Goal: Task Accomplishment & Management: Manage account settings

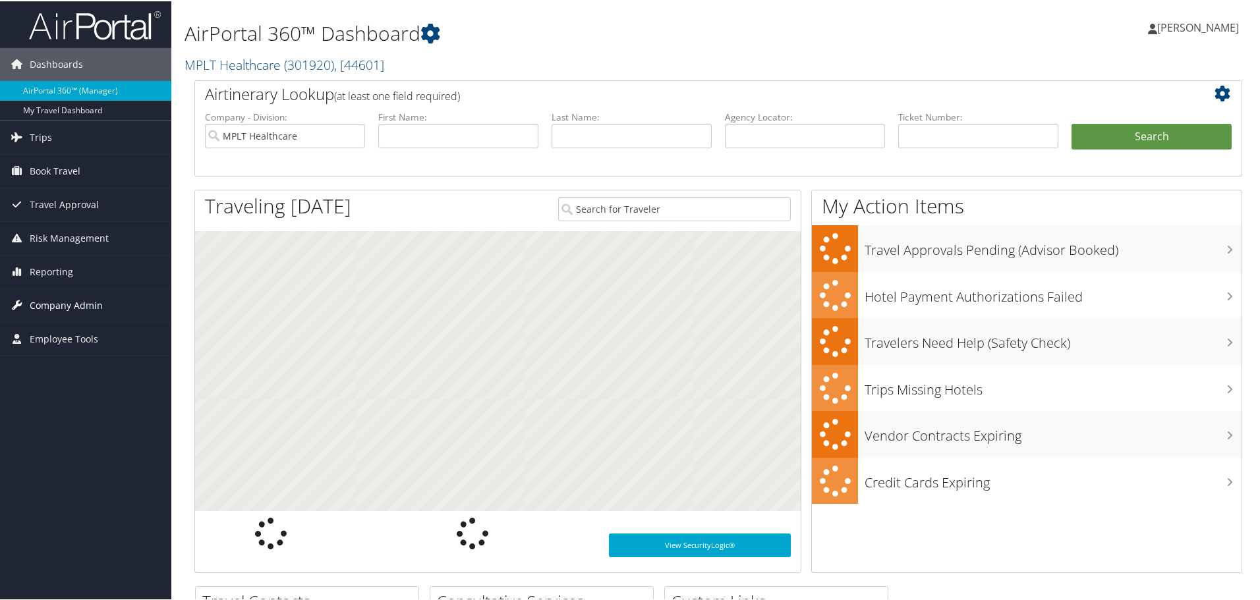
click at [85, 297] on span "Company Admin" at bounding box center [66, 304] width 73 height 33
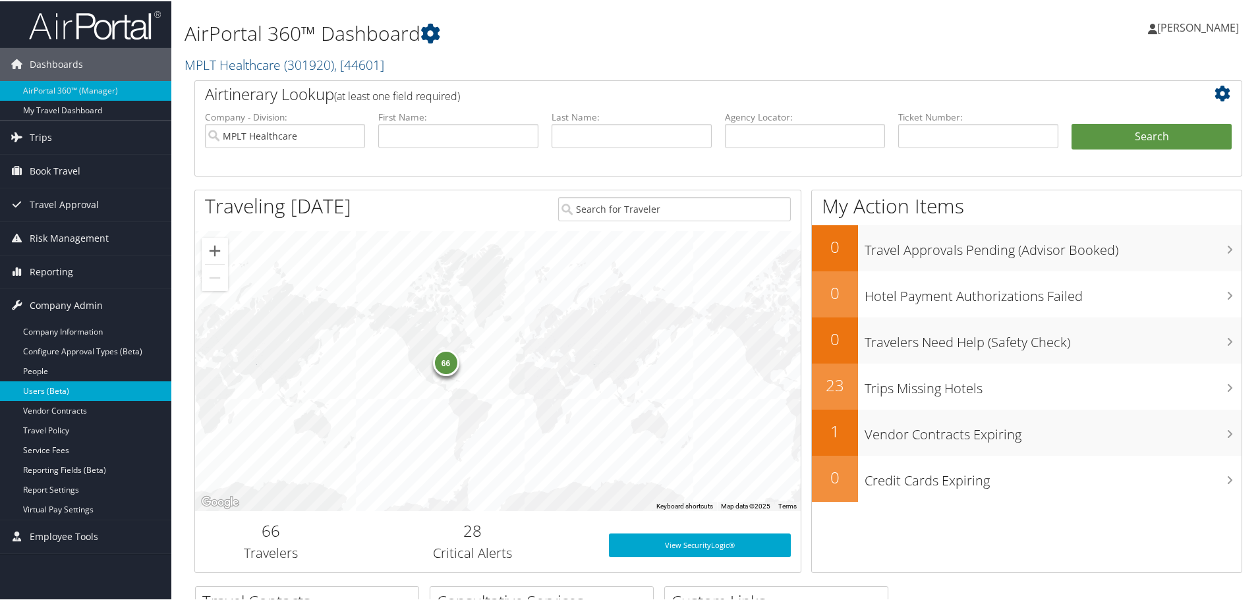
click at [56, 393] on link "Users (Beta)" at bounding box center [85, 390] width 171 height 20
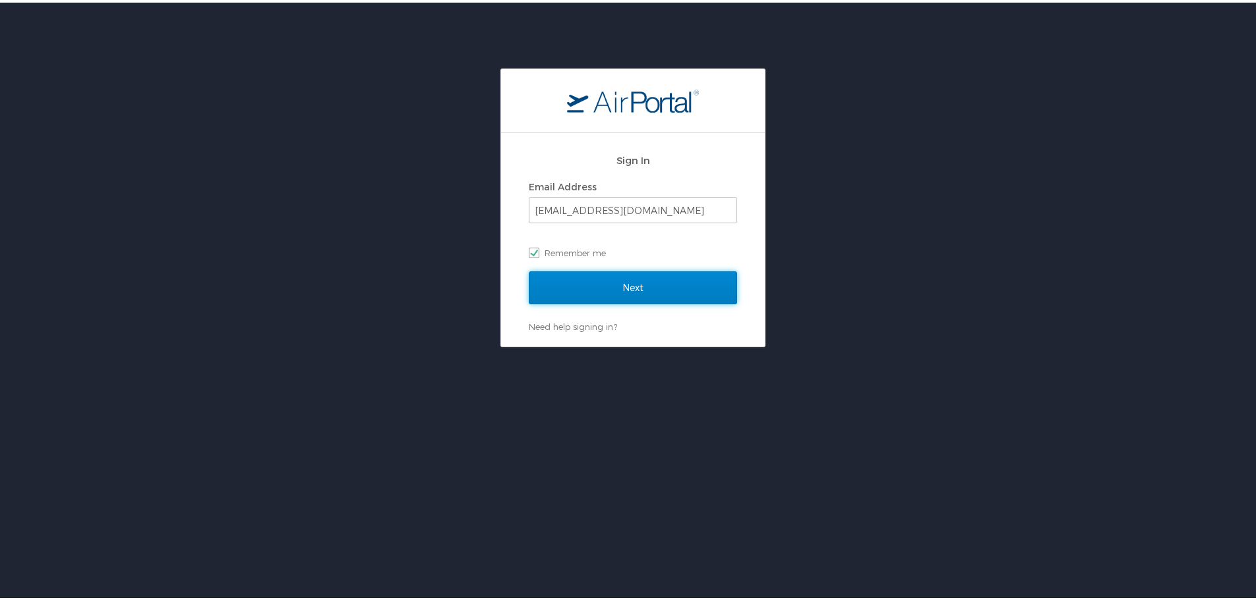
click at [632, 276] on input "Next" at bounding box center [633, 285] width 208 height 33
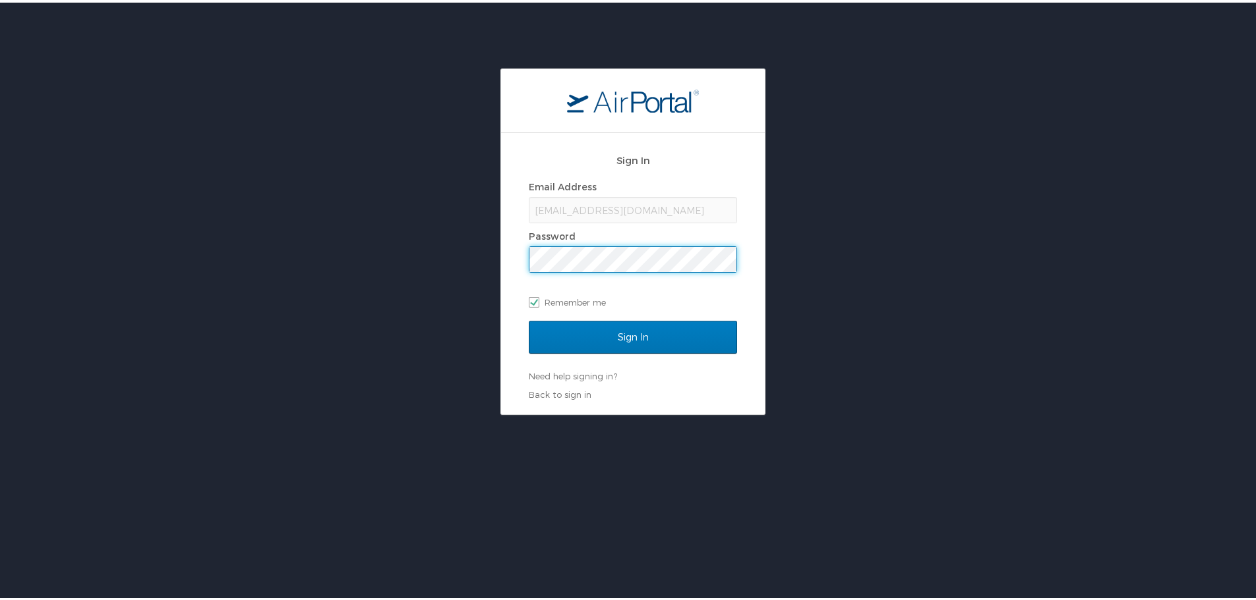
click at [649, 353] on div "Sign In" at bounding box center [633, 342] width 208 height 49
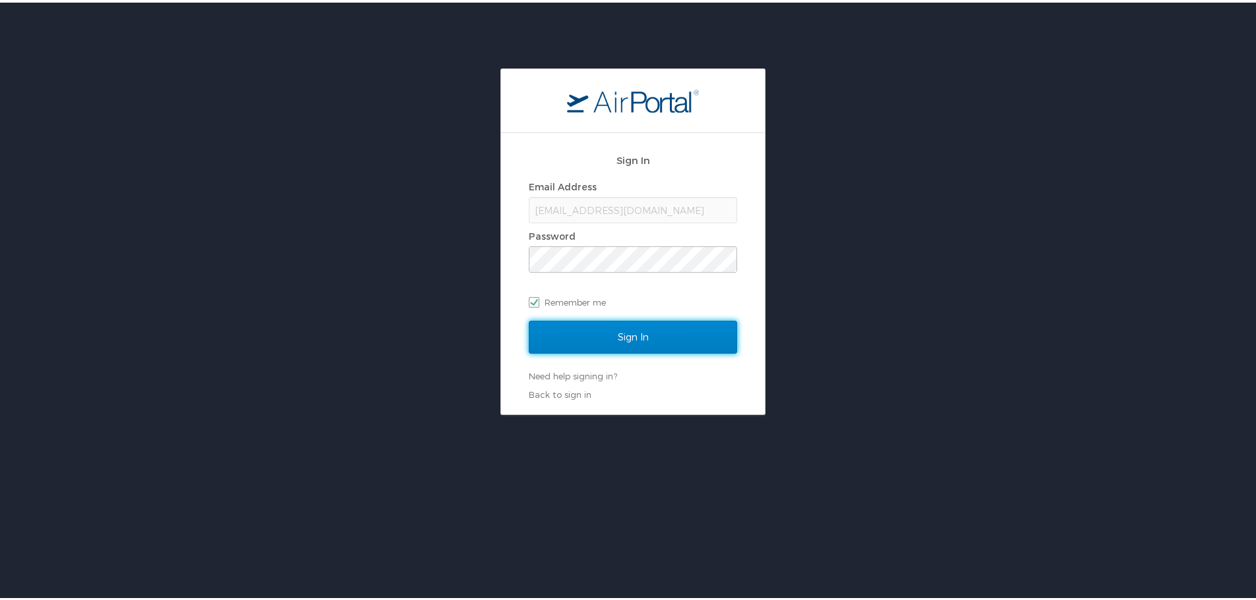
click at [644, 339] on input "Sign In" at bounding box center [633, 334] width 208 height 33
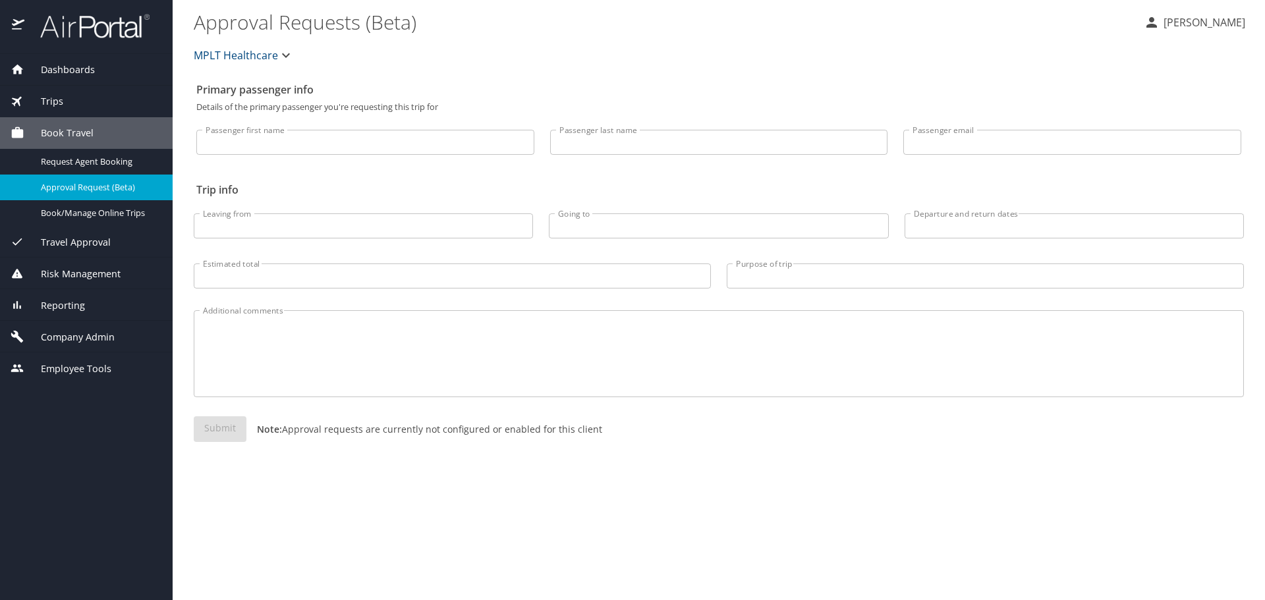
click at [65, 339] on span "Company Admin" at bounding box center [69, 337] width 90 height 14
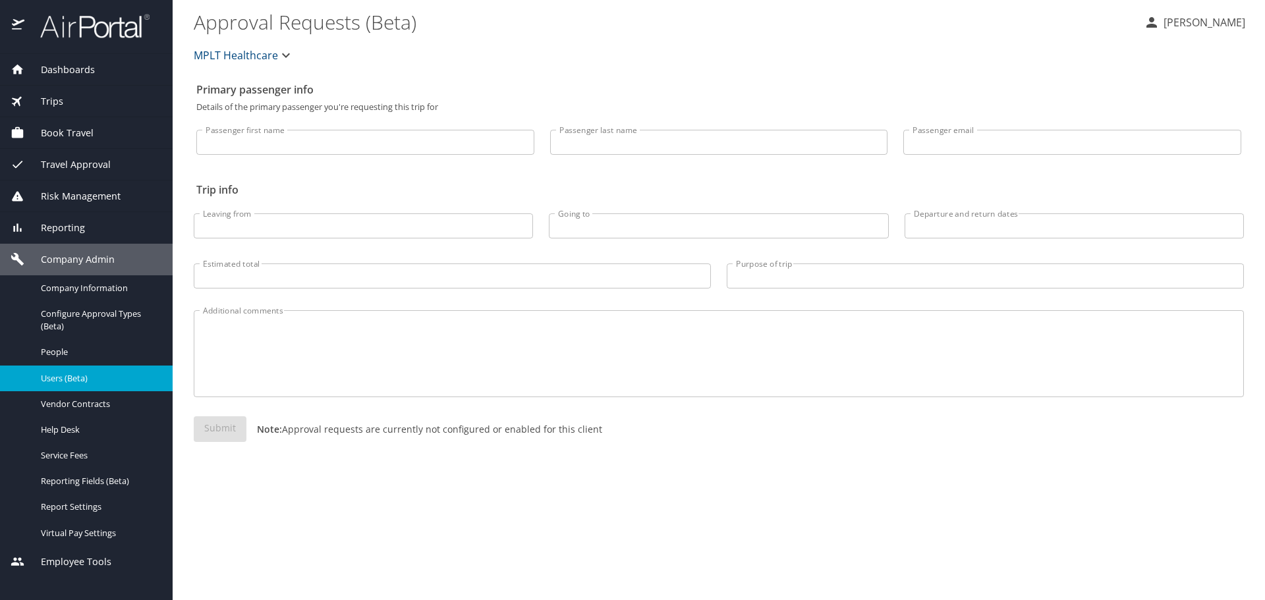
click at [60, 375] on span "Users (Beta)" at bounding box center [99, 378] width 116 height 13
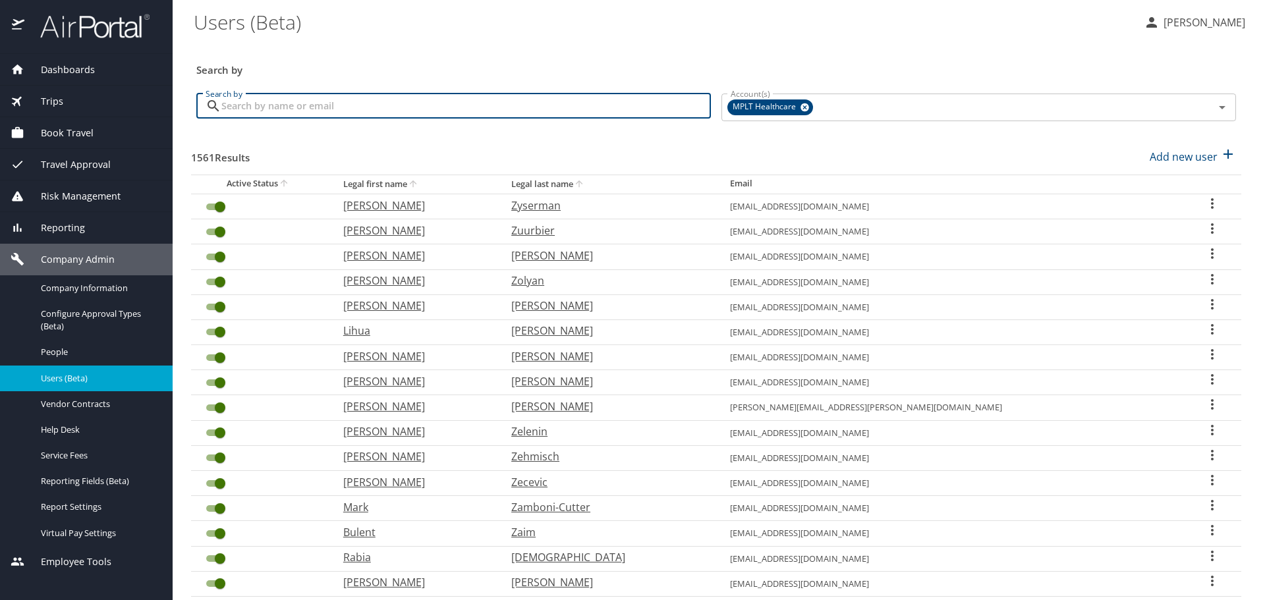
click at [443, 114] on input "Search by" at bounding box center [466, 106] width 490 height 25
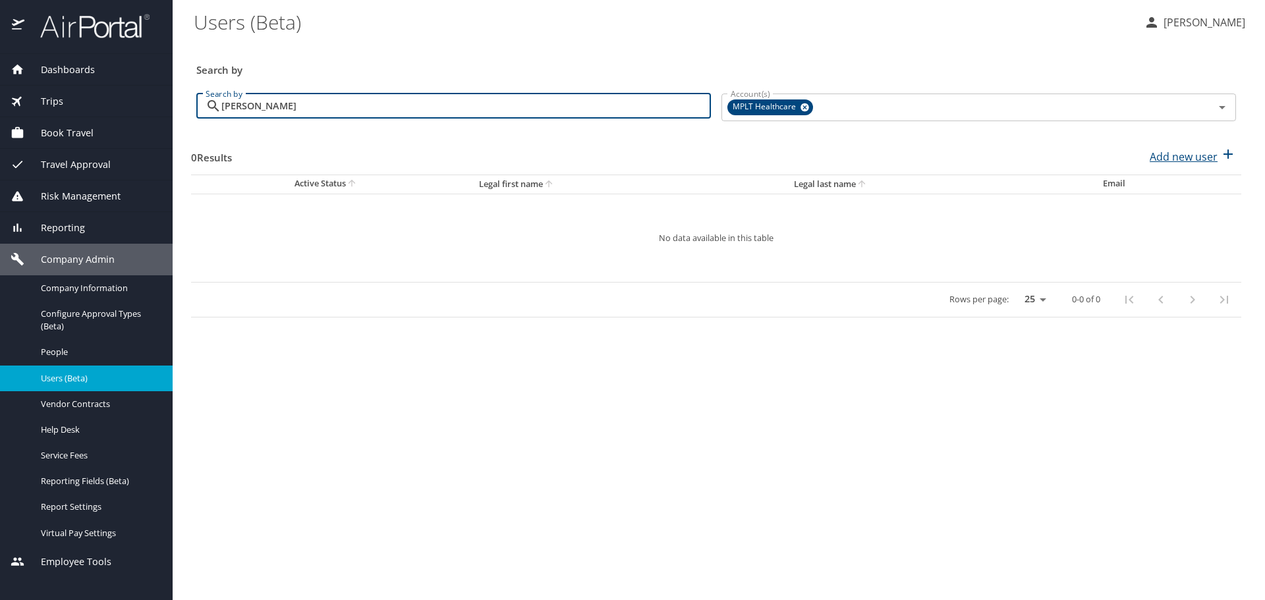
type input "diaz"
click at [1161, 150] on p "Add new user" at bounding box center [1184, 157] width 68 height 16
select select "US"
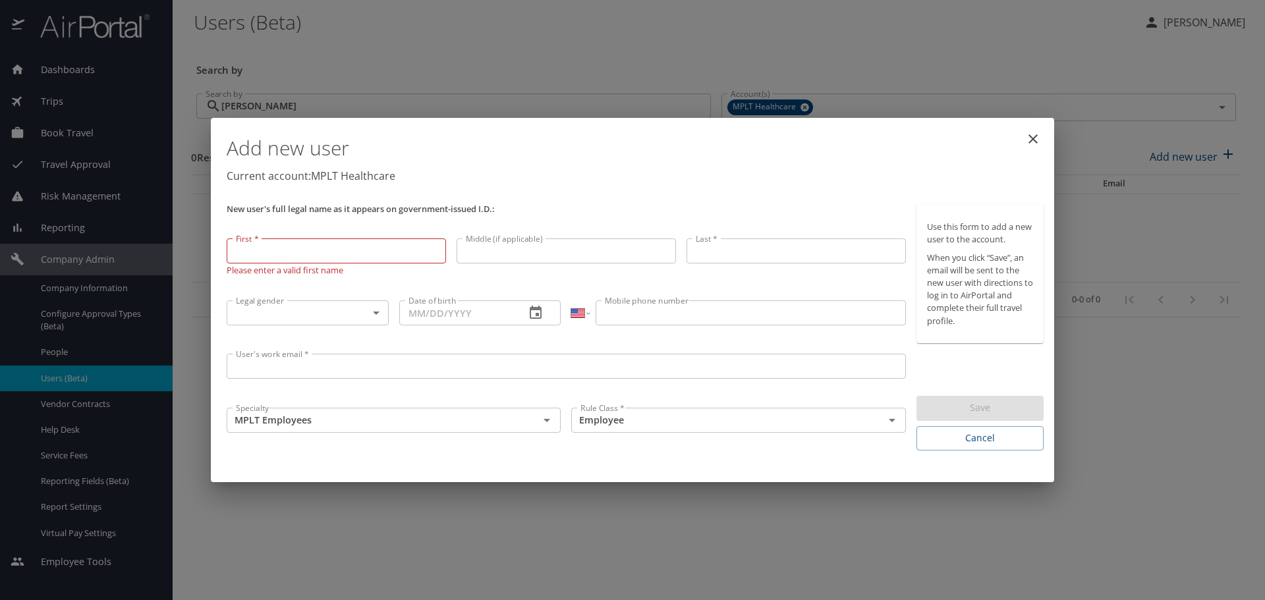
click at [343, 243] on input "First *" at bounding box center [336, 251] width 219 height 25
paste input "Michael"
type input "Michael"
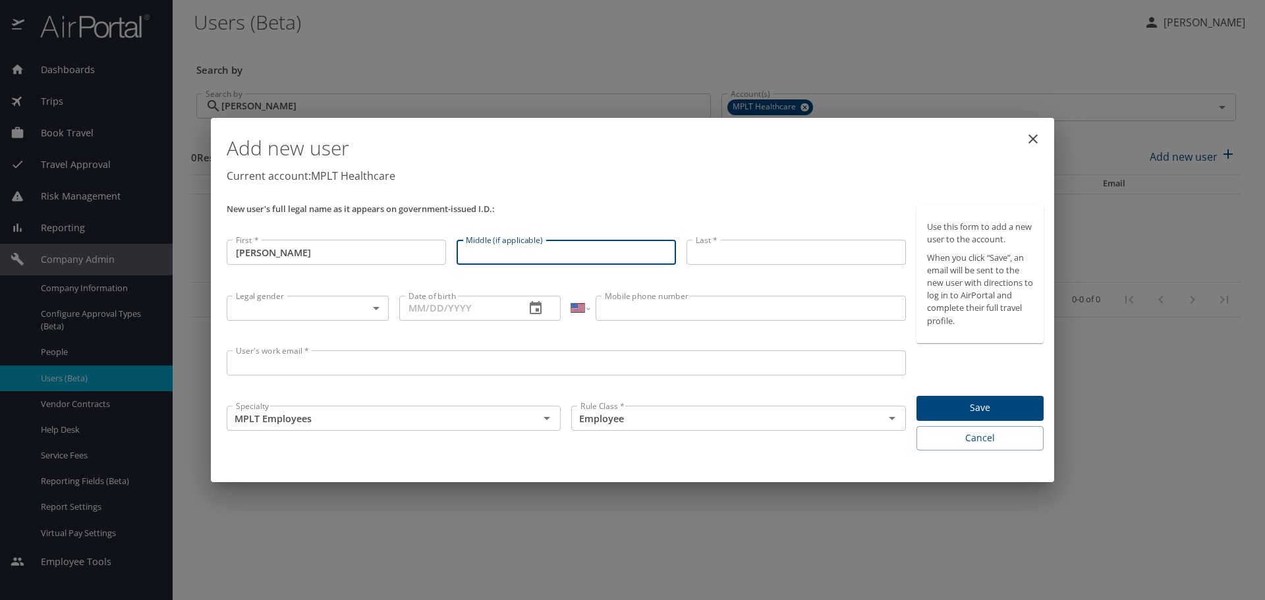
click at [639, 256] on input "Middle (if applicable)" at bounding box center [566, 252] width 219 height 25
paste input "Anthony"
type input "Anthony"
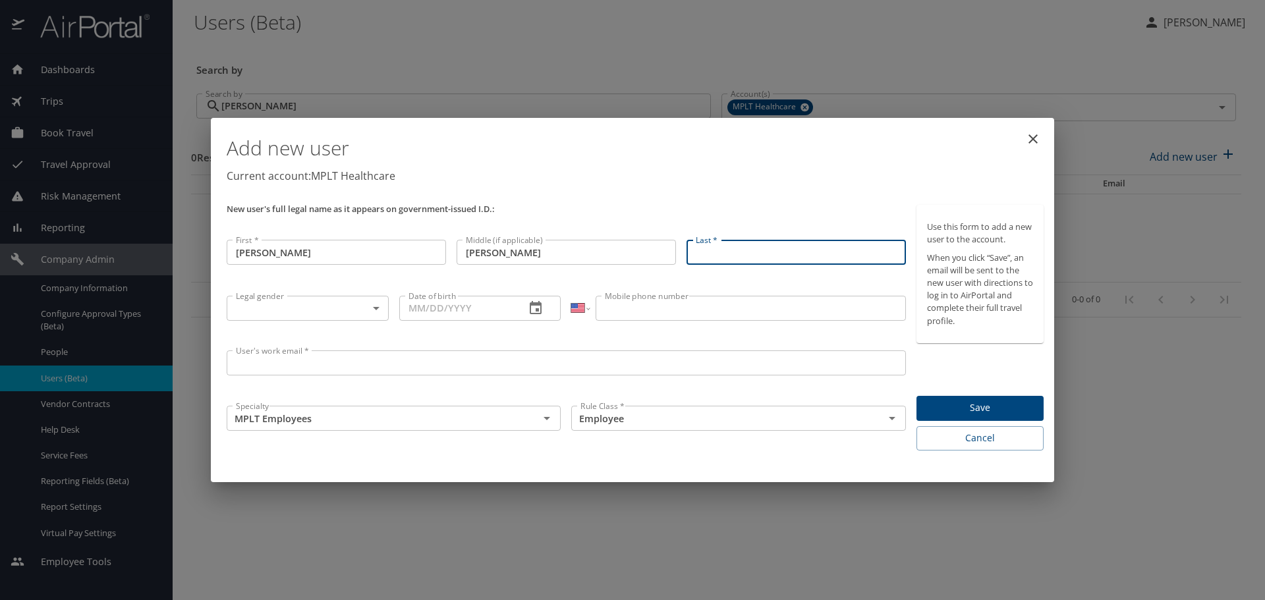
click at [720, 249] on input "Last *" at bounding box center [796, 252] width 219 height 25
paste input "Diaz"
type input "Diaz"
click at [271, 303] on body "Dashboards AirPortal 360™ Manager My Travel Dashboard Trips Airtinerary® Lookup…" at bounding box center [632, 300] width 1265 height 600
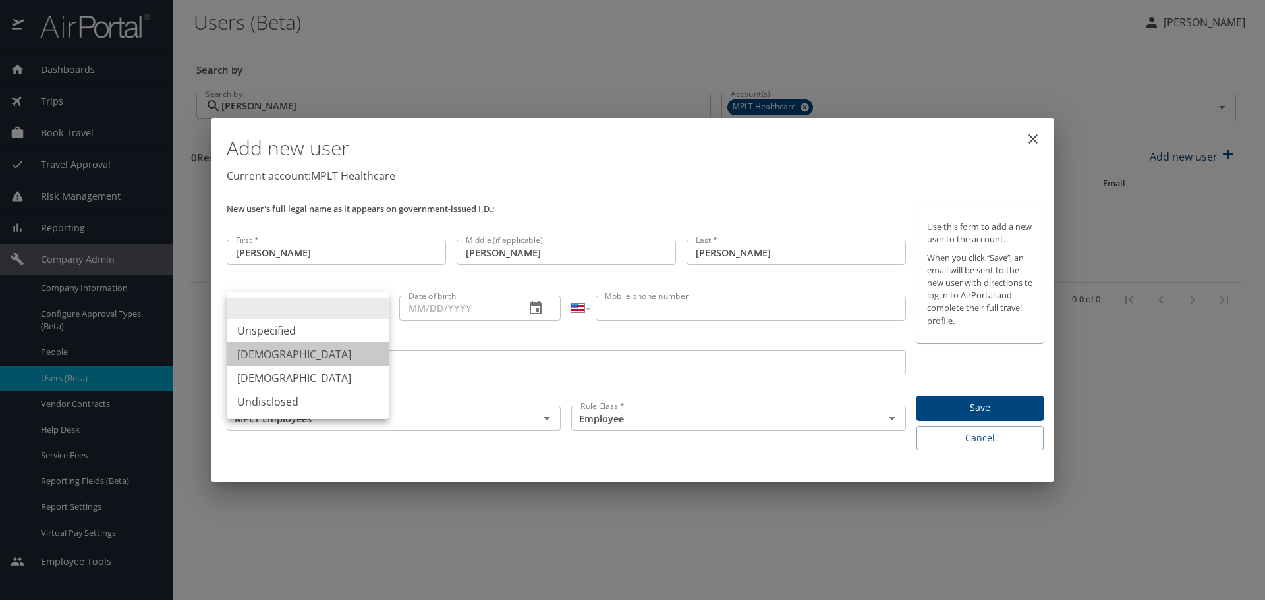
click at [256, 356] on li "Male" at bounding box center [308, 355] width 162 height 24
type input "Male"
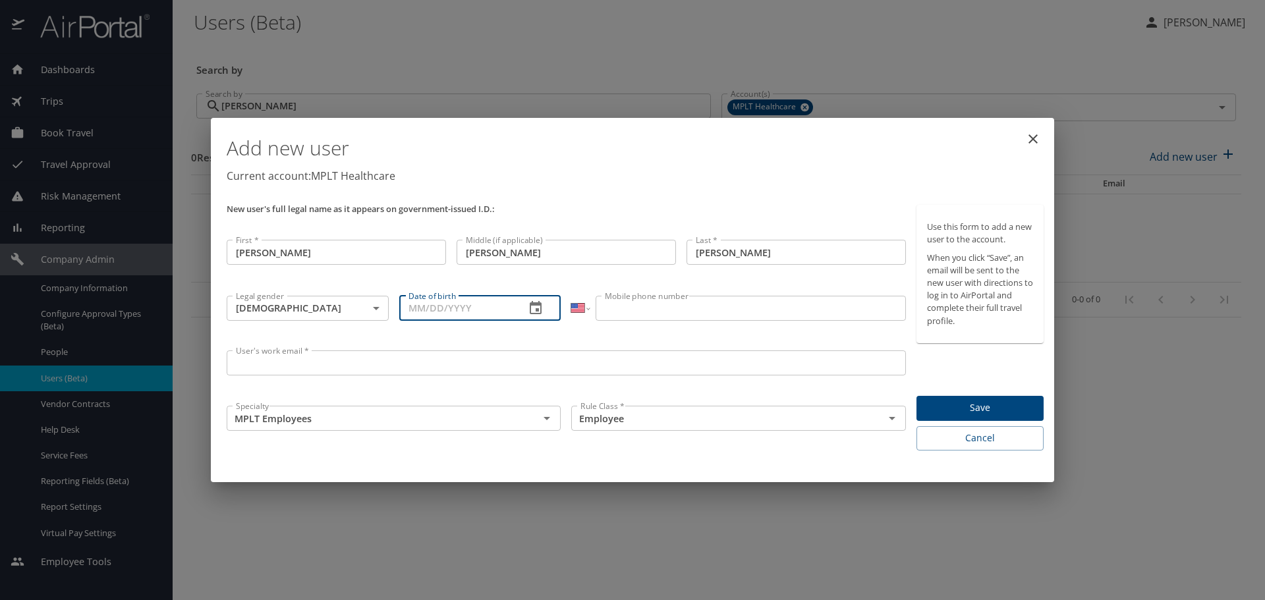
click at [430, 302] on input "Date of birth" at bounding box center [457, 308] width 116 height 25
type input "11/20/1990"
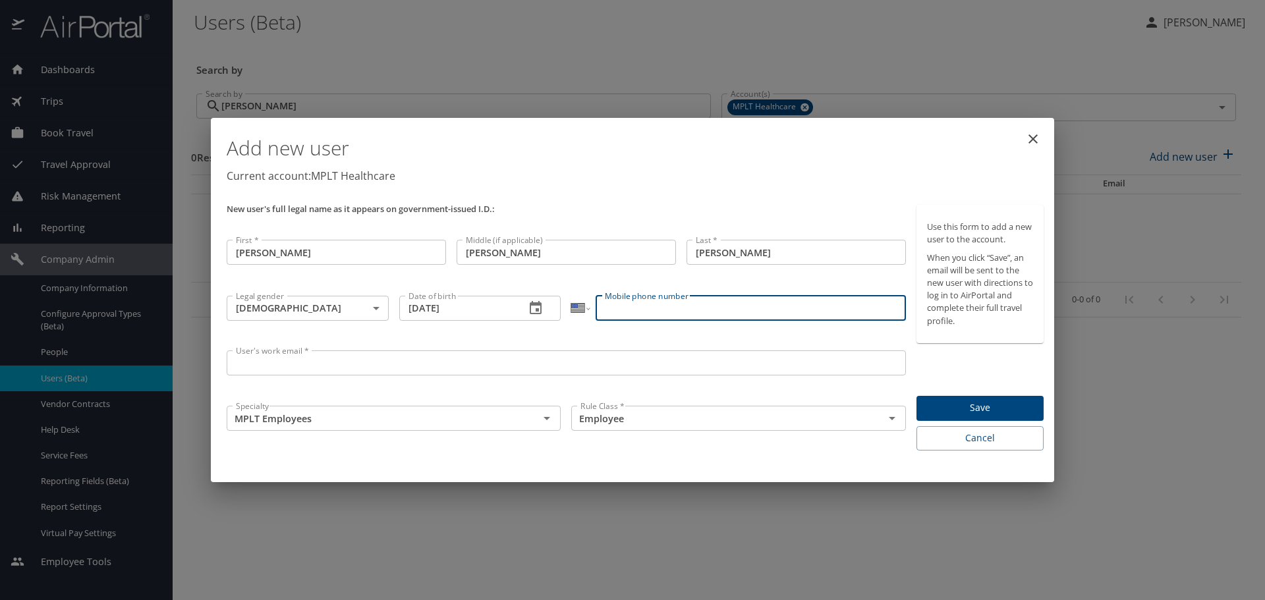
click at [686, 301] on input "Mobile phone number" at bounding box center [751, 308] width 310 height 25
click at [649, 304] on input "Mobile phone number" at bounding box center [751, 308] width 310 height 25
paste input "(203) 788-2084"
type input "(203) 788-2084"
click at [347, 417] on input "MPLT Employees" at bounding box center [374, 418] width 287 height 17
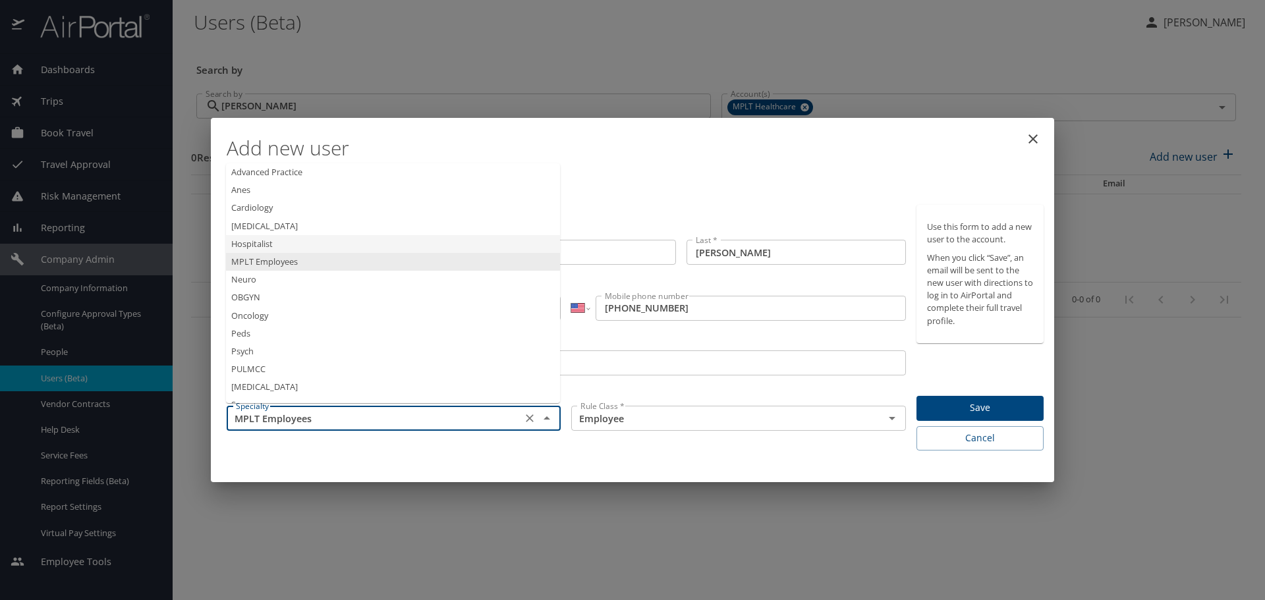
click at [265, 245] on li "Hospitalist" at bounding box center [393, 244] width 334 height 18
type input "Hospitalist"
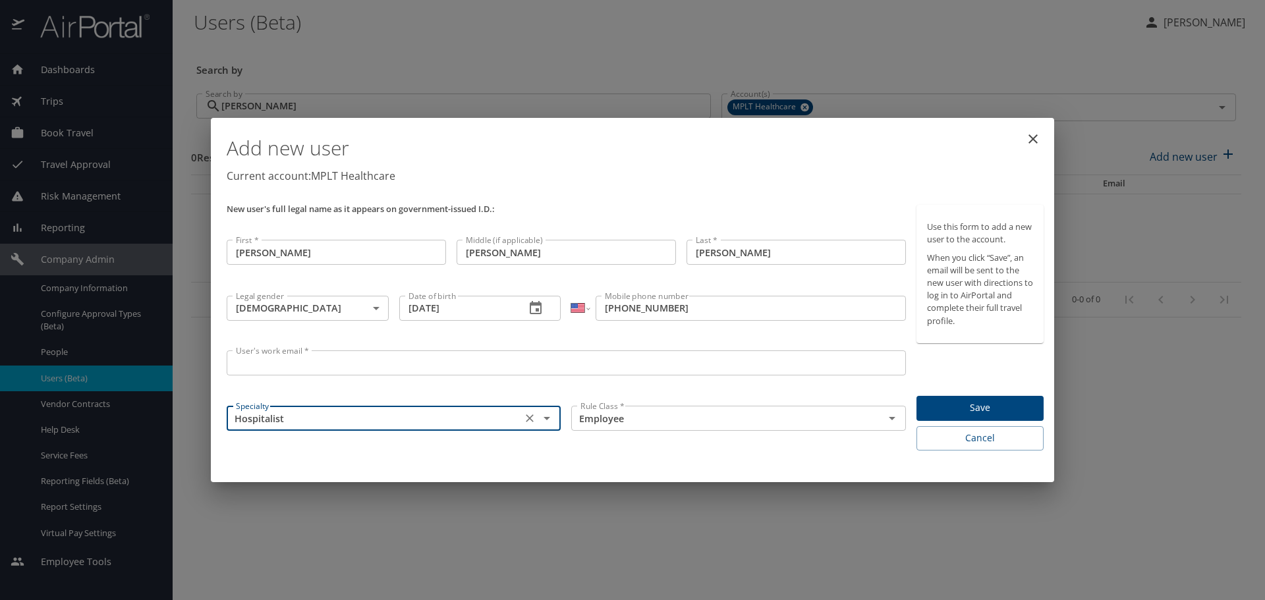
click at [250, 360] on input "User's work email *" at bounding box center [566, 363] width 679 height 25
paste input "mikediazmd1"
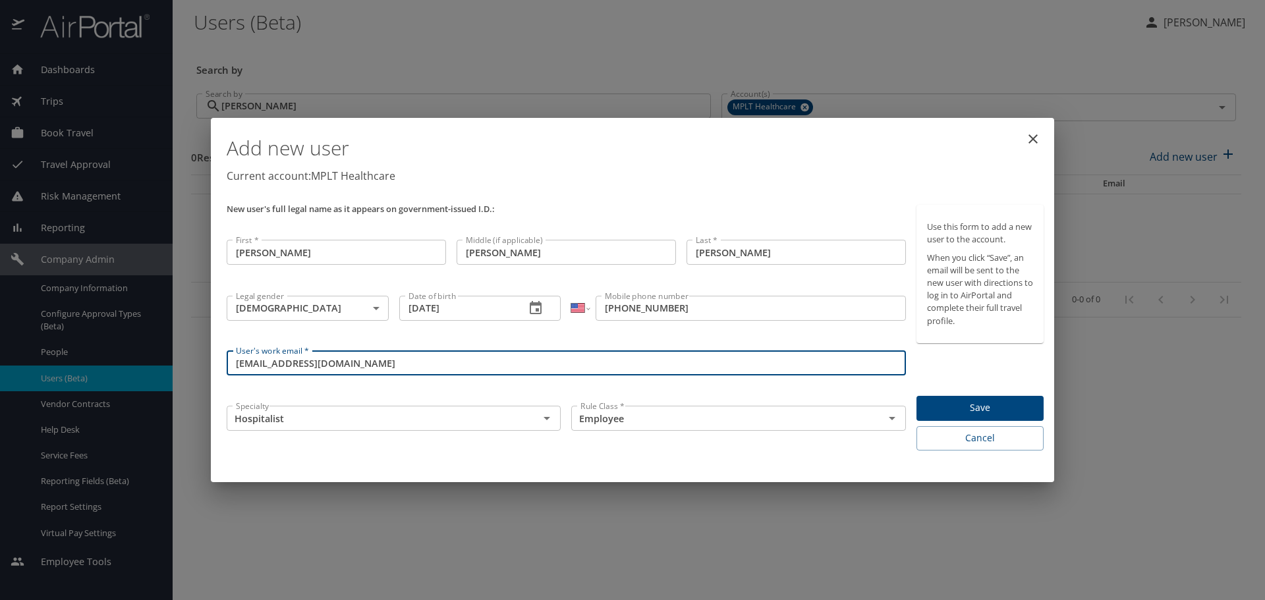
click at [235, 362] on input "mikediazmd1@mplthealthcare.com" at bounding box center [566, 363] width 679 height 25
type input "mikediazmd1@mplthealthcare.com"
click at [1004, 407] on span "Save" at bounding box center [980, 408] width 106 height 16
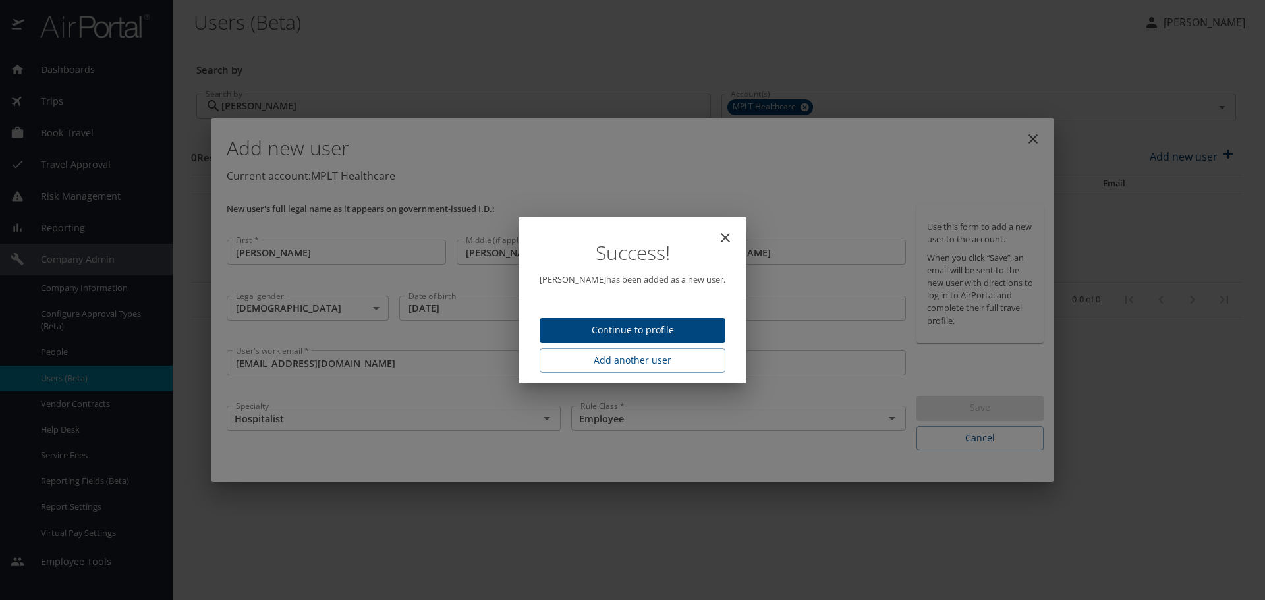
click at [597, 329] on span "Continue to profile" at bounding box center [632, 330] width 165 height 16
select select "US"
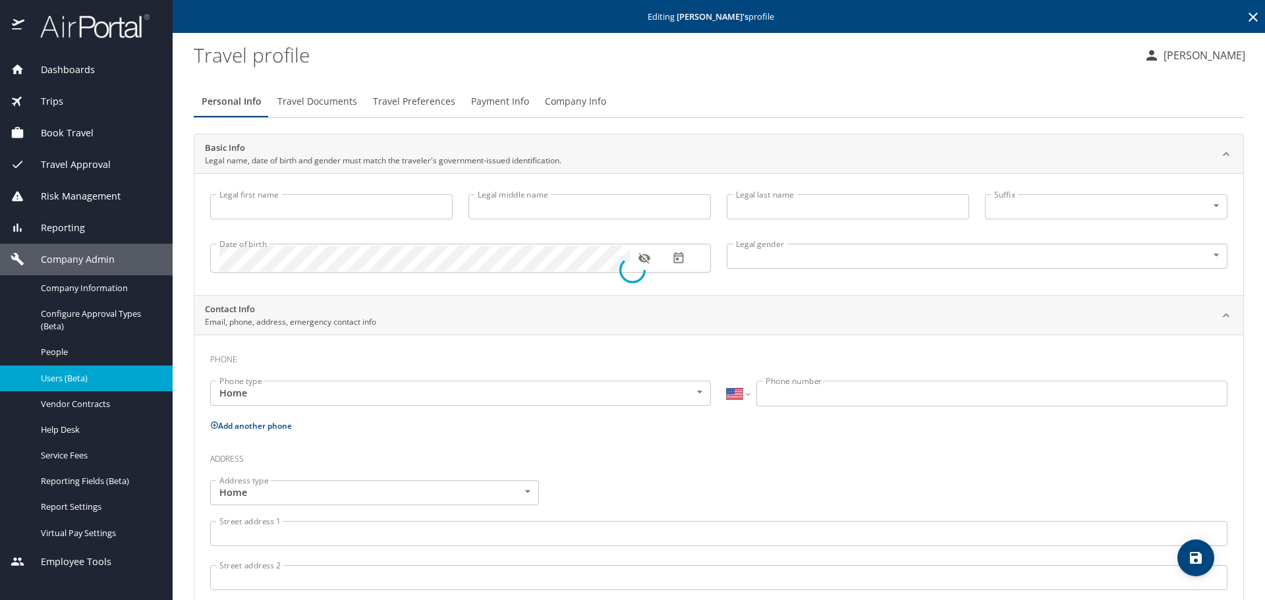
type input "Michael"
type input "Anthony"
type input "Diaz"
type input "Male"
select select "US"
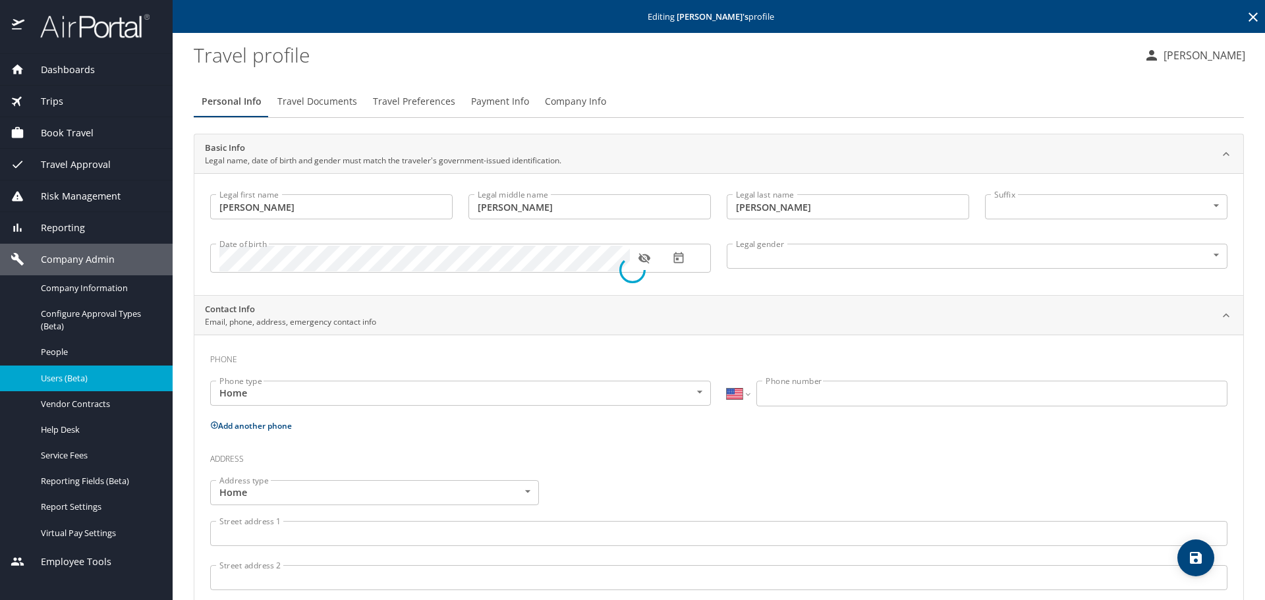
select select "US"
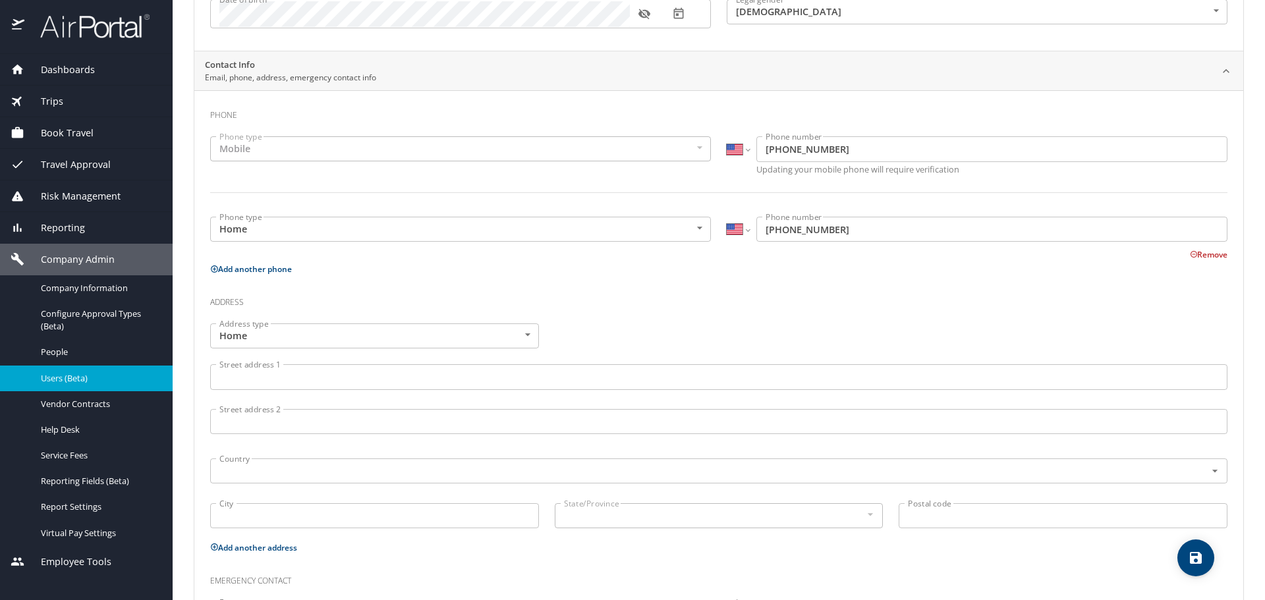
scroll to position [264, 0]
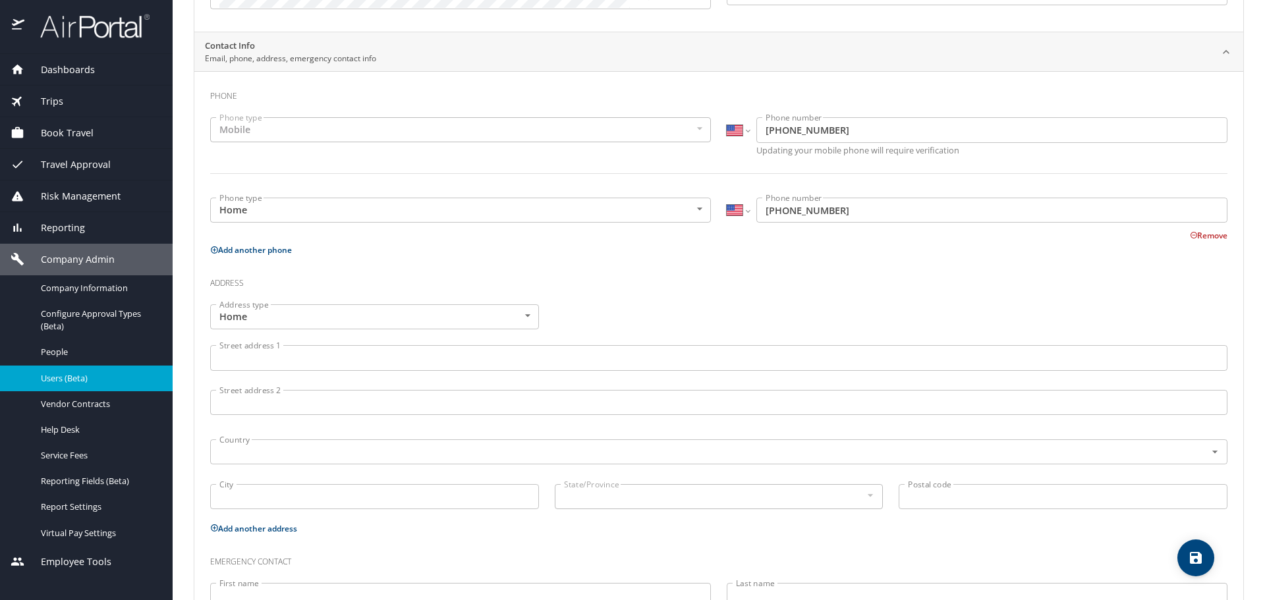
click at [250, 354] on input "Street address 1" at bounding box center [719, 357] width 1018 height 25
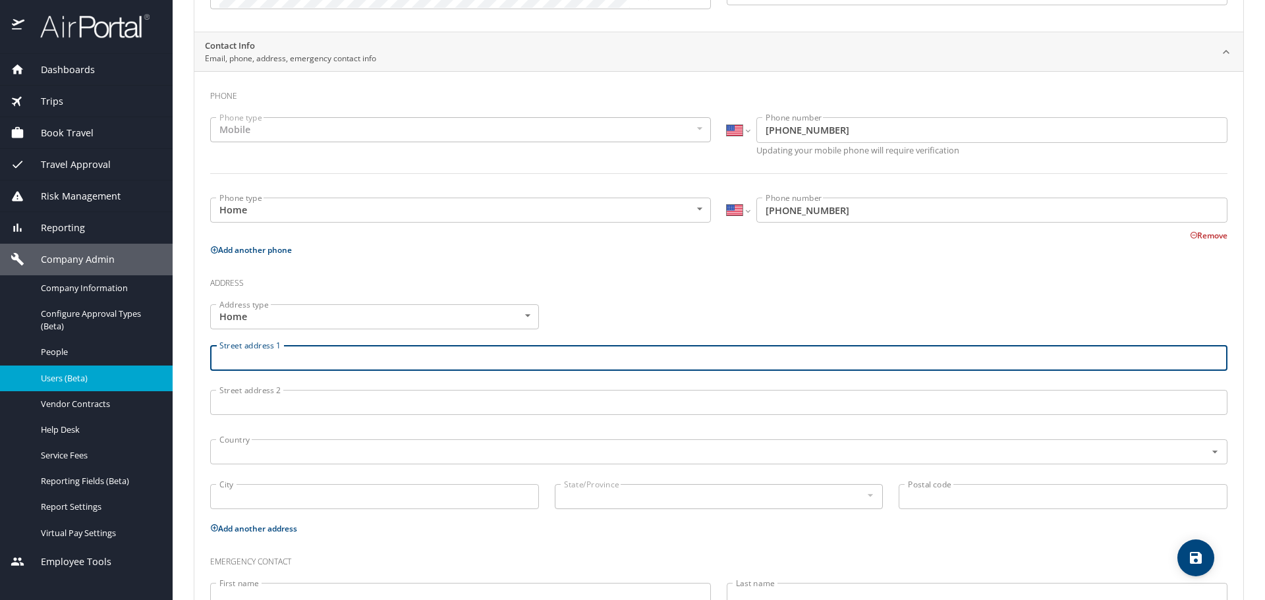
paste input "2810 Jackson Ave., Apt 7E Long Island City, NY 11101"
drag, startPoint x: 479, startPoint y: 359, endPoint x: 307, endPoint y: 362, distance: 172.0
click at [307, 362] on input "2810 Jackson Ave., Apt 7E Long Island City, NY 11101" at bounding box center [719, 357] width 1018 height 25
type input "2810 Jackson Ave."
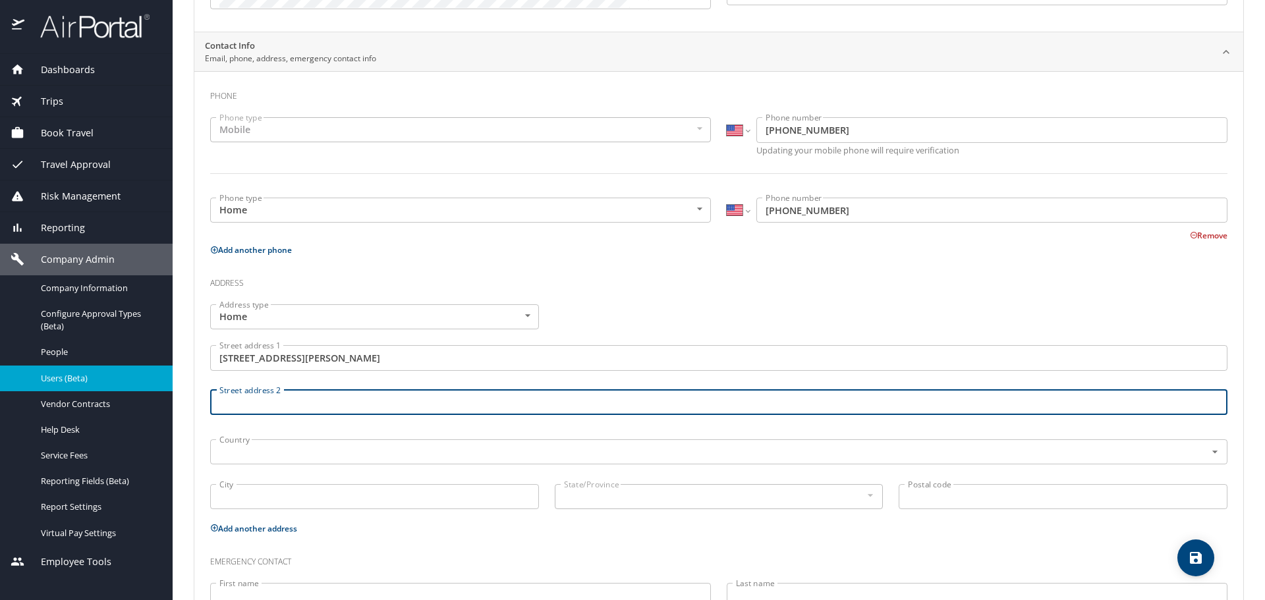
click at [322, 397] on input "Street address 2" at bounding box center [719, 402] width 1018 height 25
paste input "Apt 7E Long Island City, NY 11101"
drag, startPoint x: 251, startPoint y: 402, endPoint x: 475, endPoint y: 397, distance: 223.5
click at [472, 399] on input "Apt 7E Long Island City, NY 11101" at bounding box center [719, 402] width 1018 height 25
type input "Apt 7E"
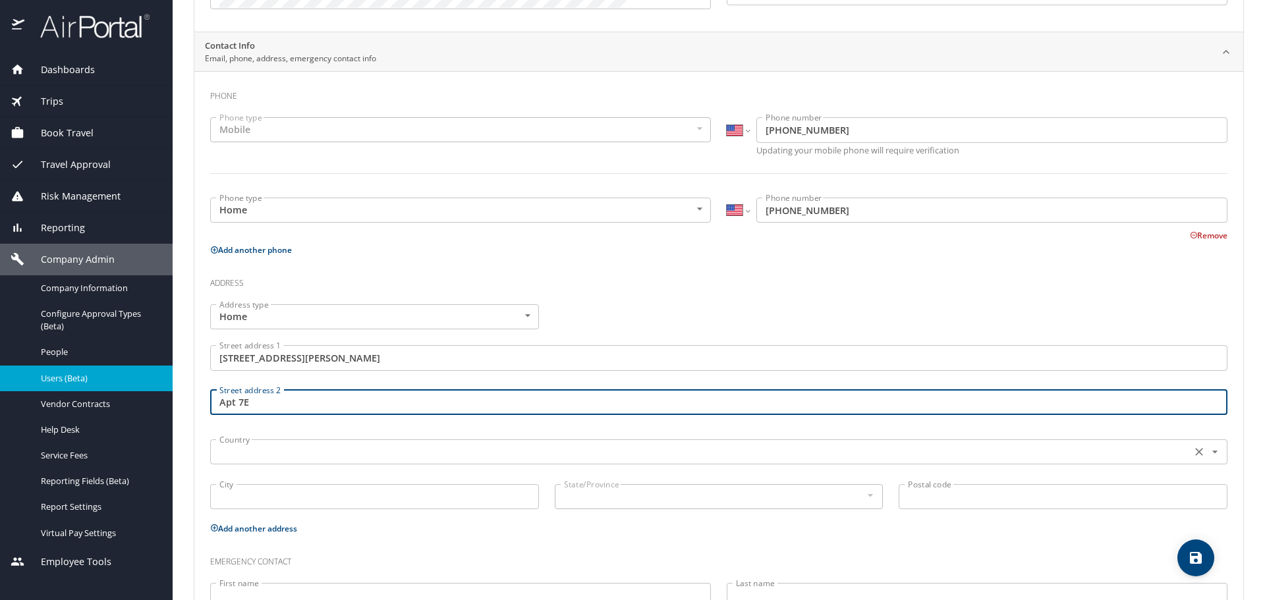
click at [366, 457] on input "text" at bounding box center [699, 452] width 971 height 17
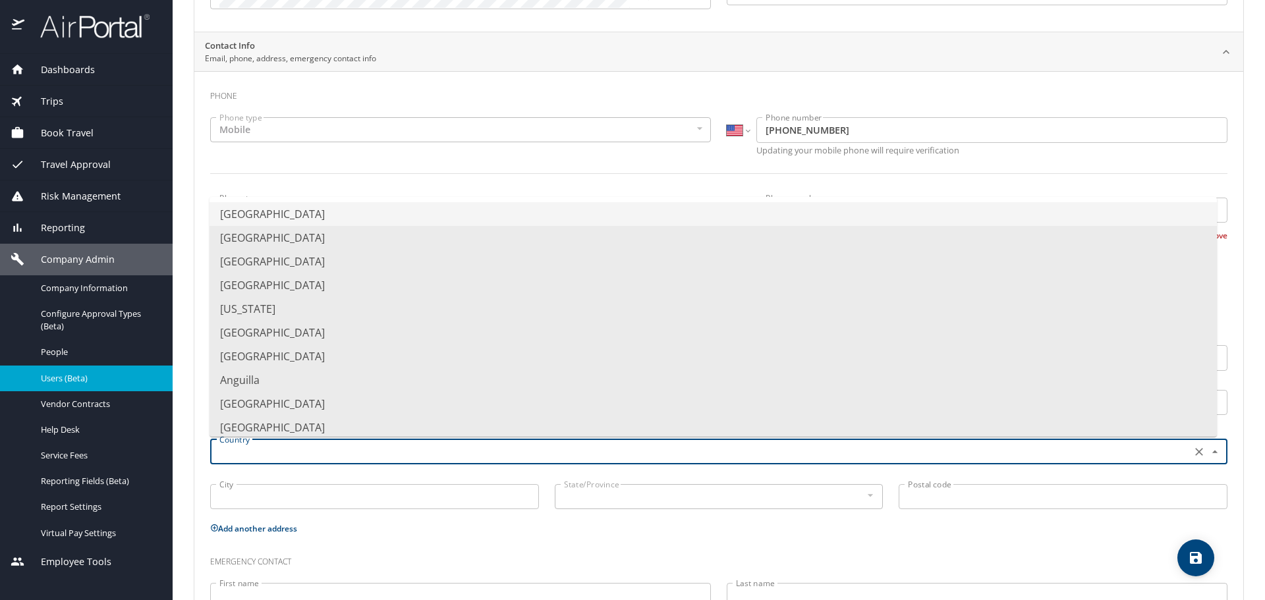
click at [289, 212] on li "United States of America" at bounding box center [714, 214] width 1008 height 24
type input "United States of America"
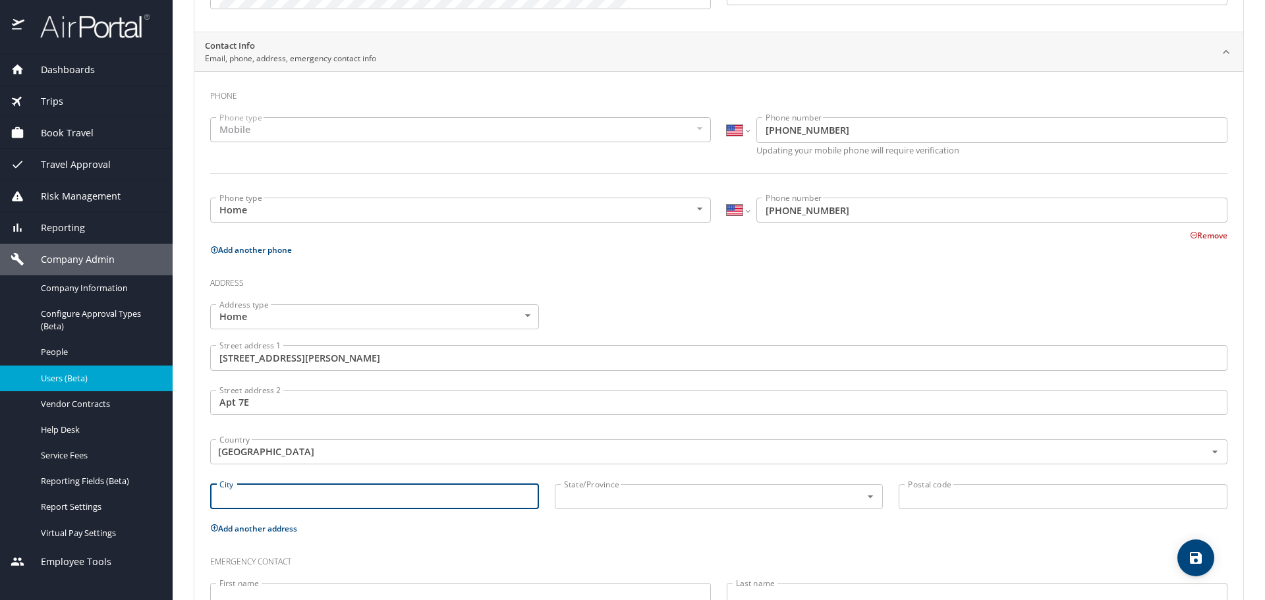
click at [268, 488] on input "City" at bounding box center [374, 496] width 329 height 25
paste input "Long Island City, NY 11101"
type input "Long Island City, NY 11101"
click at [695, 494] on input "text" at bounding box center [700, 496] width 282 height 17
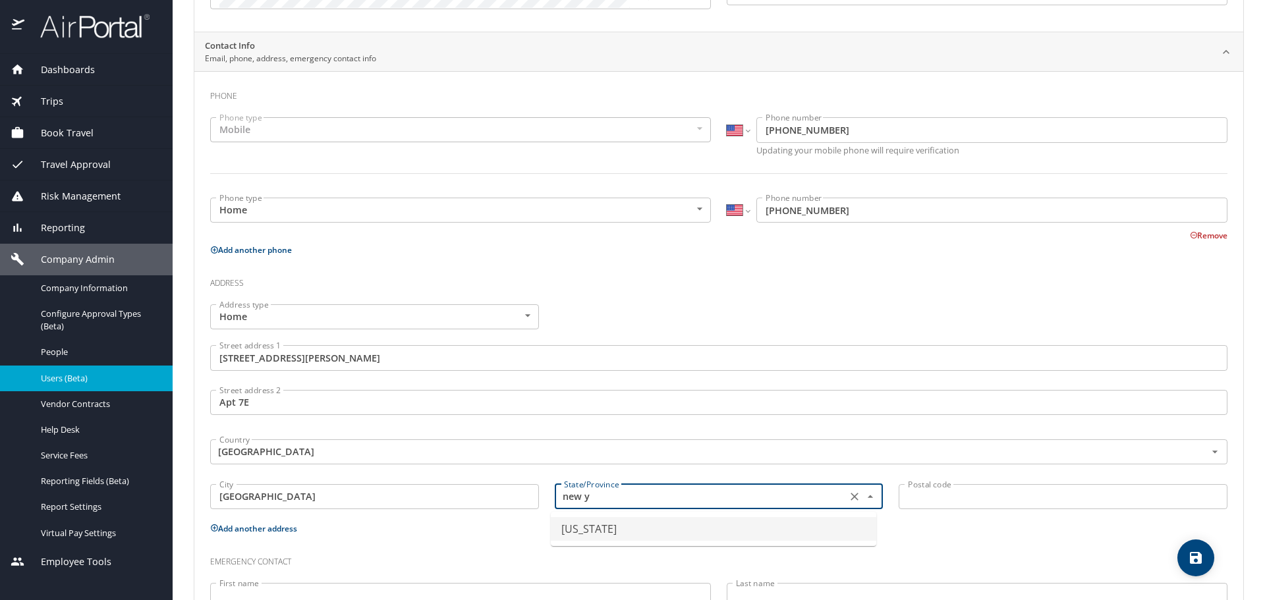
click at [611, 535] on li "New York" at bounding box center [714, 529] width 326 height 24
type input "New York"
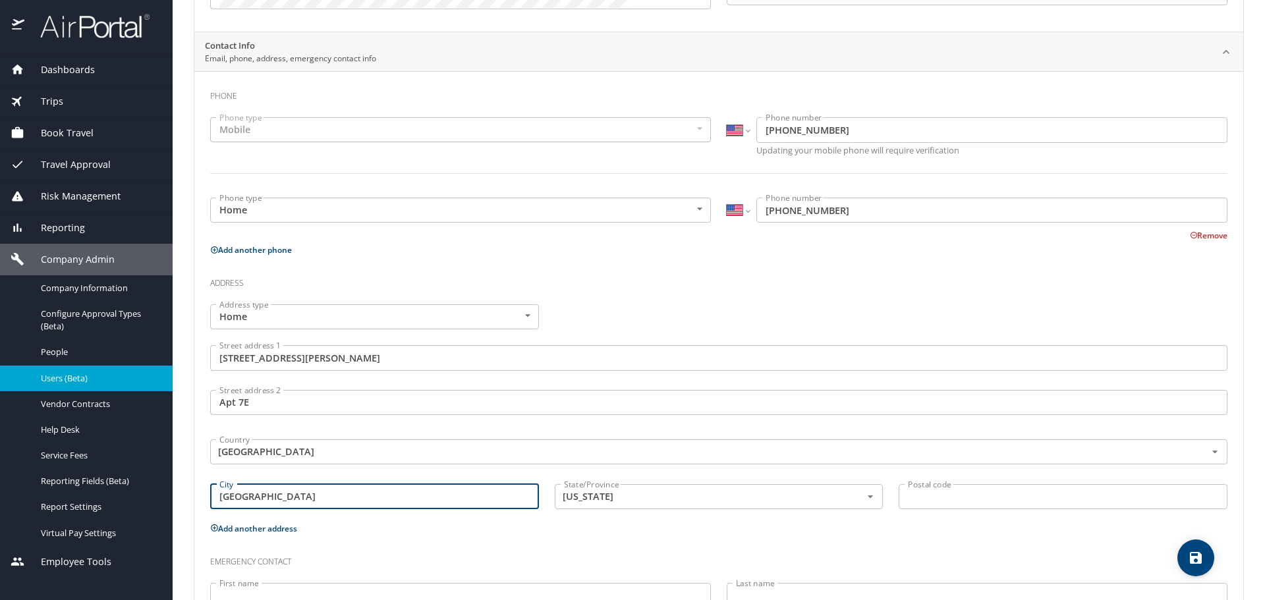
click at [311, 493] on input "Long Island City, NY 11101" at bounding box center [374, 496] width 329 height 25
drag, startPoint x: 310, startPoint y: 495, endPoint x: 406, endPoint y: 496, distance: 95.6
click at [405, 496] on input "Long Island City, NY11101" at bounding box center [374, 496] width 329 height 25
type input "Long Island City, NY"
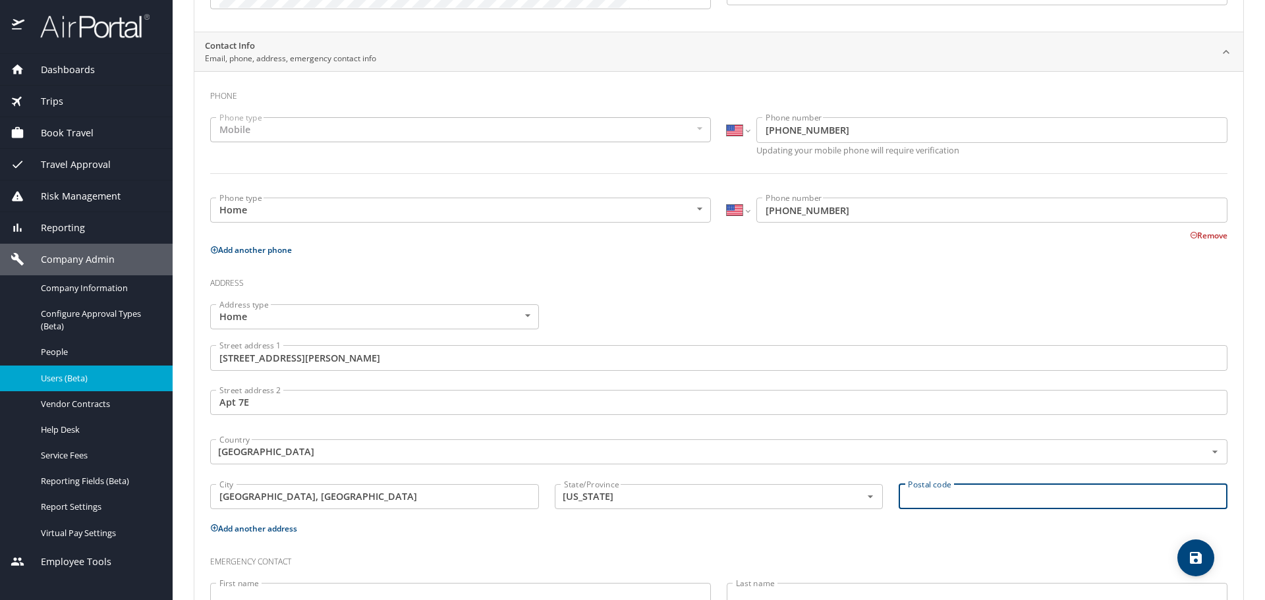
click at [1012, 491] on input "Postal code" at bounding box center [1063, 496] width 329 height 25
paste input "11101"
type input "11101"
click at [417, 498] on input "Long Island City, NY" at bounding box center [374, 496] width 329 height 25
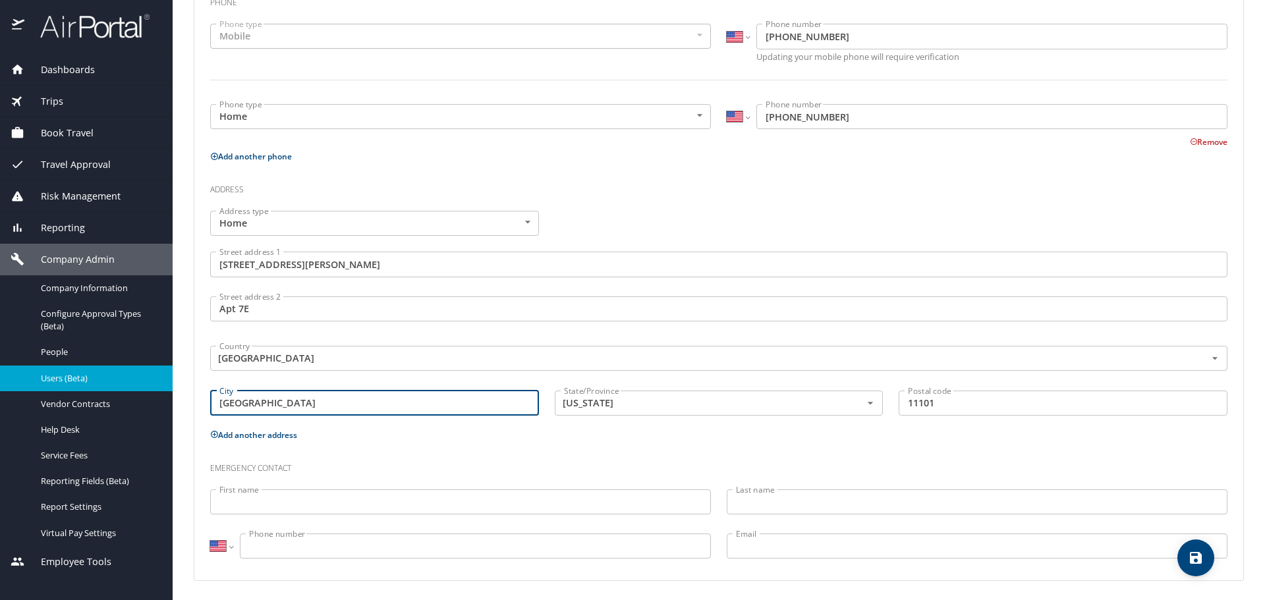
scroll to position [359, 0]
type input "Long Island City"
click at [266, 504] on input "First name" at bounding box center [460, 500] width 501 height 25
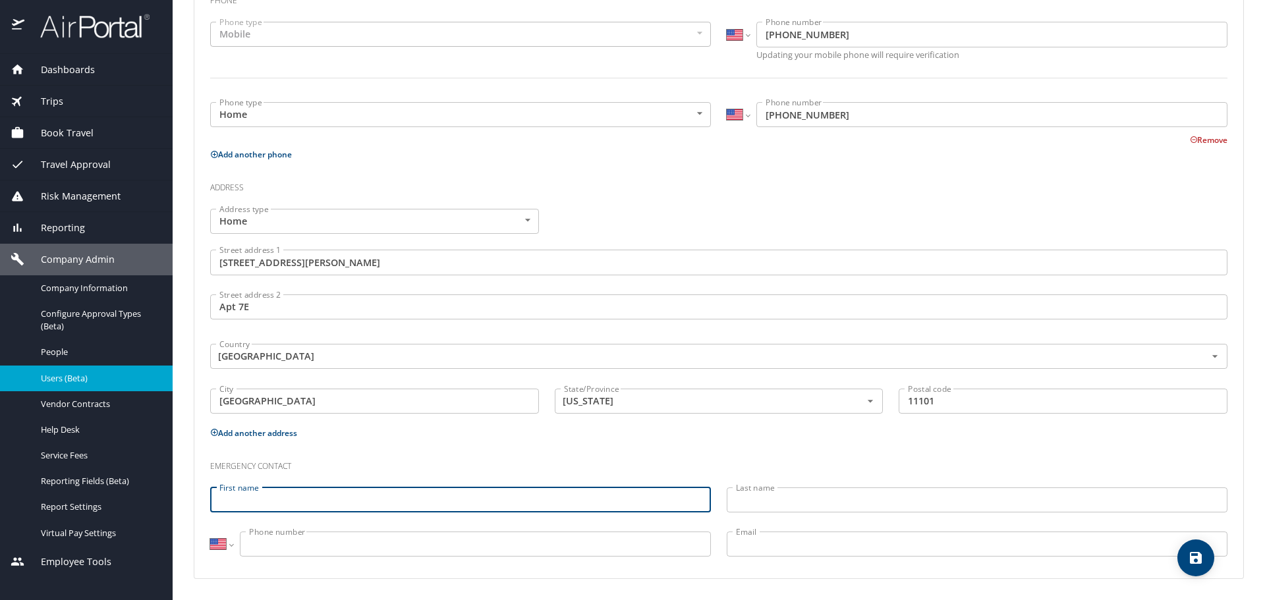
paste input "Ivette Gonzalez"
drag, startPoint x: 278, startPoint y: 500, endPoint x: 392, endPoint y: 511, distance: 114.6
click at [392, 511] on input "Ivette Gonzalez" at bounding box center [460, 500] width 501 height 25
type input "Ivette"
click at [866, 515] on p at bounding box center [977, 514] width 501 height 3
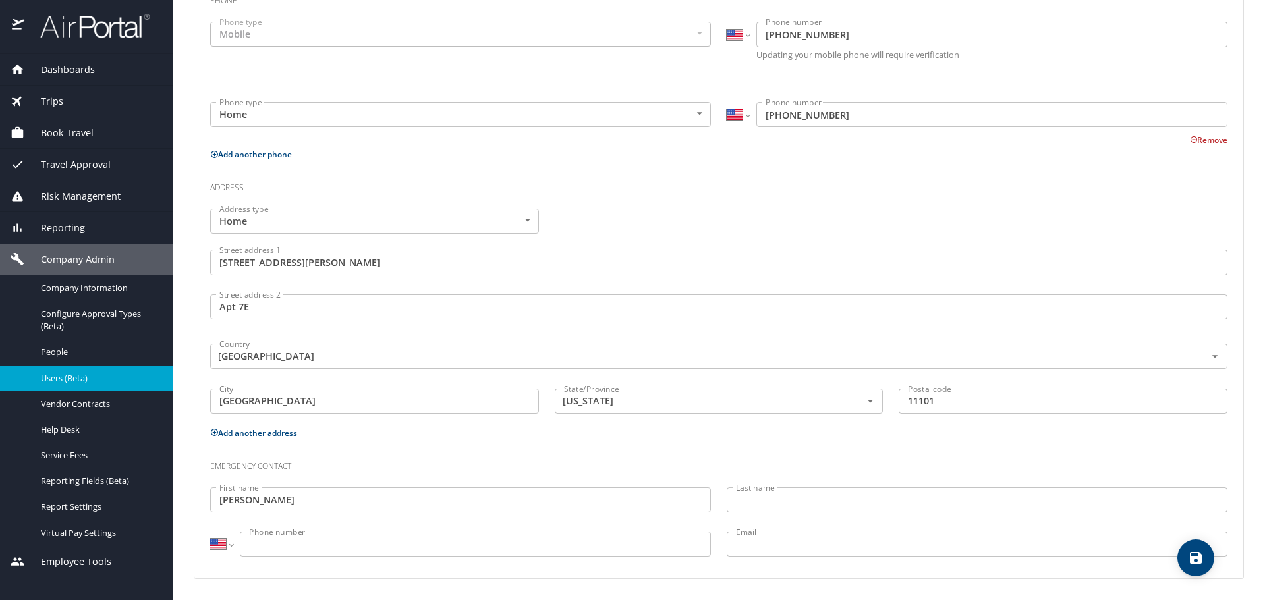
click at [863, 495] on input "Last name" at bounding box center [977, 500] width 501 height 25
paste input "Gonzalez"
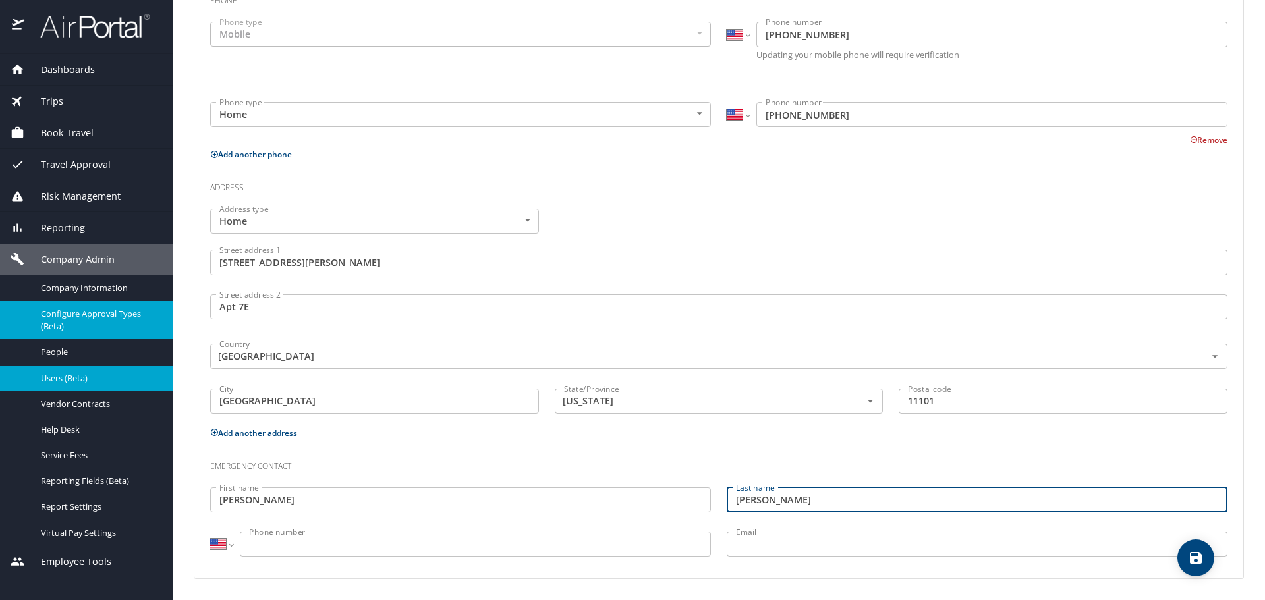
type input "Gonzalez"
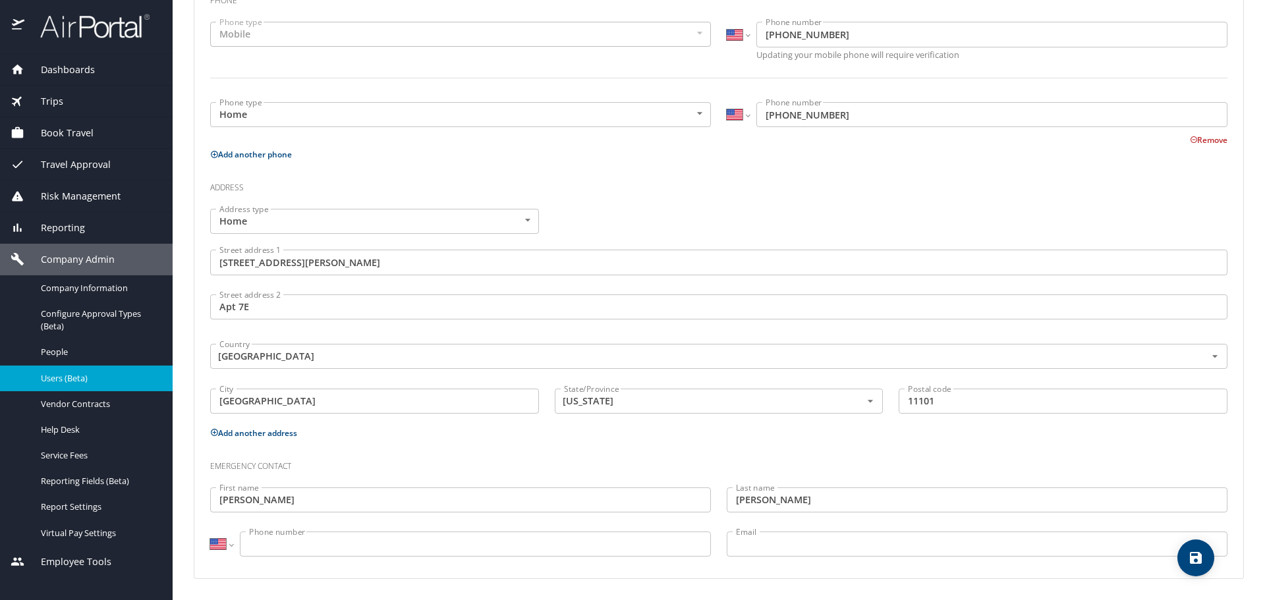
drag, startPoint x: 463, startPoint y: 555, endPoint x: 510, endPoint y: 542, distance: 48.4
click at [463, 554] on input "Phone number" at bounding box center [475, 544] width 471 height 25
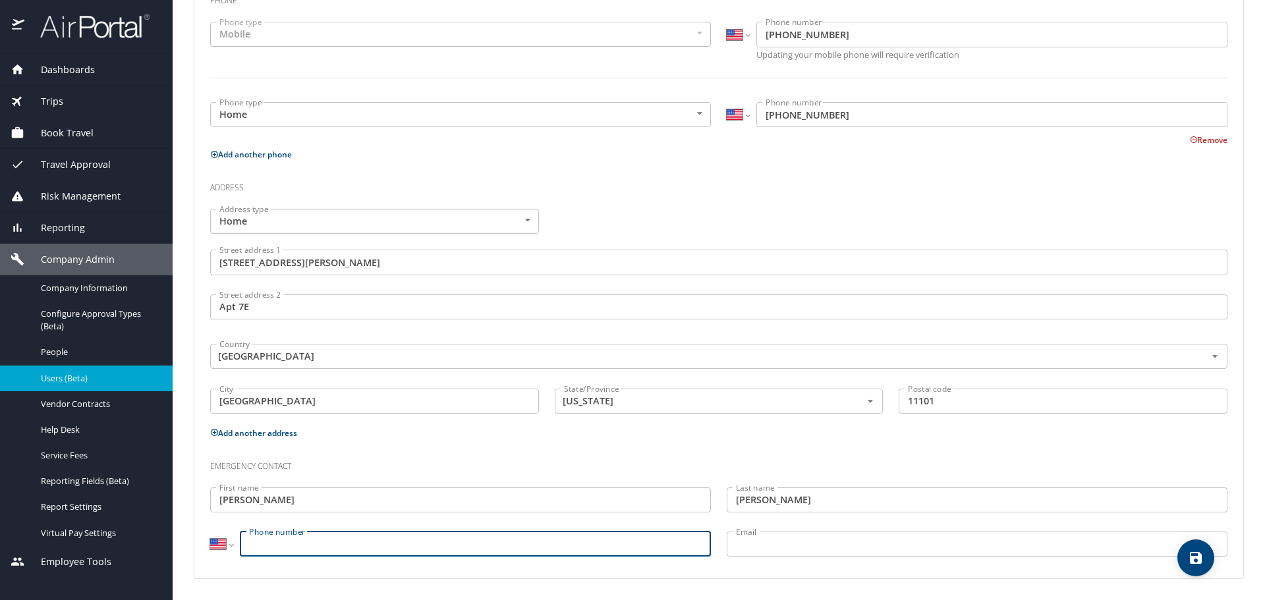
paste input "(203) 788-6052"
type input "(203) 788-6052"
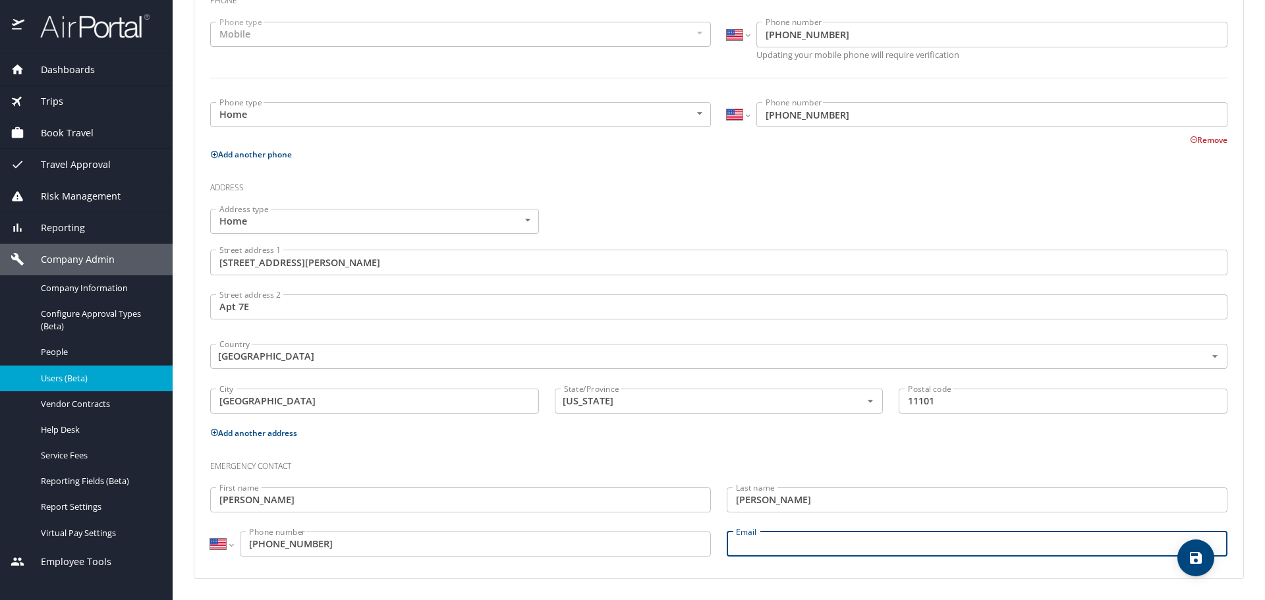
click at [867, 550] on input "Email" at bounding box center [977, 544] width 501 height 25
click at [1170, 559] on p at bounding box center [977, 558] width 501 height 3
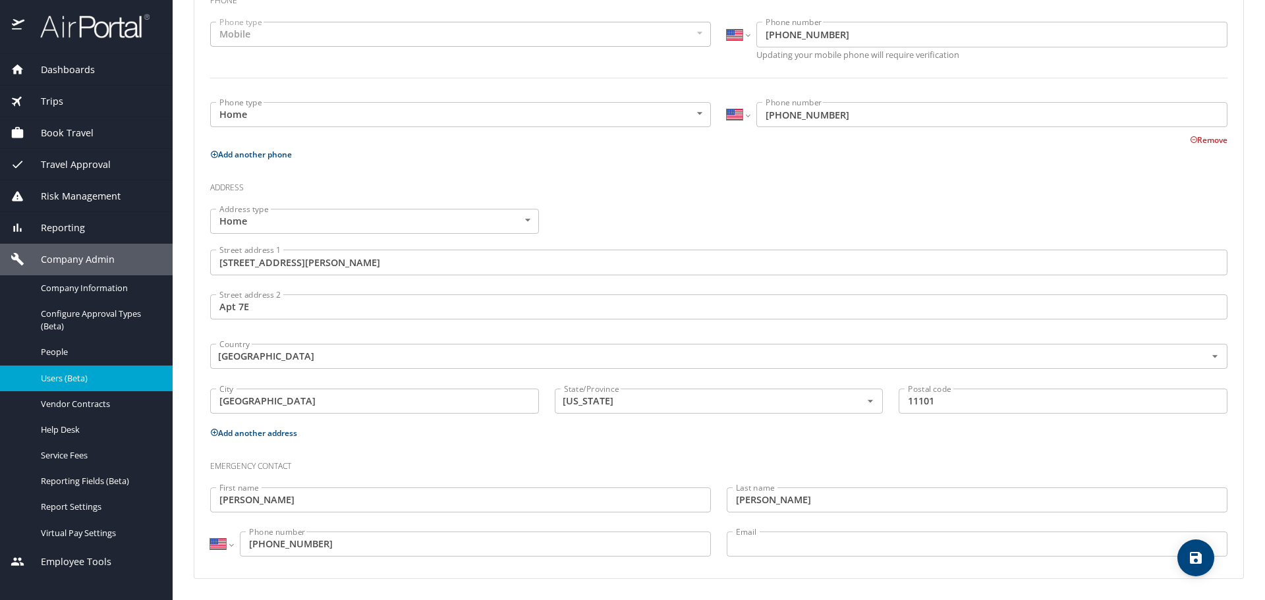
click at [1187, 560] on span "save" at bounding box center [1196, 558] width 37 height 16
select select "US"
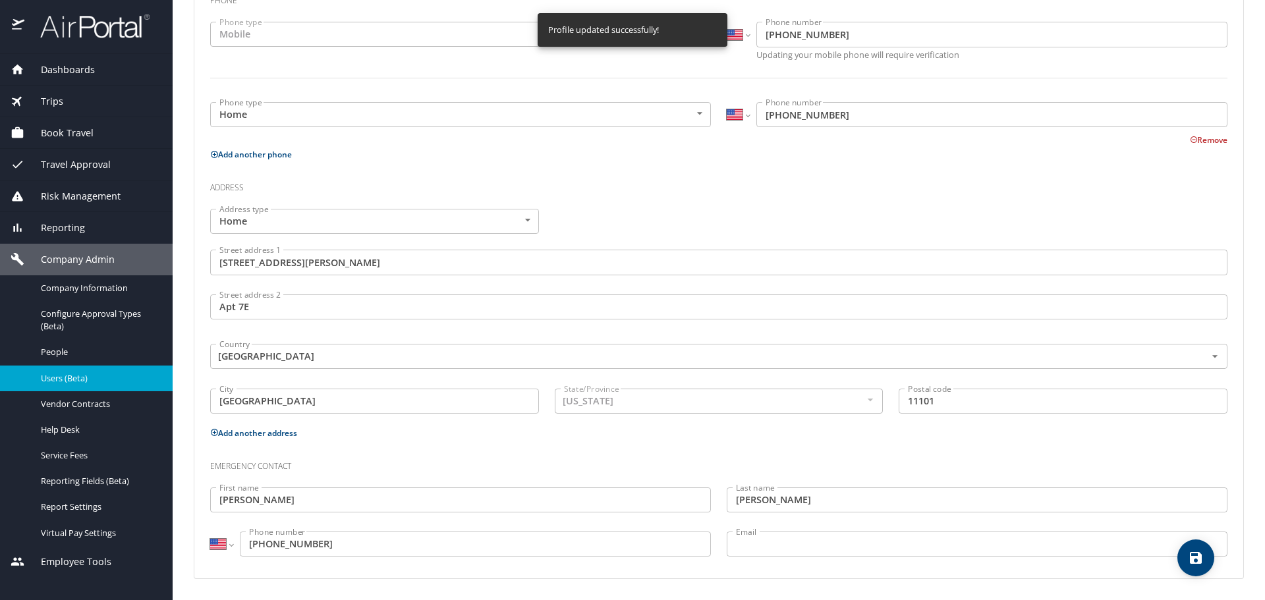
select select "US"
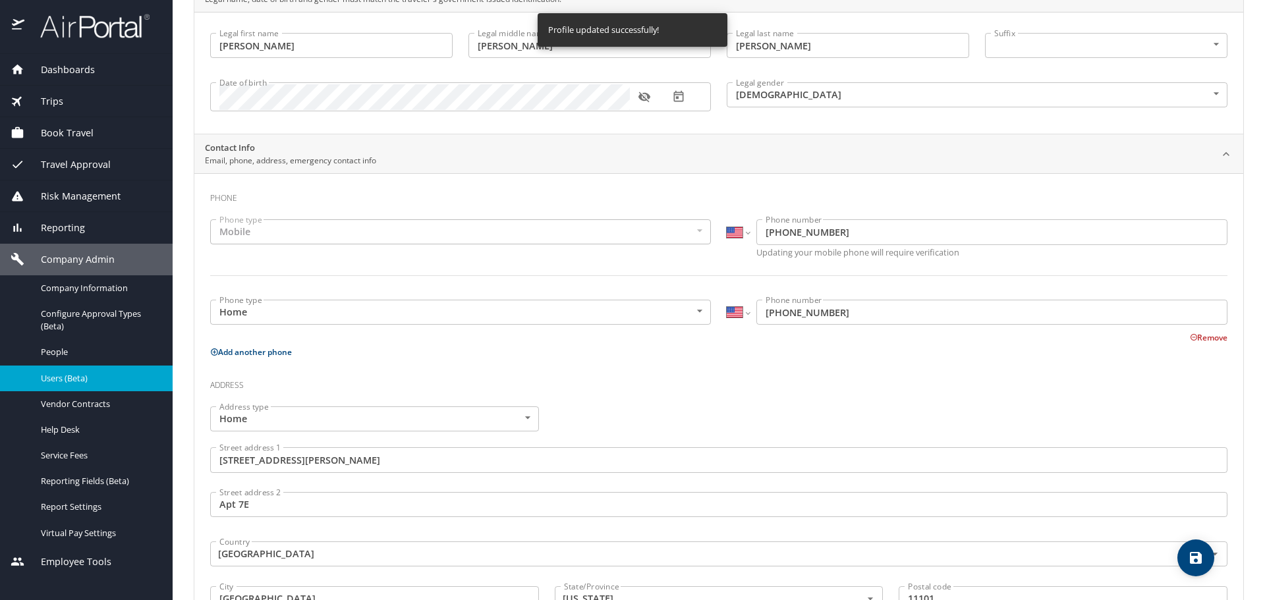
scroll to position [0, 0]
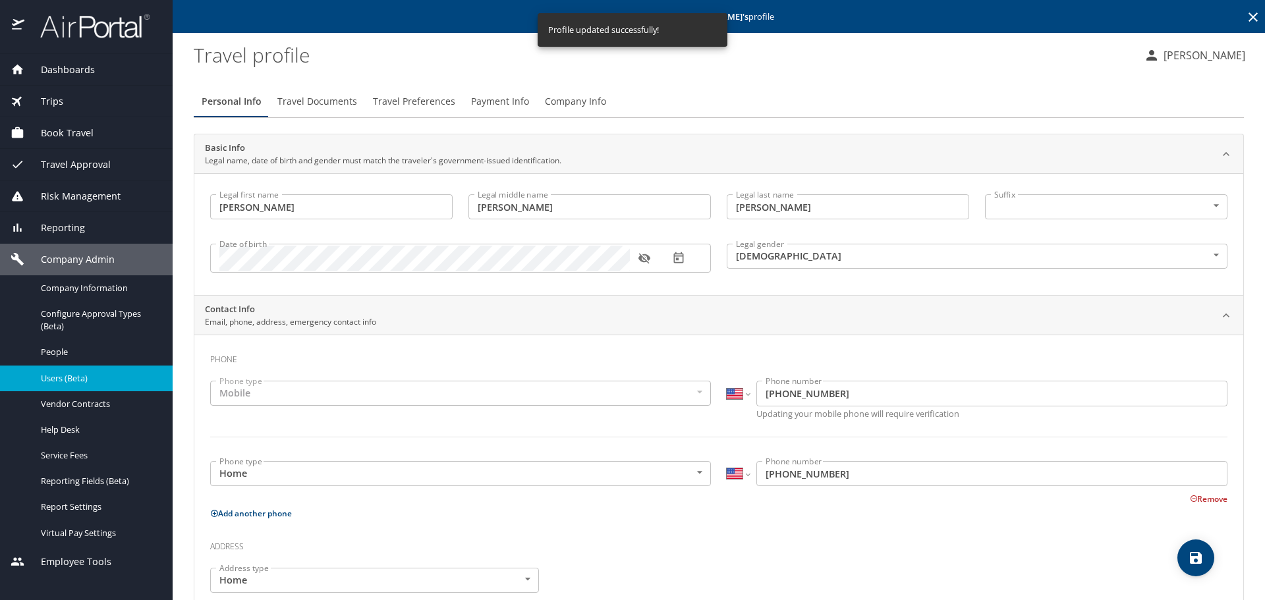
click at [299, 98] on span "Travel Documents" at bounding box center [317, 102] width 80 height 16
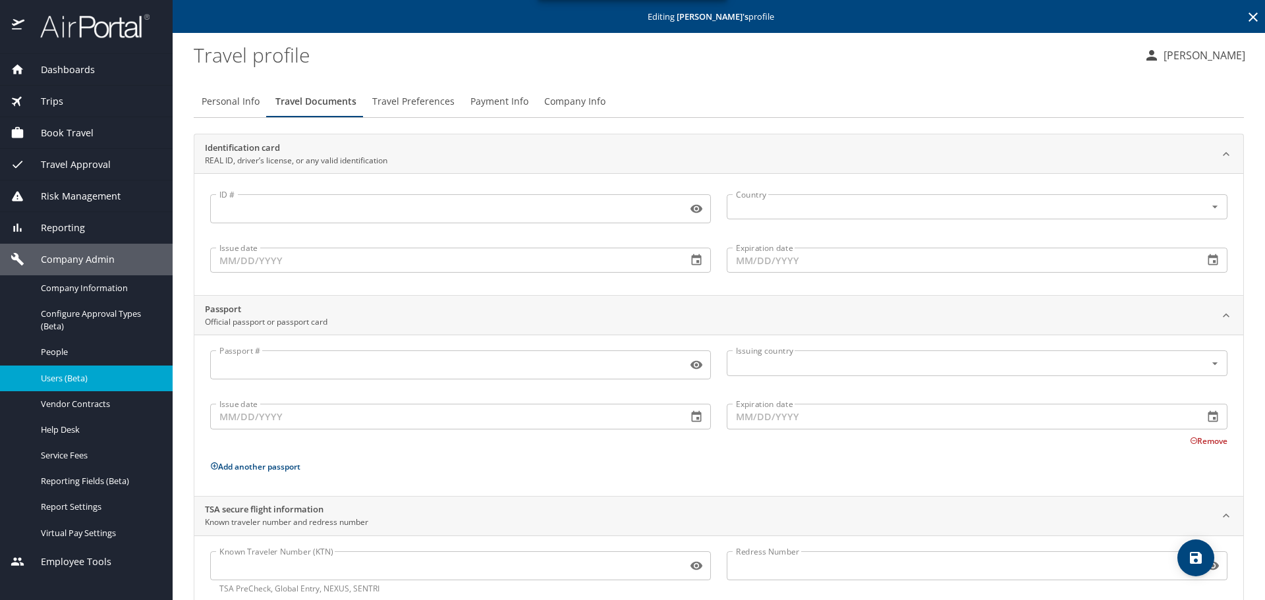
scroll to position [35, 0]
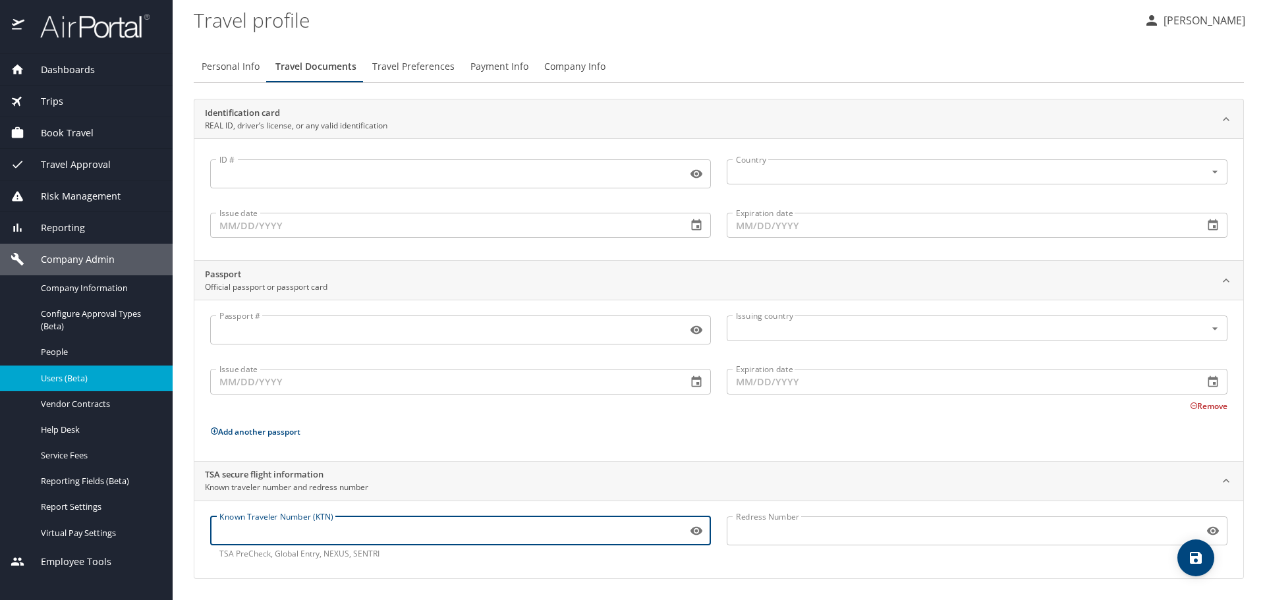
click at [314, 538] on input "Known Traveler Number (KTN)" at bounding box center [446, 531] width 472 height 25
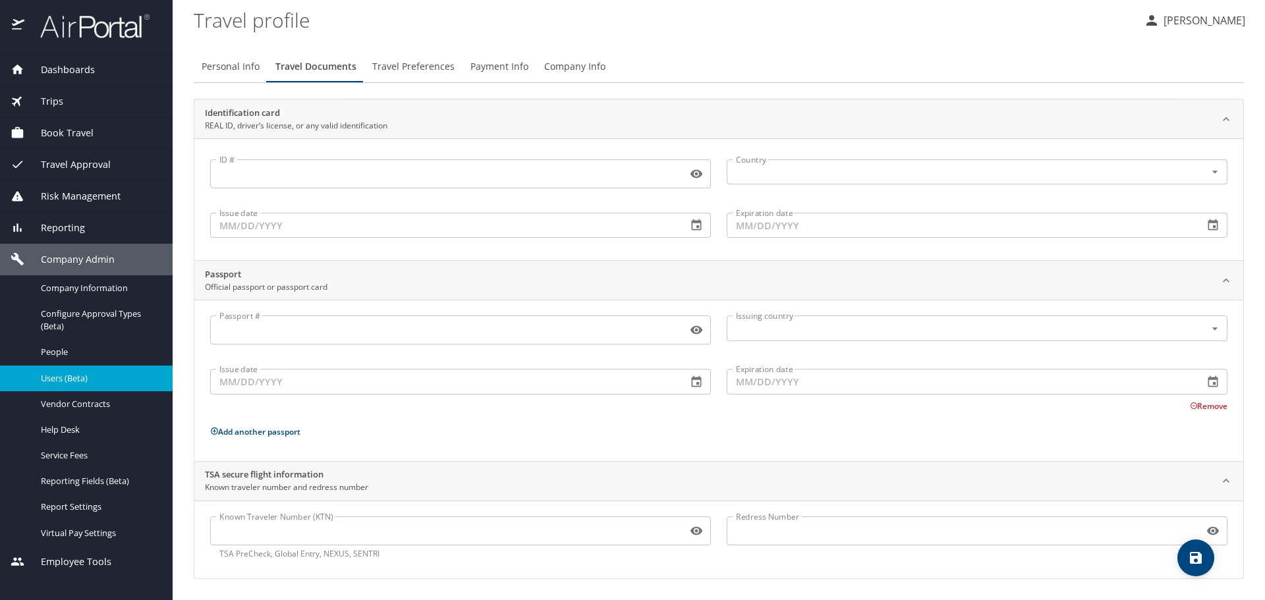
click at [312, 538] on input "Known Traveler Number (KTN)" at bounding box center [446, 531] width 472 height 25
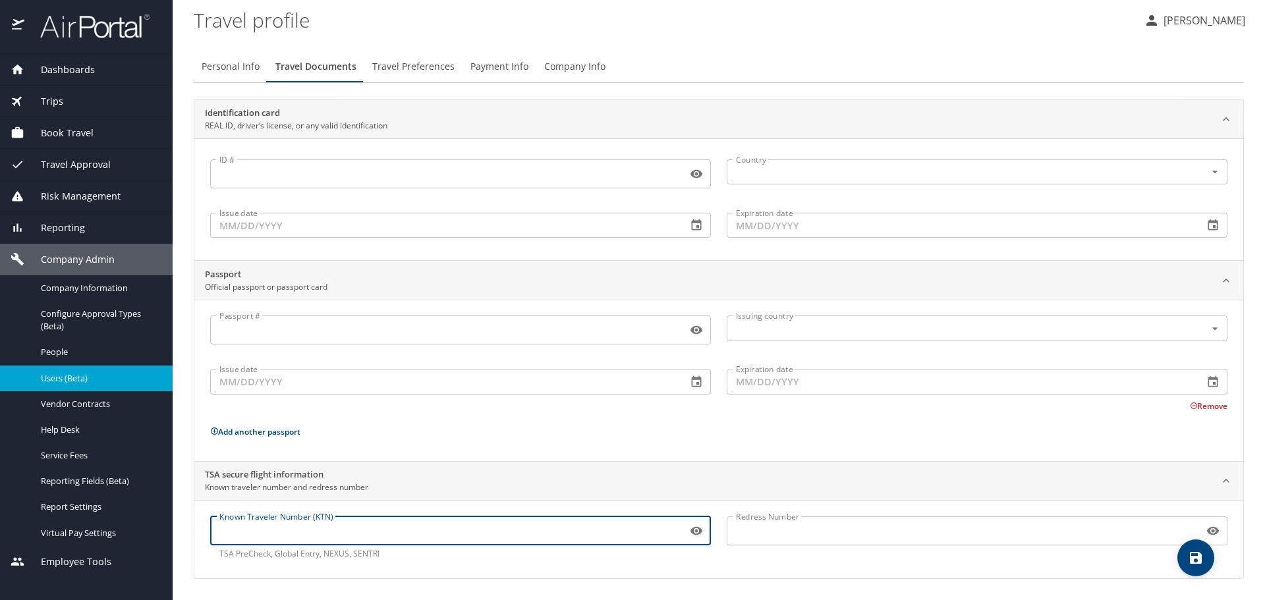
paste input "TT12GTJKT"
type input "TT12GTJKT"
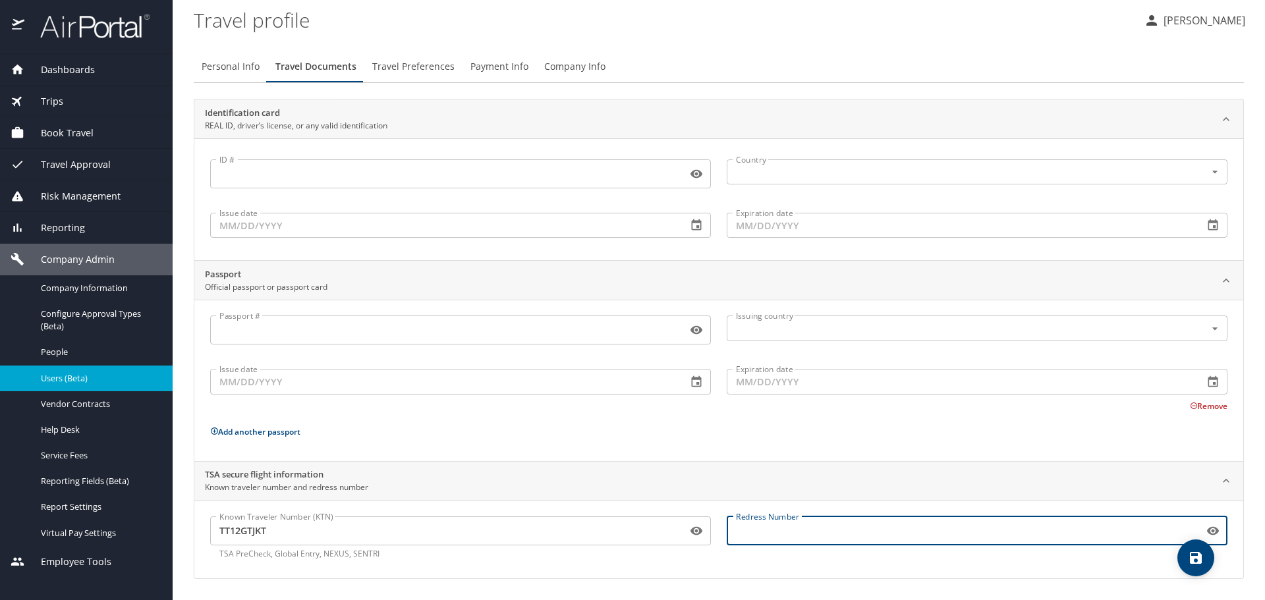
click at [796, 525] on input "Redress Number" at bounding box center [963, 531] width 472 height 25
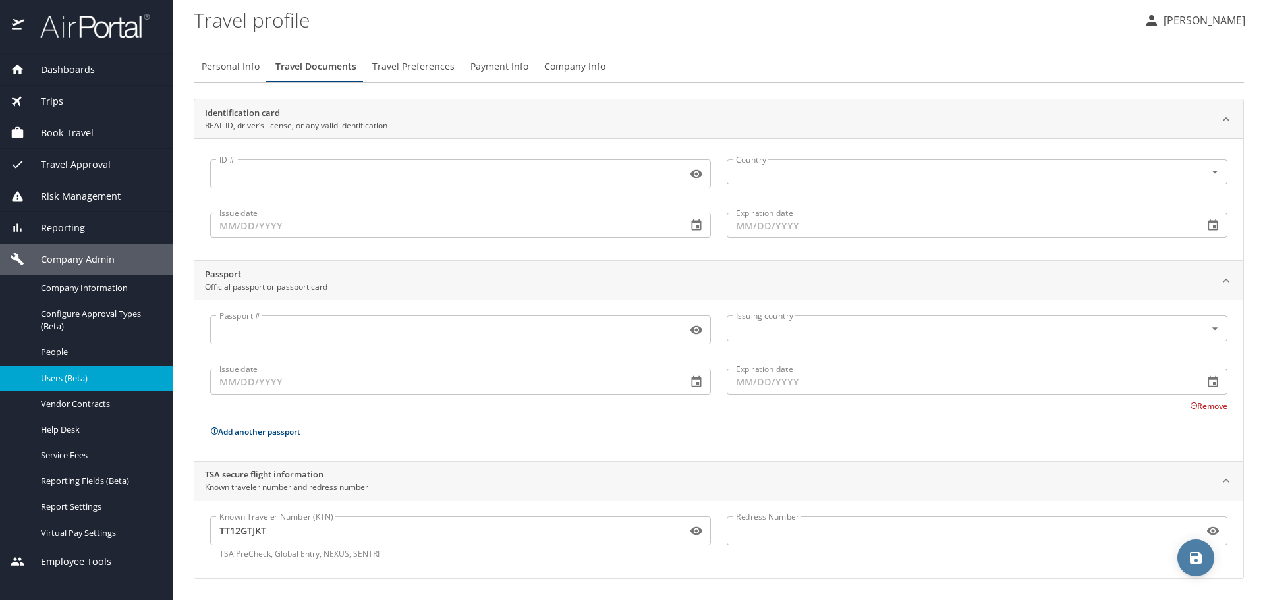
click at [1196, 558] on icon "save" at bounding box center [1196, 558] width 12 height 12
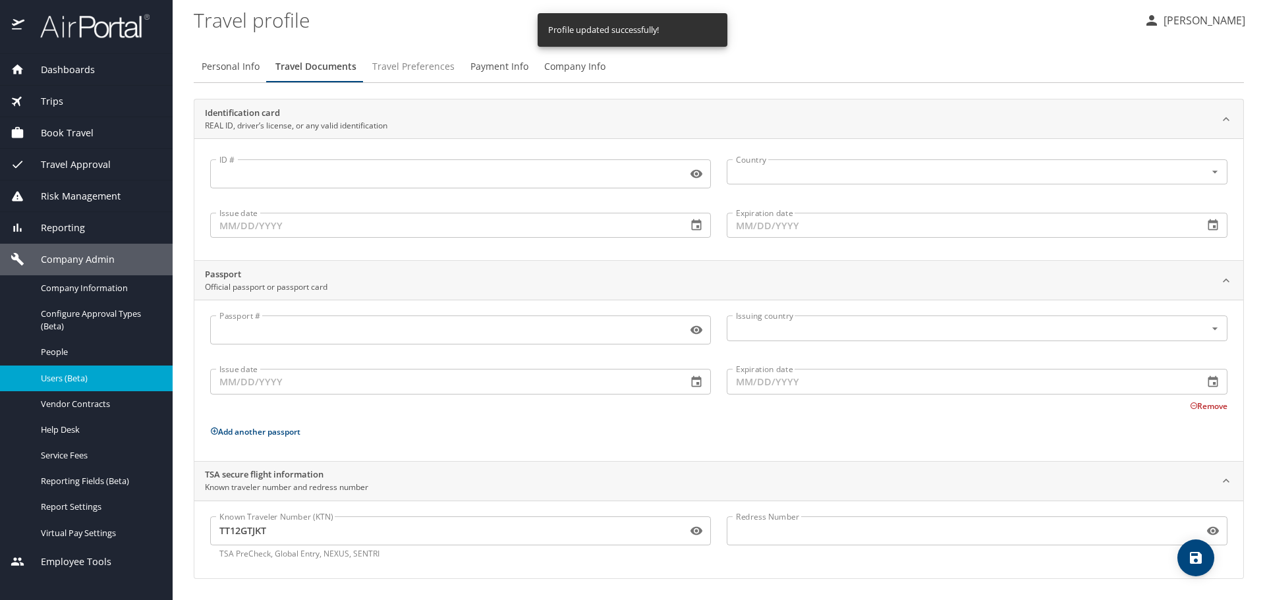
click at [422, 67] on span "Travel Preferences" at bounding box center [413, 67] width 82 height 16
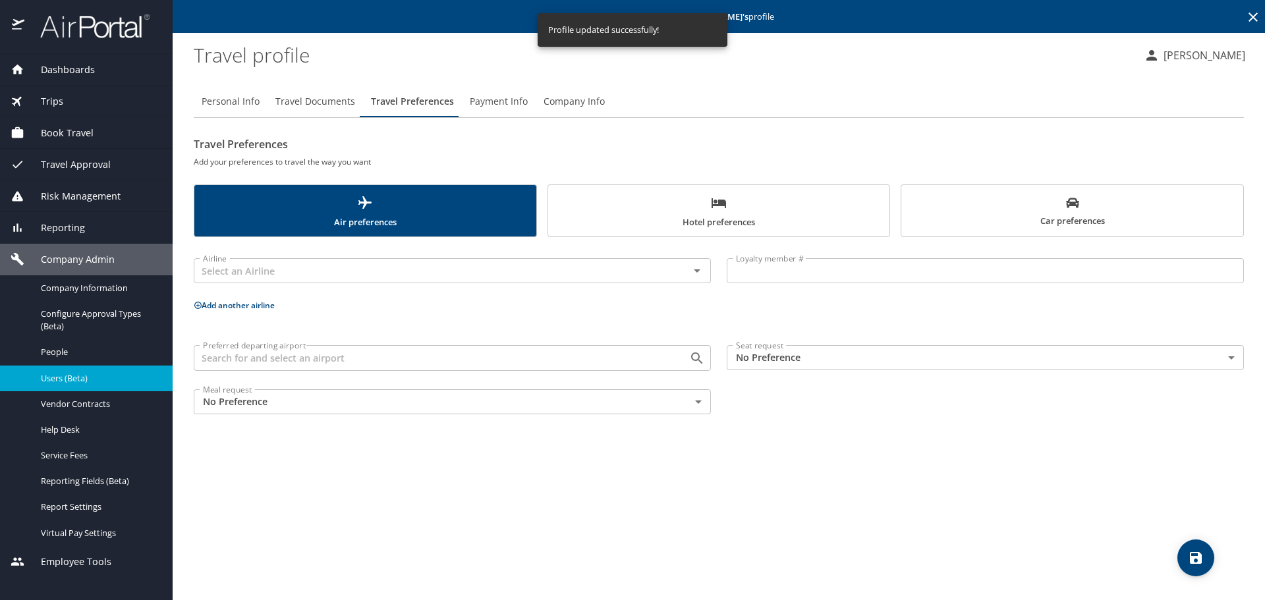
scroll to position [0, 0]
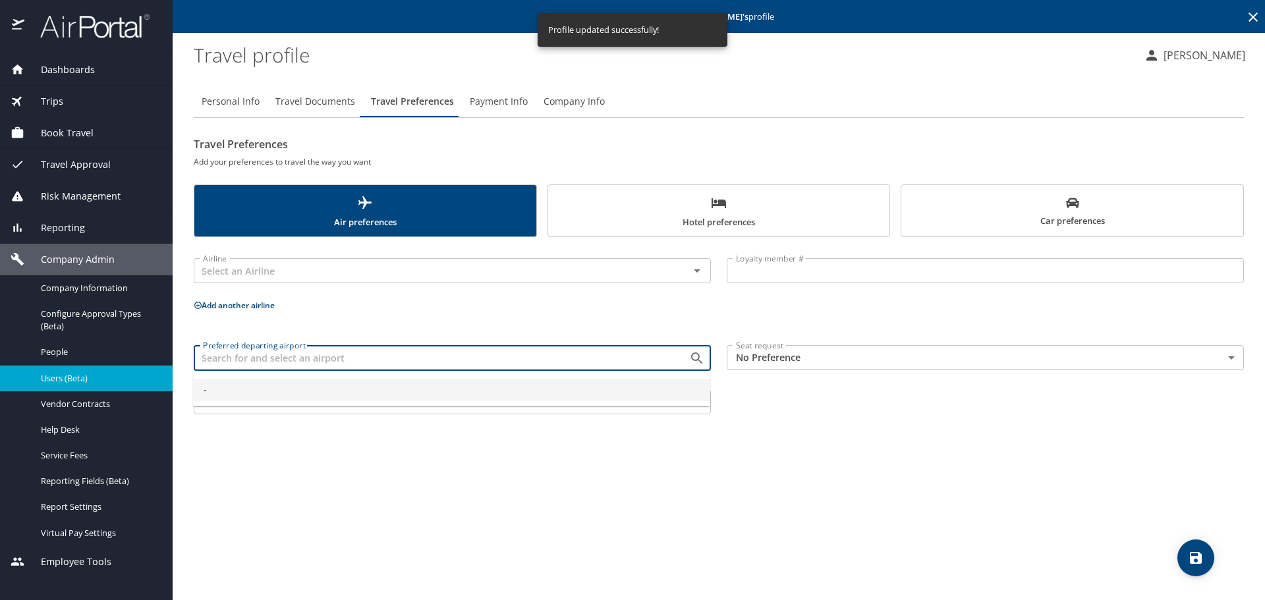
click at [226, 361] on input "Preferred departing airport" at bounding box center [433, 357] width 471 height 17
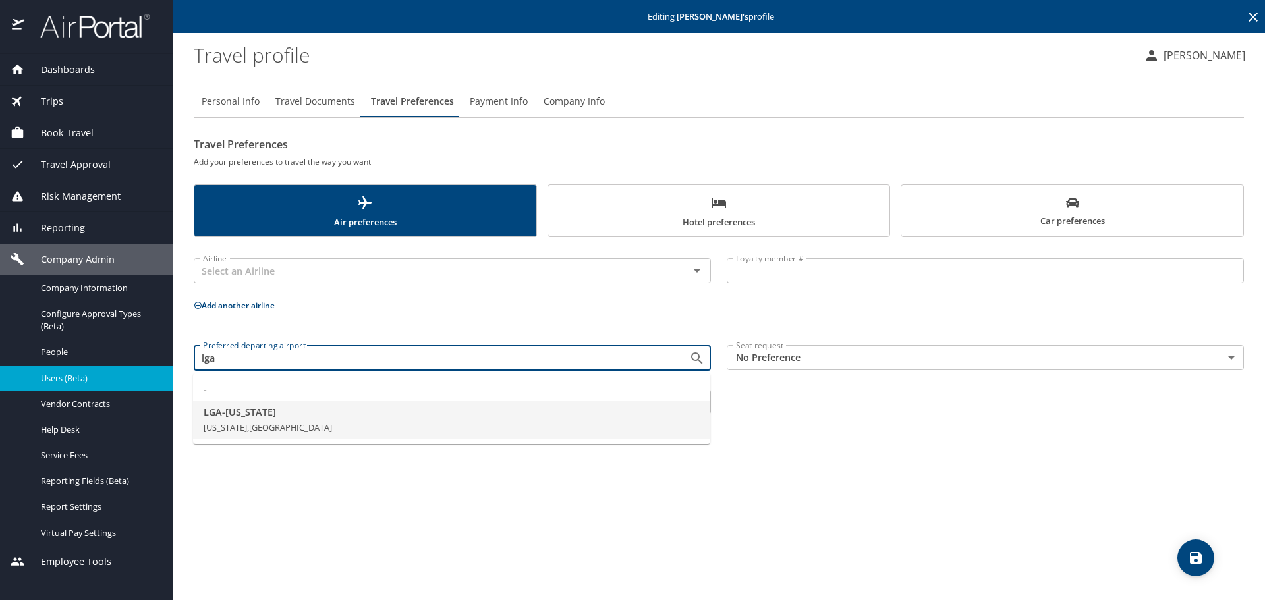
click at [231, 418] on span "LGA - New York" at bounding box center [452, 412] width 496 height 14
type input "LGA - New York"
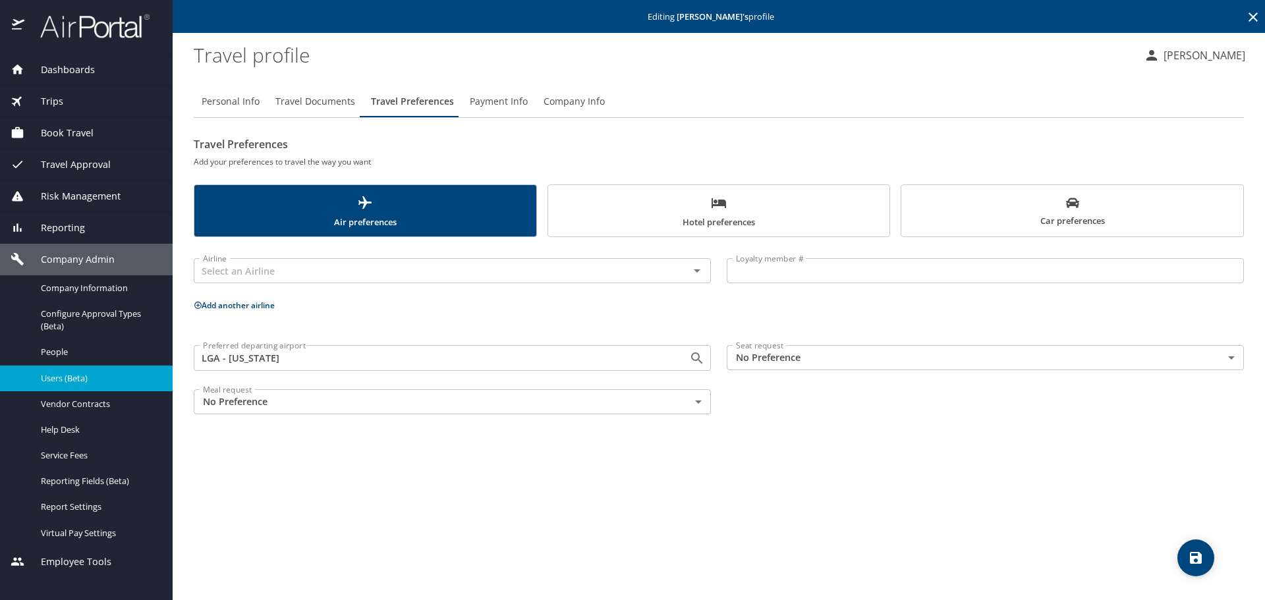
click at [851, 336] on div "Airline Airline Loyalty member # Loyalty member # Add another airline Preferred…" at bounding box center [719, 333] width 1051 height 177
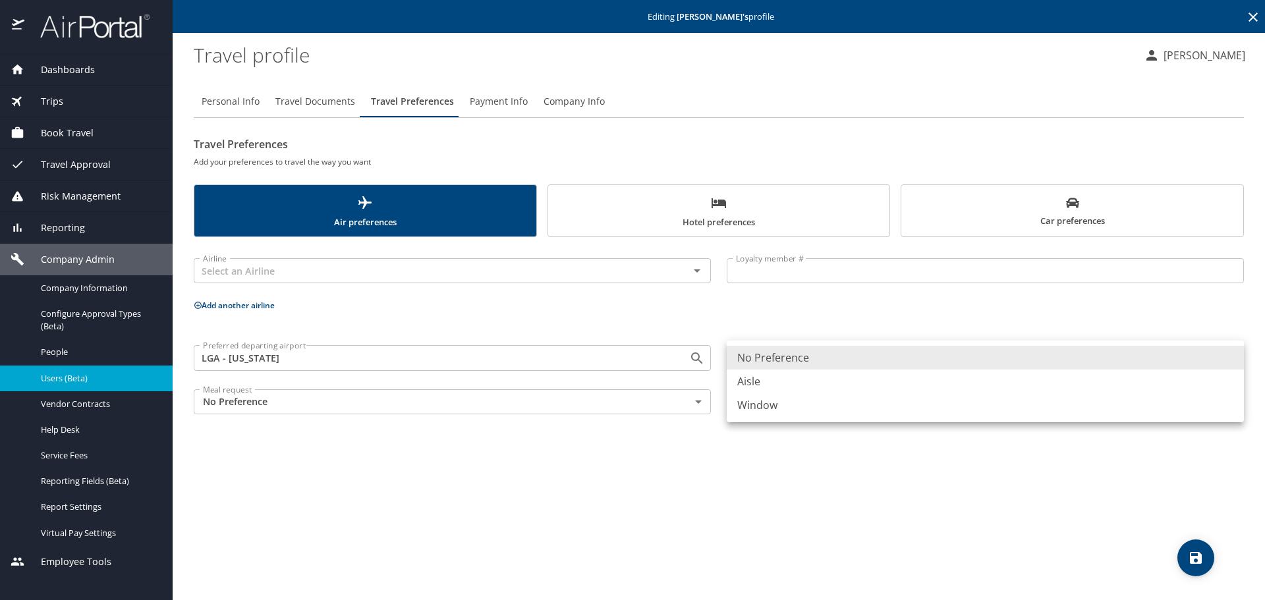
click at [804, 364] on body "Dashboards AirPortal 360™ Manager My Travel Dashboard Trips Airtinerary® Lookup…" at bounding box center [632, 300] width 1265 height 600
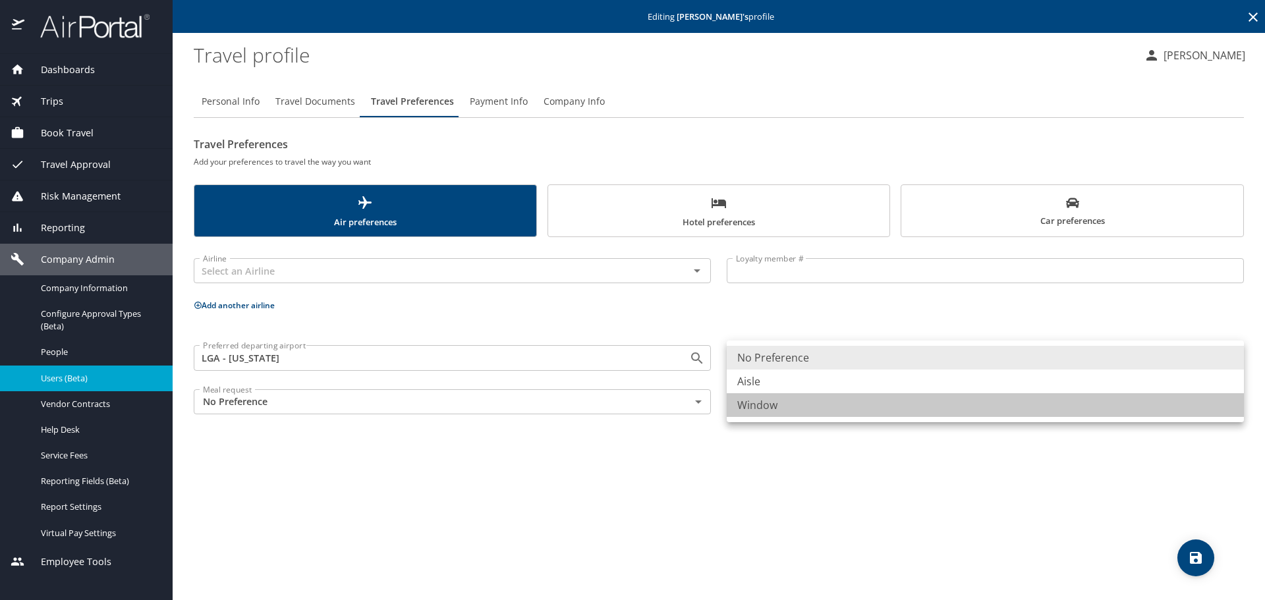
click at [777, 402] on li "Window" at bounding box center [985, 405] width 517 height 24
type input "Window"
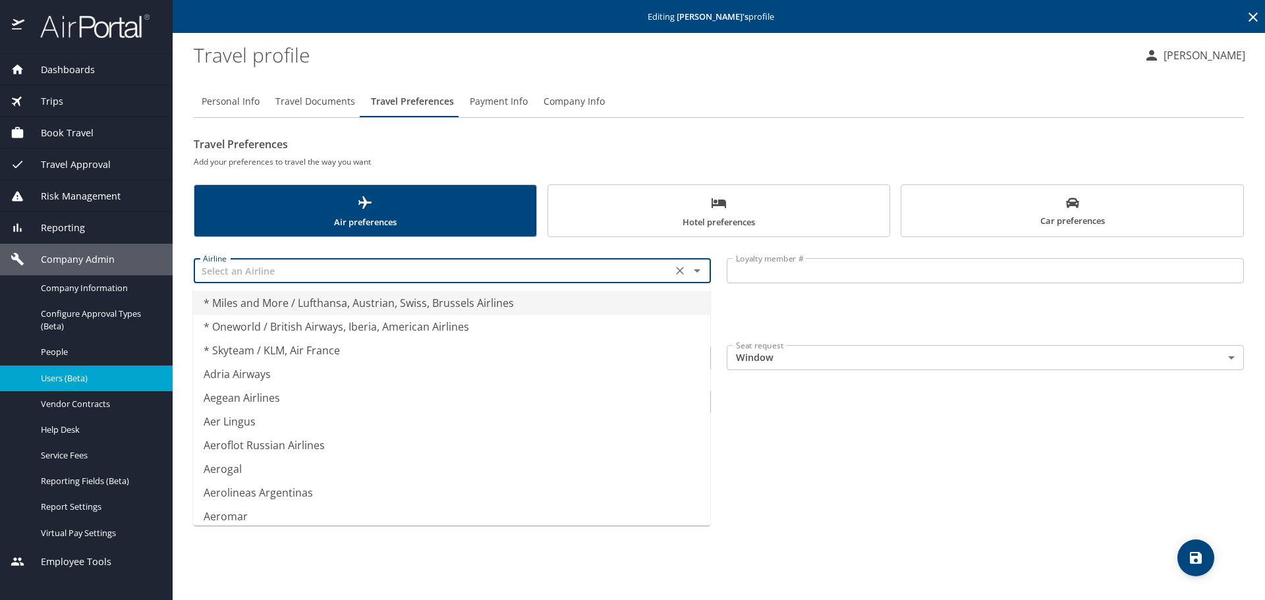
click at [243, 274] on input "text" at bounding box center [433, 270] width 471 height 17
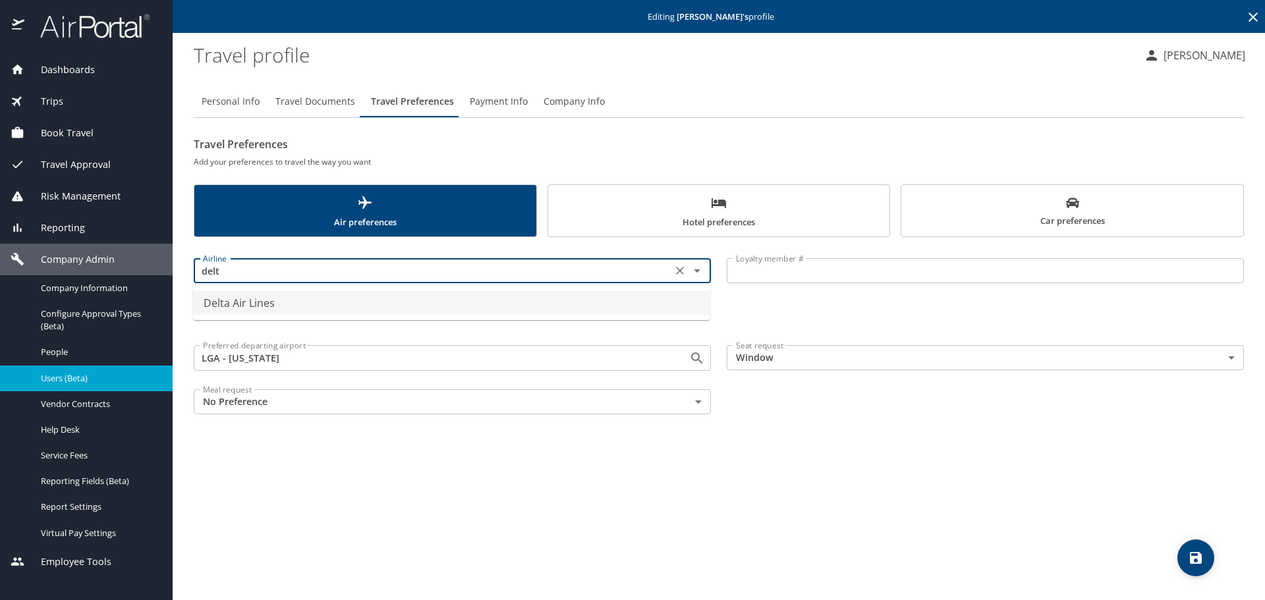
click at [255, 301] on li "Delta Air Lines" at bounding box center [451, 303] width 517 height 24
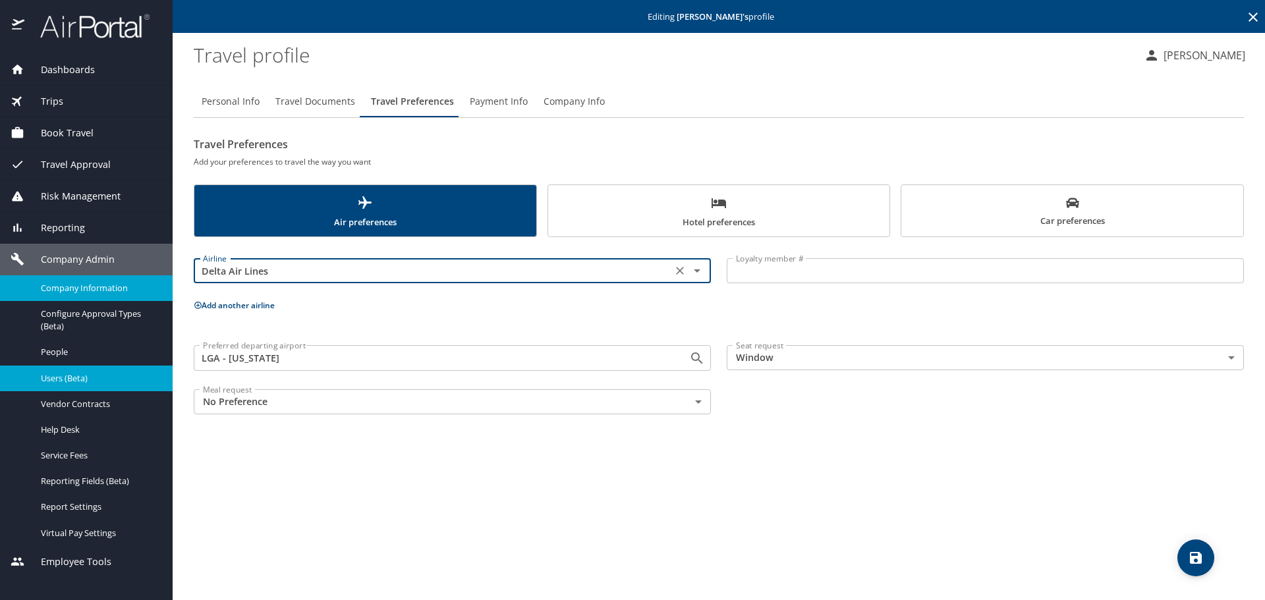
type input "Delta Air Lines"
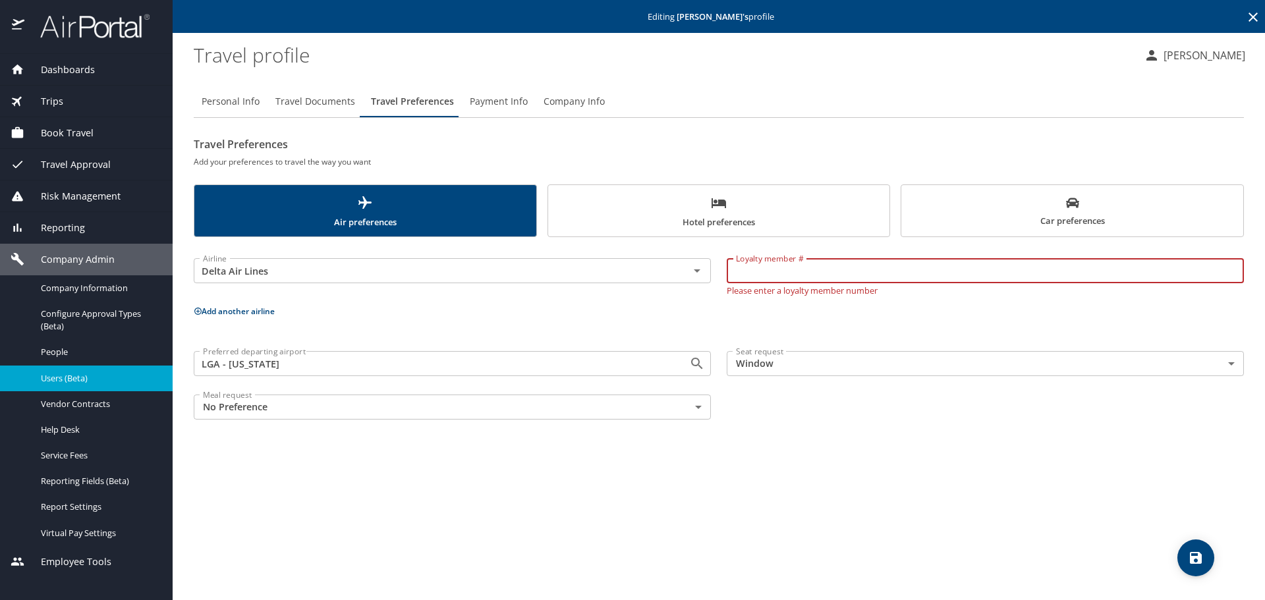
click at [791, 273] on input "Loyalty member #" at bounding box center [985, 270] width 517 height 25
paste input "2227739865"
type input "2227739865"
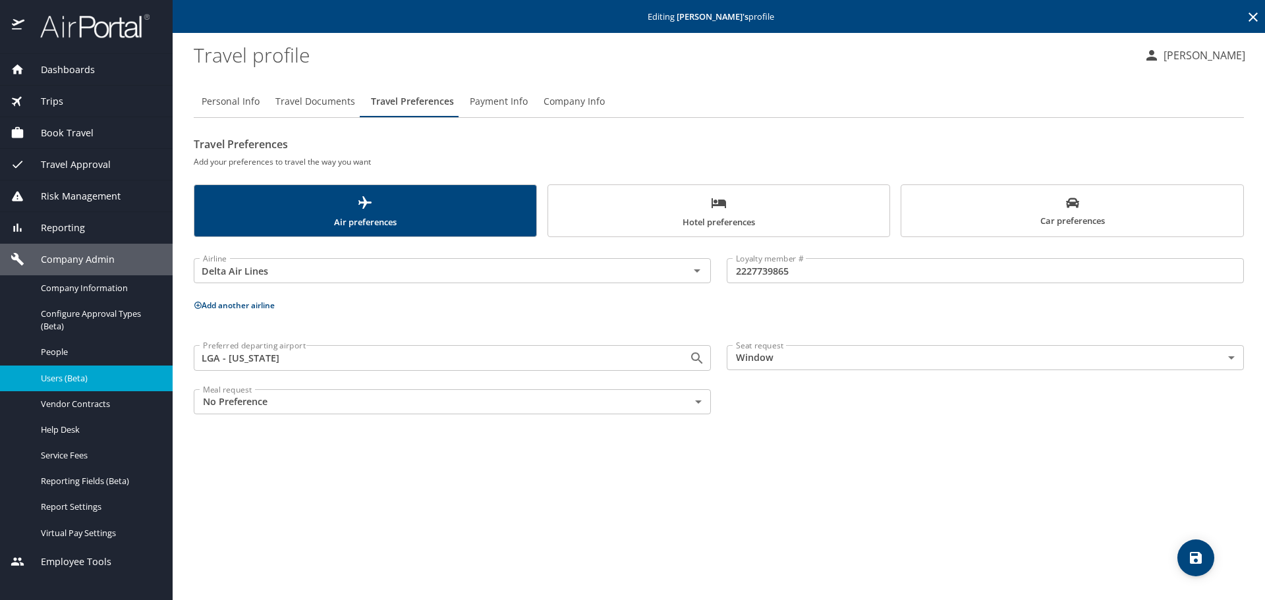
click at [221, 312] on p "Add another airline" at bounding box center [719, 305] width 1051 height 16
drag, startPoint x: 207, startPoint y: 296, endPoint x: 207, endPoint y: 304, distance: 8.6
click at [207, 296] on div "Airline Delta Air Lines Airline" at bounding box center [452, 271] width 533 height 52
click at [208, 304] on button "Add another airline" at bounding box center [234, 305] width 81 height 11
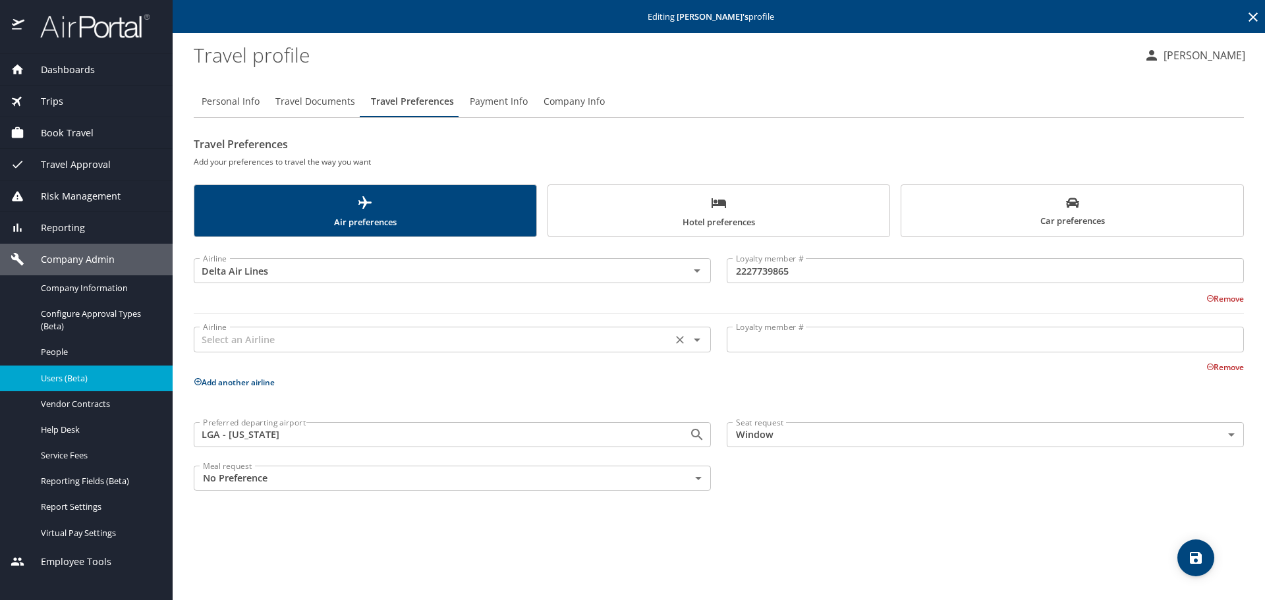
click at [258, 333] on input "text" at bounding box center [433, 339] width 471 height 17
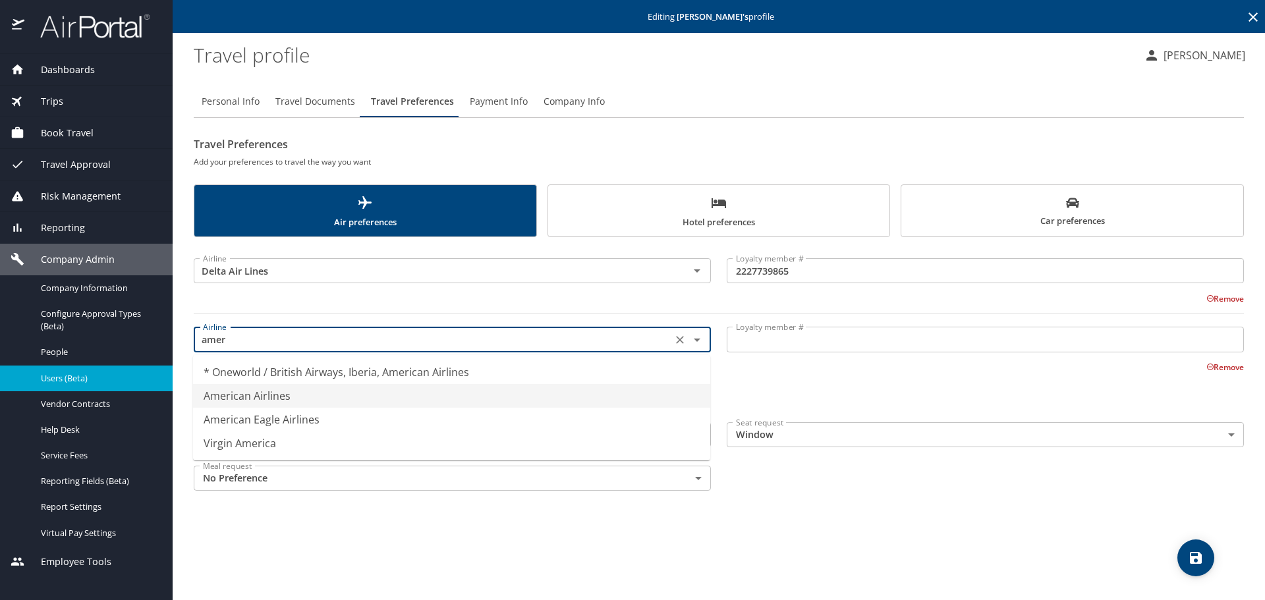
drag, startPoint x: 243, startPoint y: 393, endPoint x: 390, endPoint y: 377, distance: 147.2
click at [247, 391] on li "American Airlines" at bounding box center [451, 396] width 517 height 24
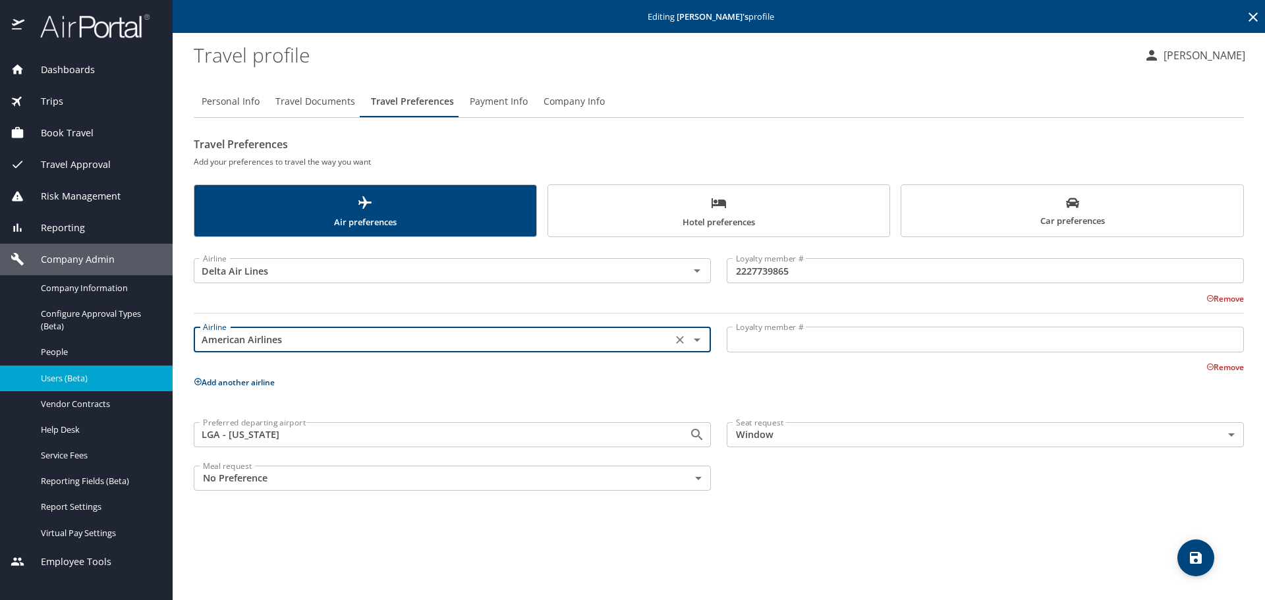
type input "American Airlines"
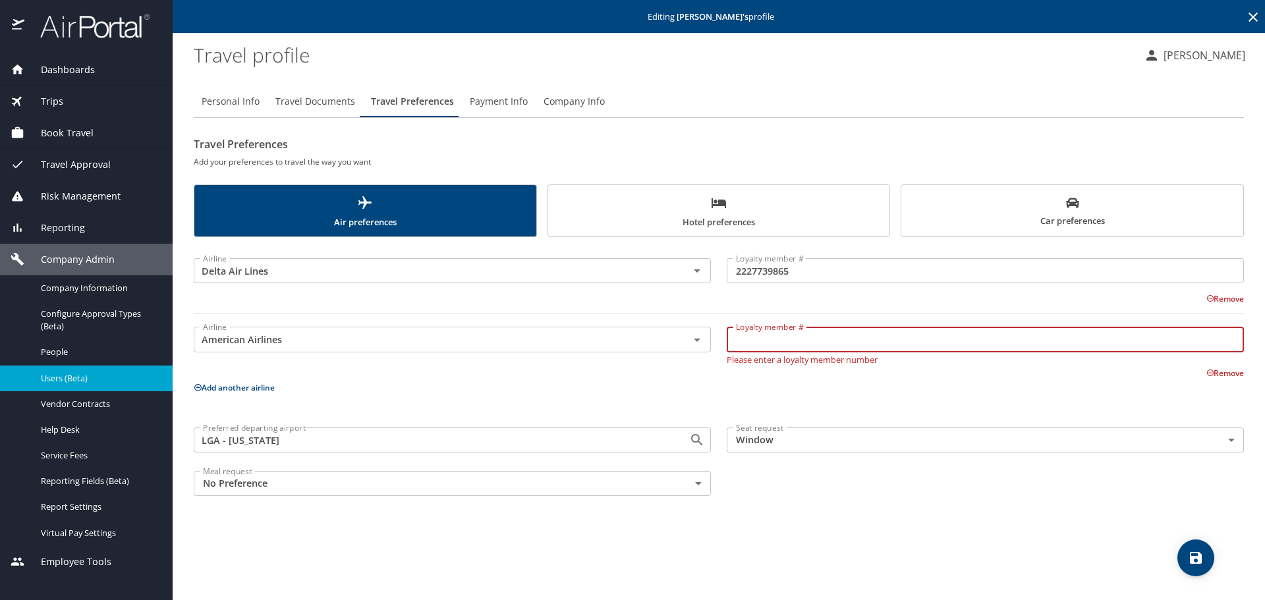
click at [828, 337] on input "Loyalty member #" at bounding box center [985, 339] width 517 height 25
paste input "15W83A0"
type input "15W83A0"
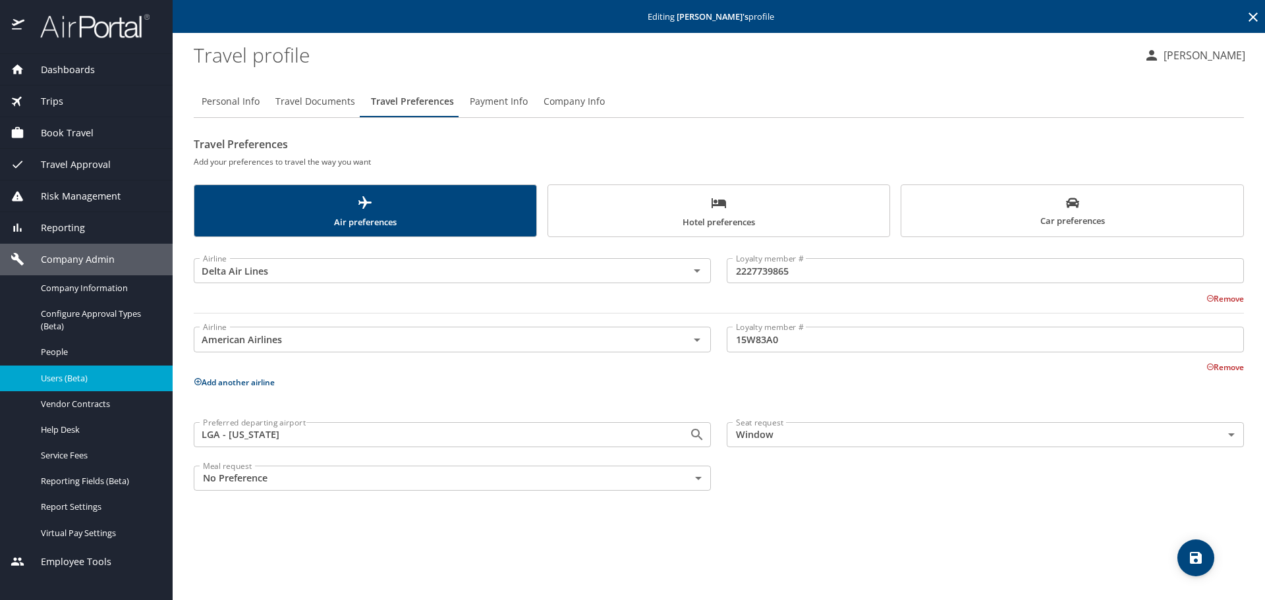
click at [226, 385] on button "Add another airline" at bounding box center [234, 382] width 81 height 11
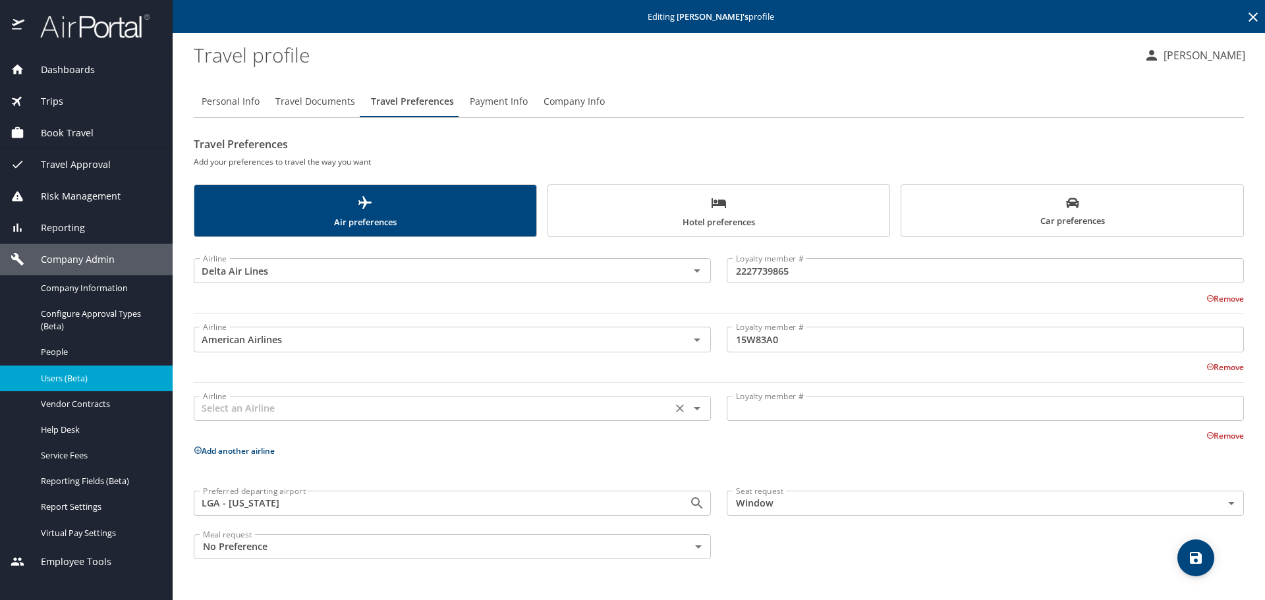
click at [223, 395] on div "Airline Airline" at bounding box center [452, 407] width 517 height 33
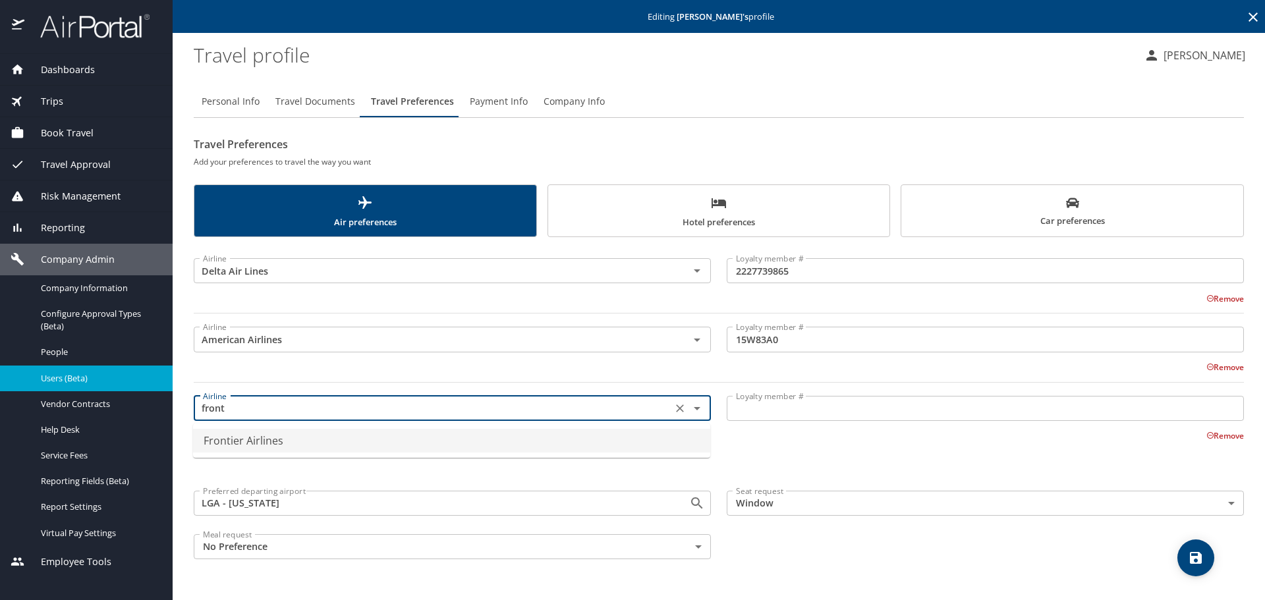
click at [230, 437] on li "Frontier Airlines" at bounding box center [451, 441] width 517 height 24
type input "Frontier Airlines"
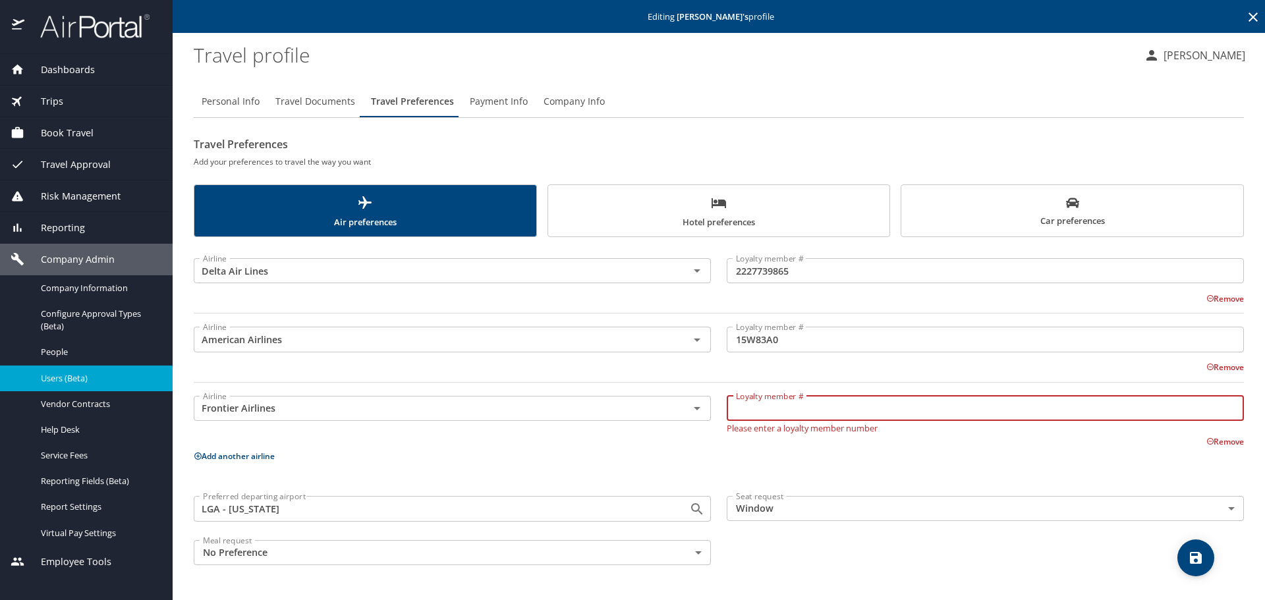
click at [850, 399] on input "Loyalty member #" at bounding box center [985, 408] width 517 height 25
paste input "90108948056"
type input "90108948056"
click at [204, 452] on button "Add another airline" at bounding box center [234, 456] width 81 height 11
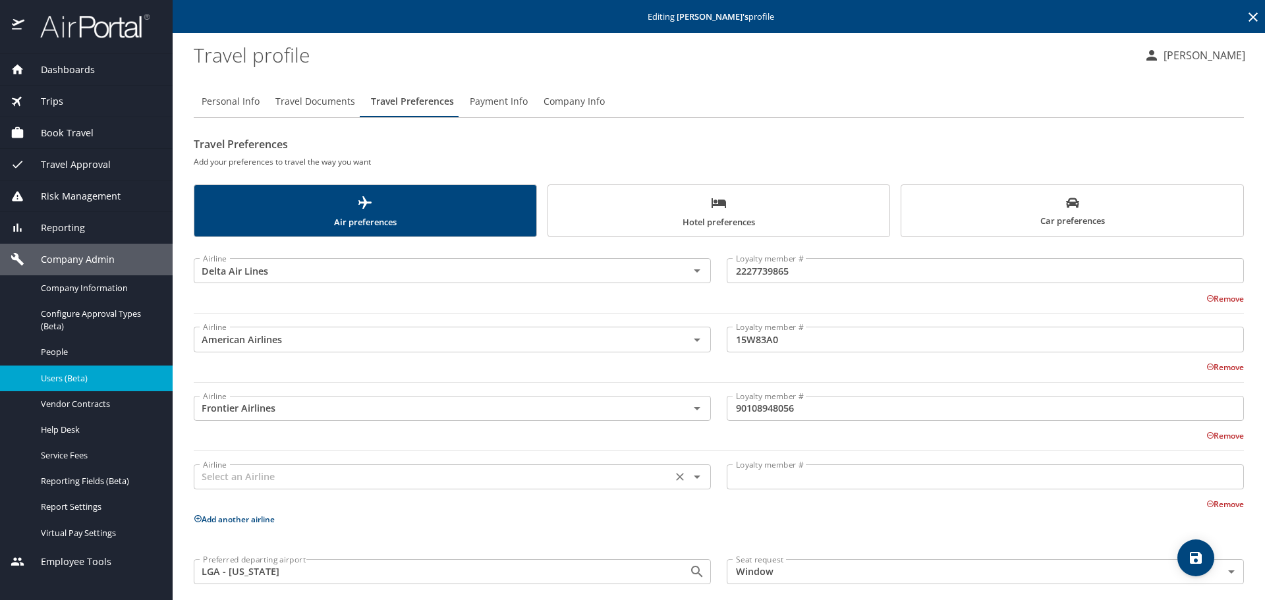
click at [237, 475] on input "text" at bounding box center [433, 477] width 471 height 17
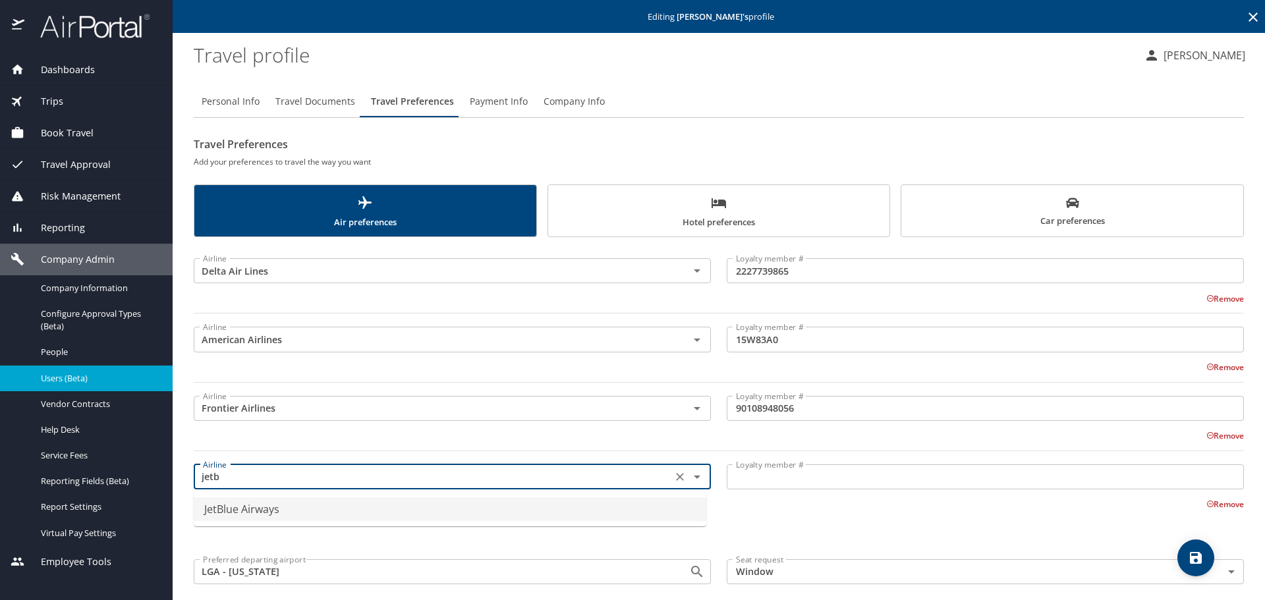
click at [234, 509] on li "JetBlue Airways" at bounding box center [450, 510] width 513 height 24
type input "JetBlue Airways"
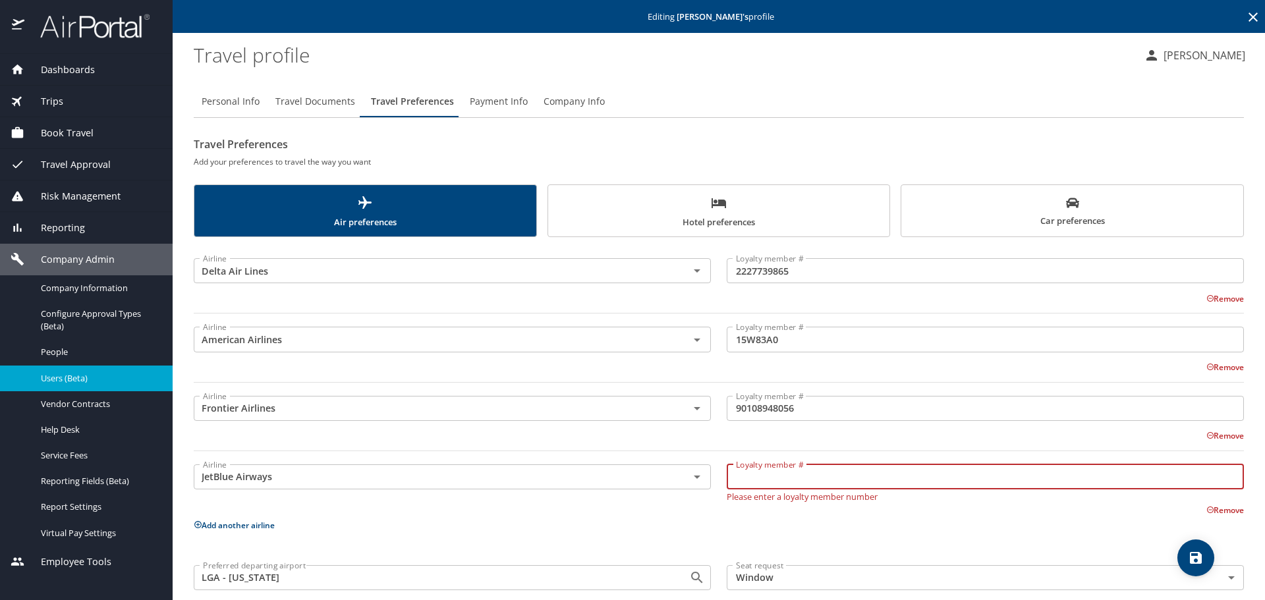
click at [730, 475] on input "Loyalty member #" at bounding box center [985, 477] width 517 height 25
paste input "2107801536"
type input "2107801536"
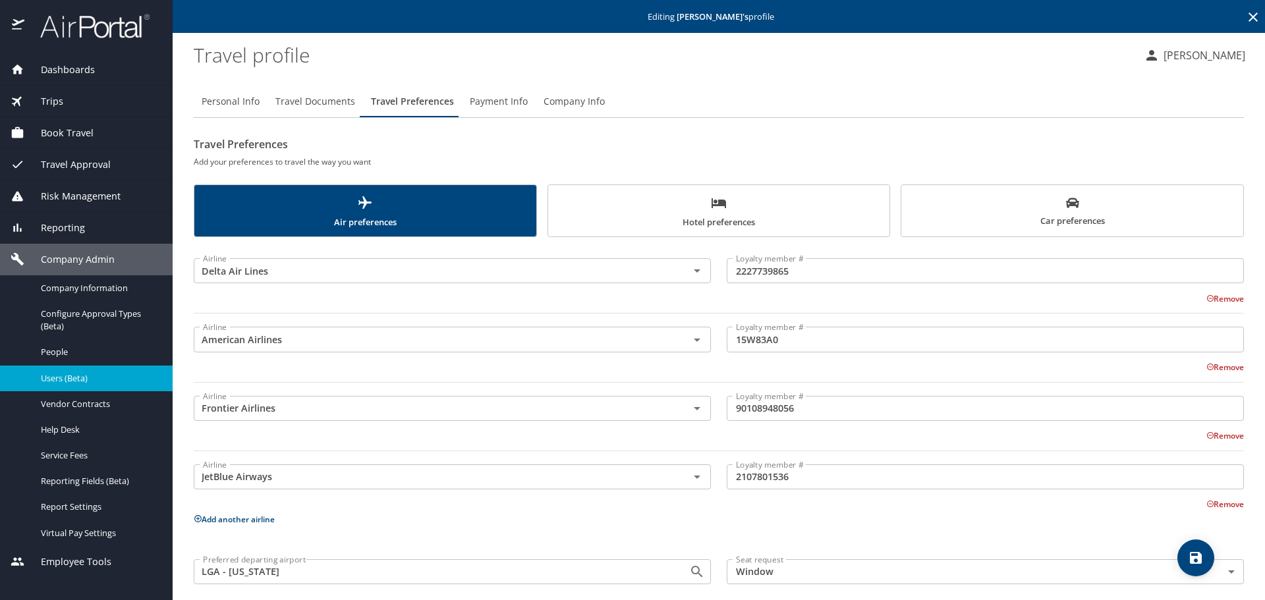
click at [203, 526] on p "Add another airline" at bounding box center [719, 519] width 1051 height 16
click at [193, 513] on main "Editing Michael Diaz 's profile Travel profile Morgan Savell Personal Info Trav…" at bounding box center [719, 300] width 1093 height 600
click at [198, 517] on icon at bounding box center [198, 519] width 9 height 9
click at [339, 542] on input "text" at bounding box center [433, 545] width 471 height 17
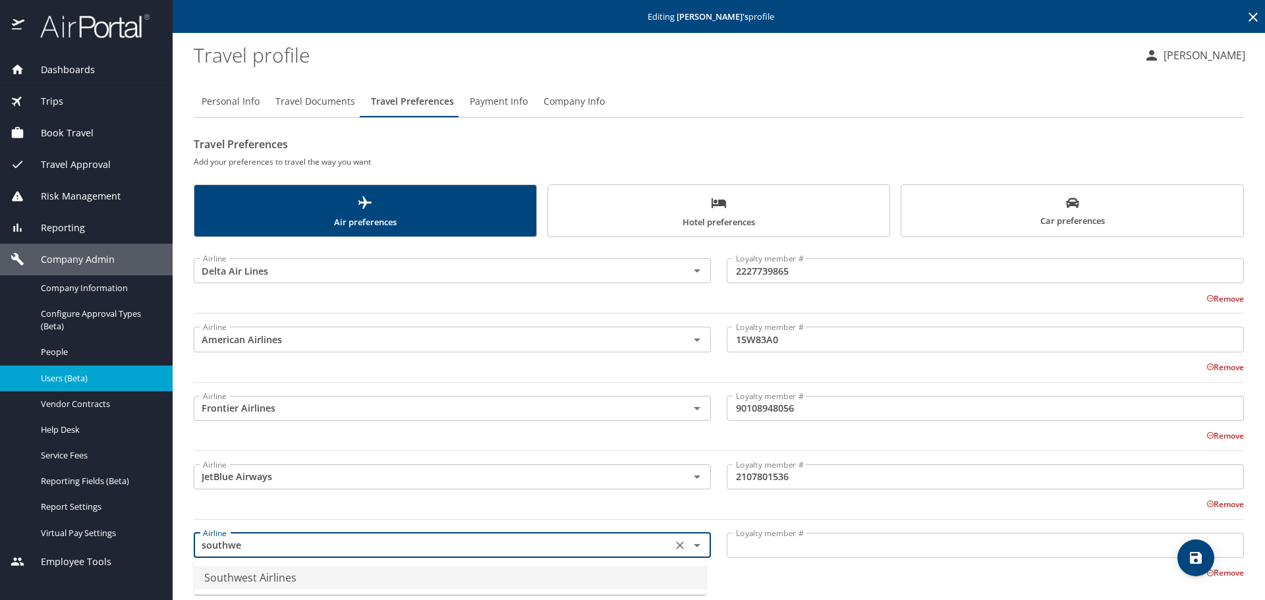
click at [319, 577] on li "Southwest Airlines" at bounding box center [450, 578] width 513 height 24
type input "Southwest Airlines"
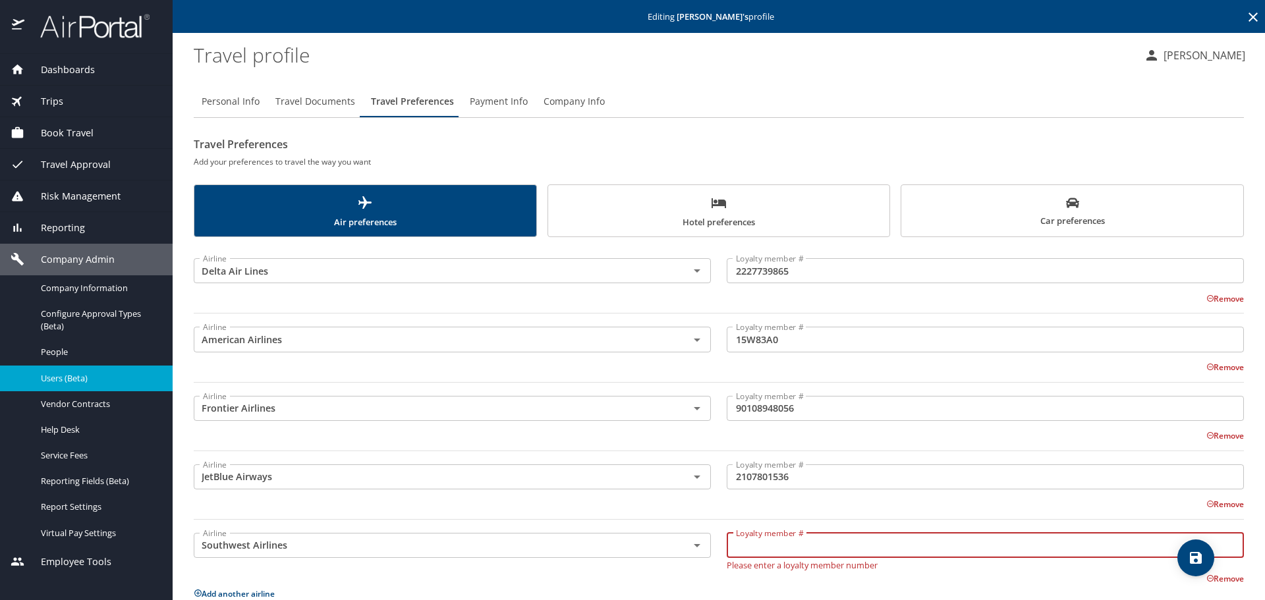
click at [765, 540] on input "Loyalty member #" at bounding box center [985, 545] width 517 height 25
paste input "23162668760"
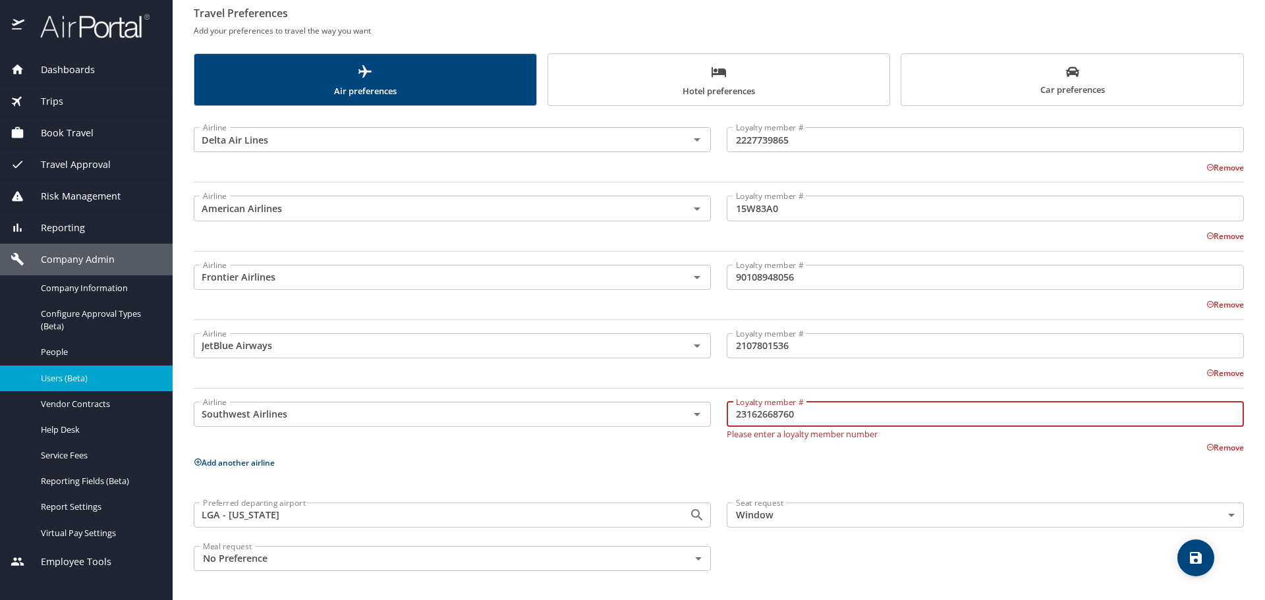
type input "23162668760"
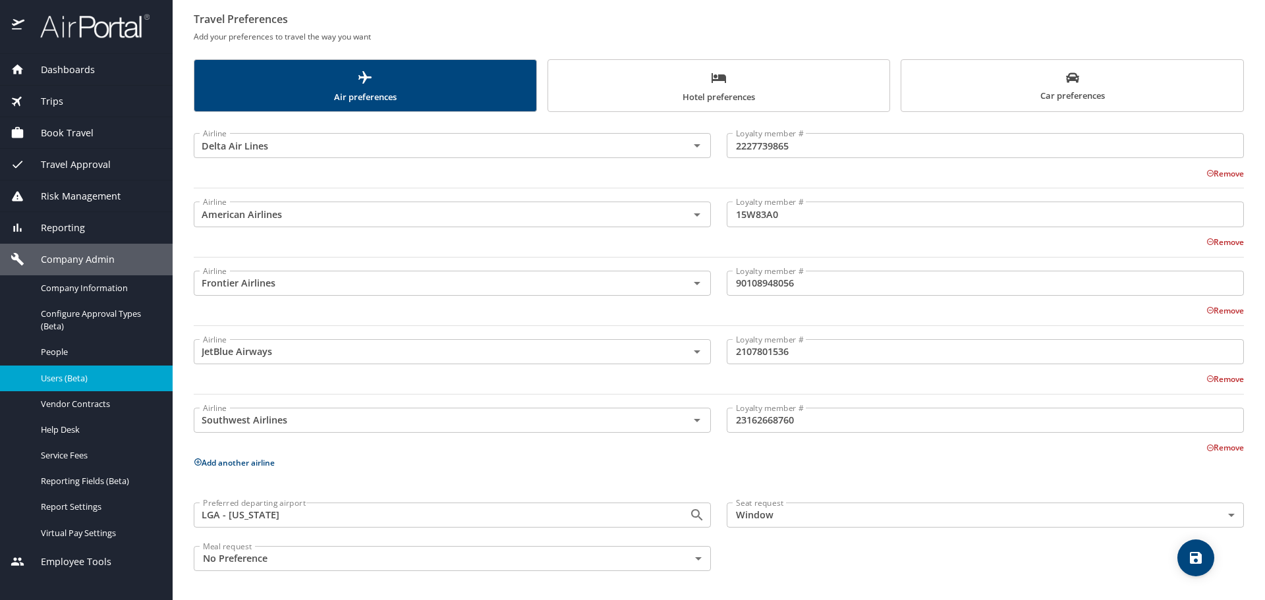
click at [229, 455] on p "Add another airline" at bounding box center [719, 463] width 1051 height 16
click at [216, 466] on button "Add another airline" at bounding box center [234, 462] width 81 height 11
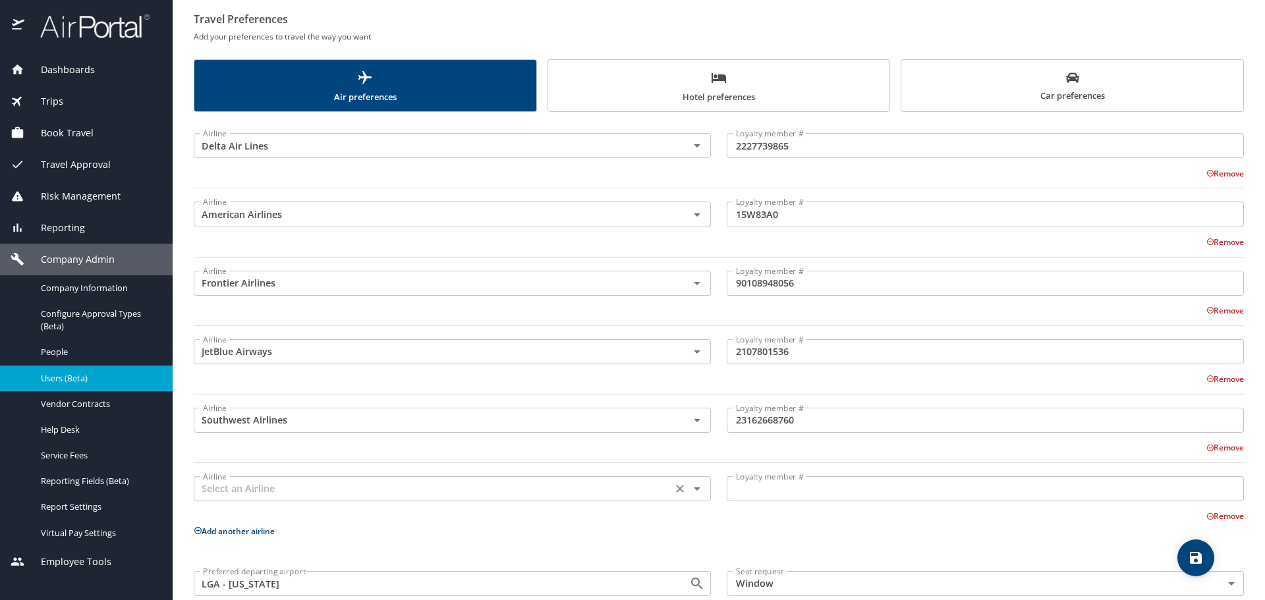
click at [362, 491] on input "text" at bounding box center [433, 488] width 471 height 17
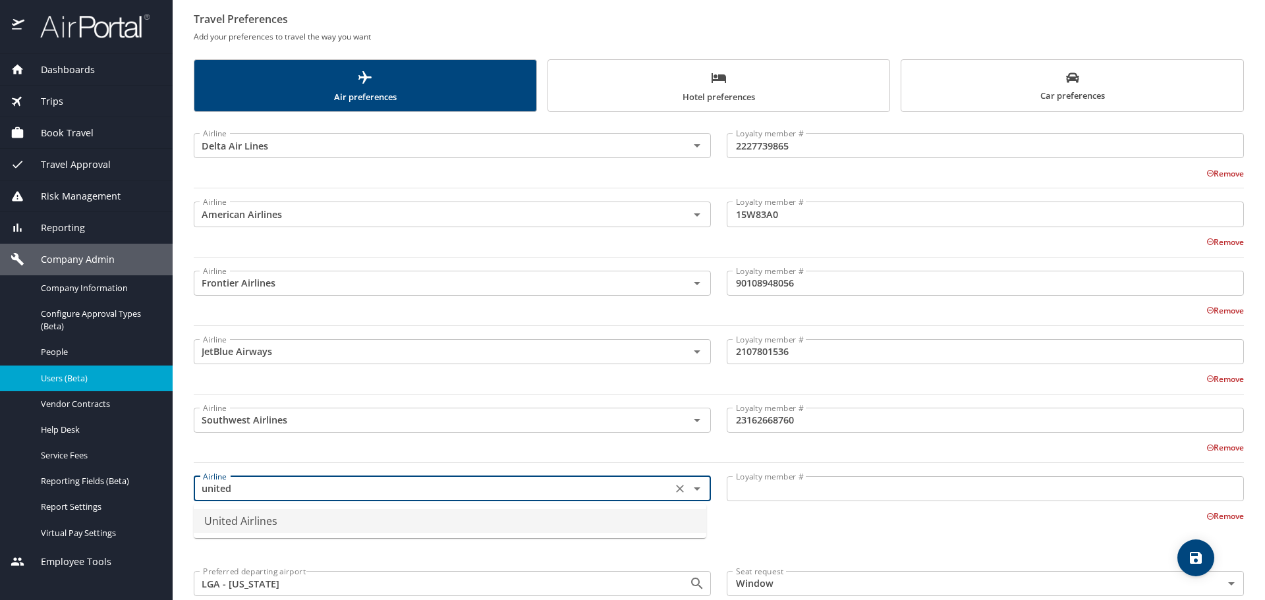
drag, startPoint x: 332, startPoint y: 517, endPoint x: 353, endPoint y: 509, distance: 23.1
click at [333, 516] on li "United Airlines" at bounding box center [450, 521] width 513 height 24
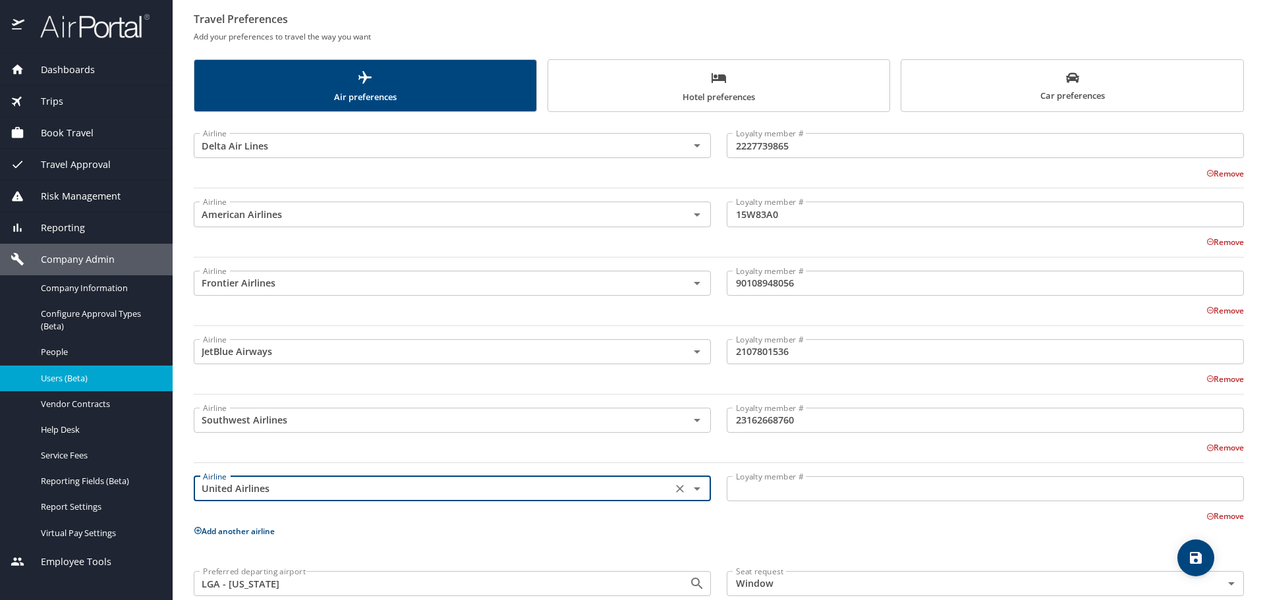
type input "United Airlines"
click at [864, 469] on div "Loyalty member # Loyalty member #" at bounding box center [985, 489] width 533 height 52
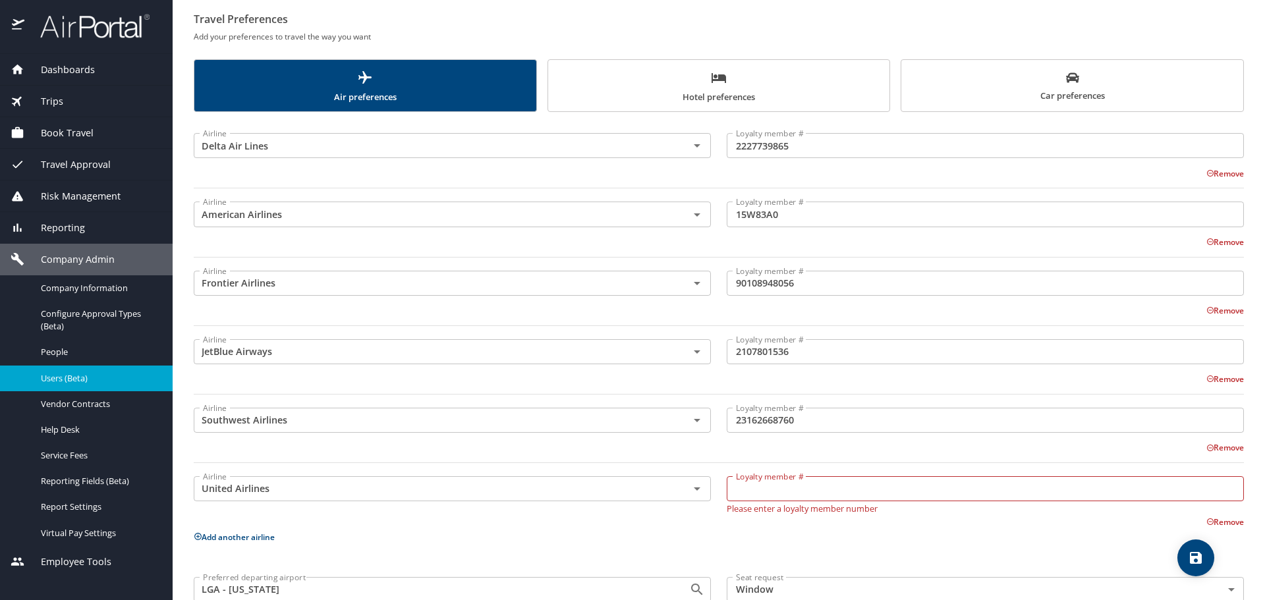
click at [798, 490] on input "Loyalty member #" at bounding box center [985, 488] width 517 height 25
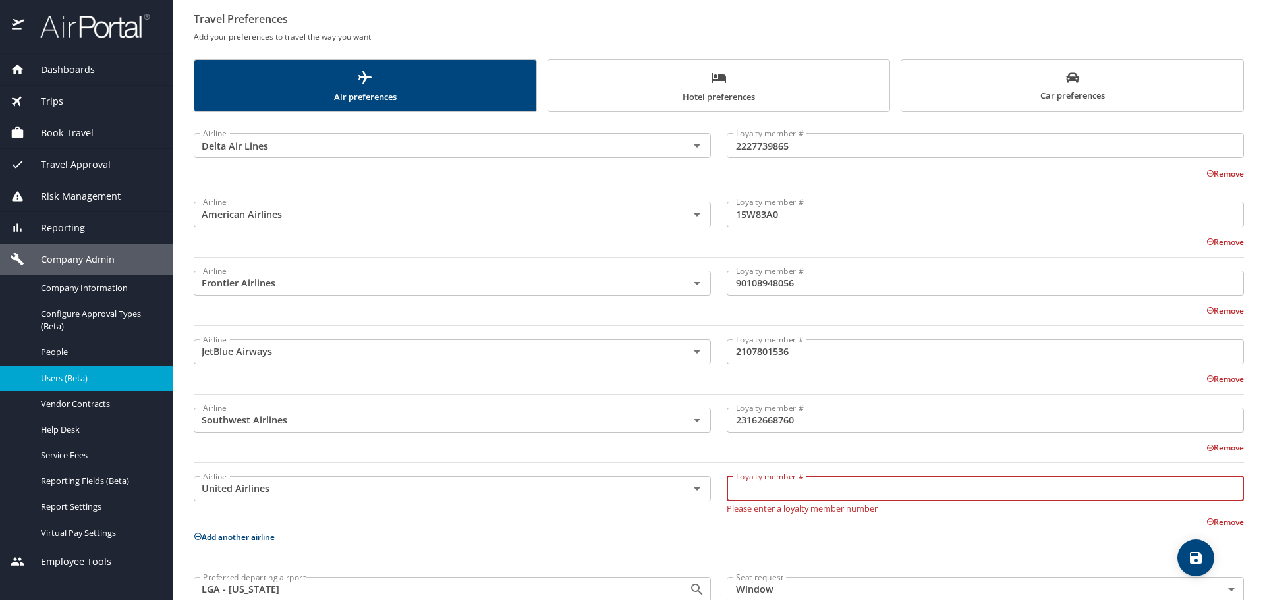
paste input "CMU01851"
type input "CMU01851"
click at [232, 540] on div "Airline Delta Air Lines Airline Loyalty member # 2227739865 Loyalty member # Re…" at bounding box center [719, 386] width 1051 height 533
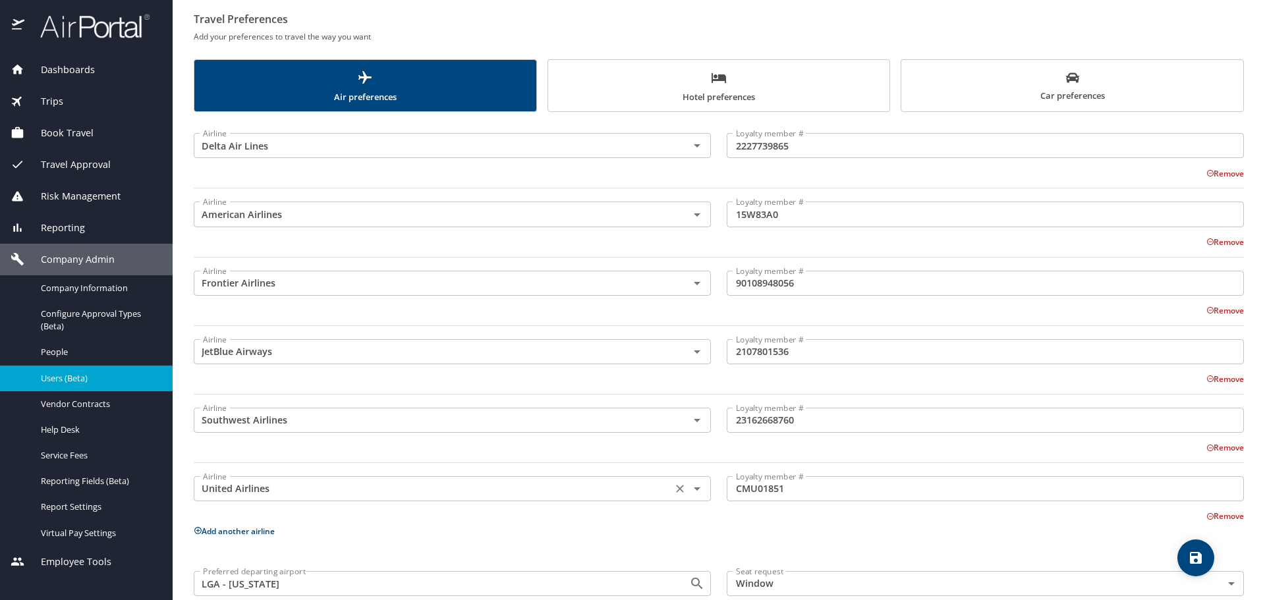
drag, startPoint x: 241, startPoint y: 527, endPoint x: 309, endPoint y: 504, distance: 72.3
click at [241, 527] on button "Add another airline" at bounding box center [234, 531] width 81 height 11
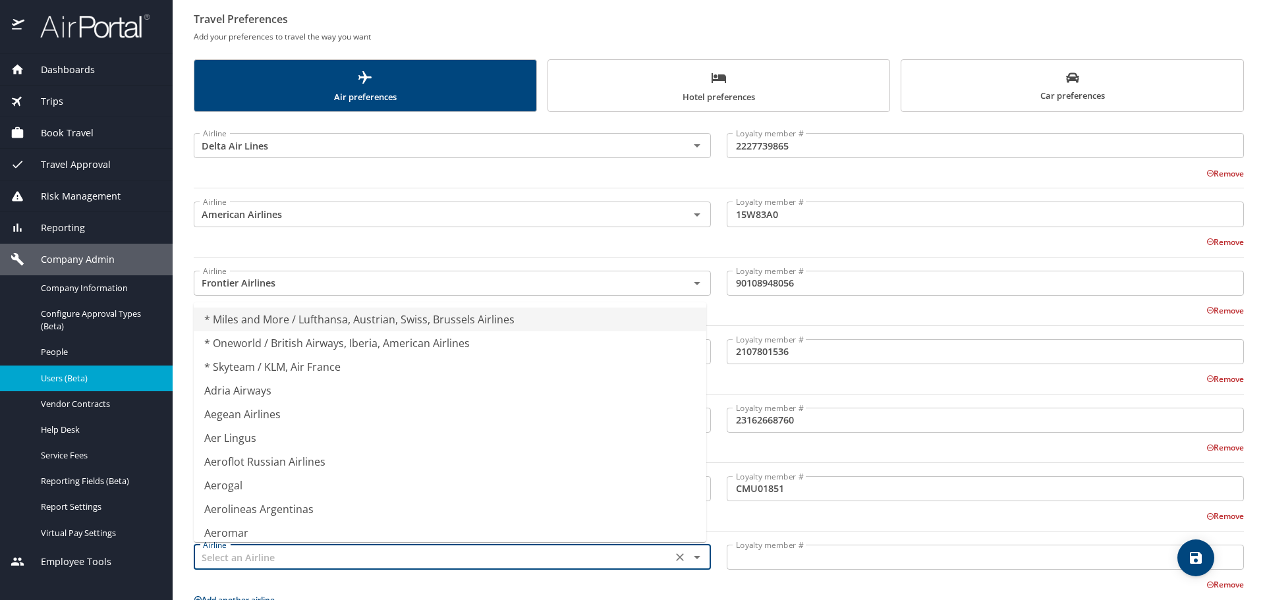
click at [269, 549] on input "text" at bounding box center [433, 557] width 471 height 17
type input "b"
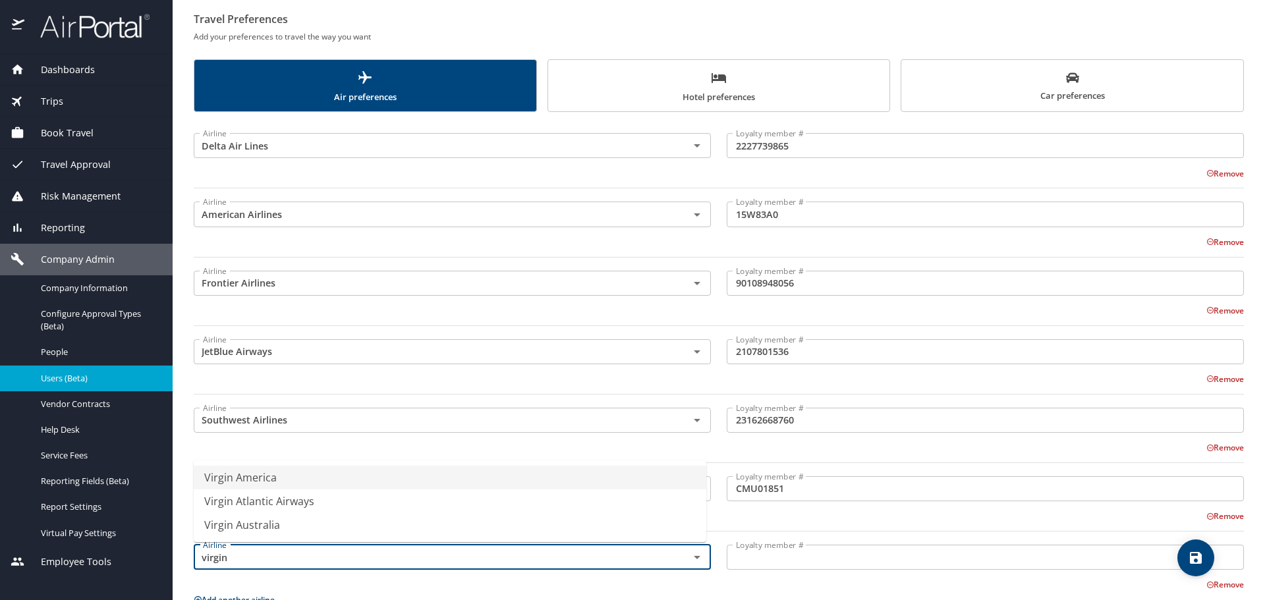
drag, startPoint x: 281, startPoint y: 480, endPoint x: 563, endPoint y: 509, distance: 284.3
click at [281, 480] on li "Virgin America" at bounding box center [450, 478] width 513 height 24
type input "Virgin America"
click at [767, 559] on input "Loyalty member #" at bounding box center [985, 557] width 517 height 25
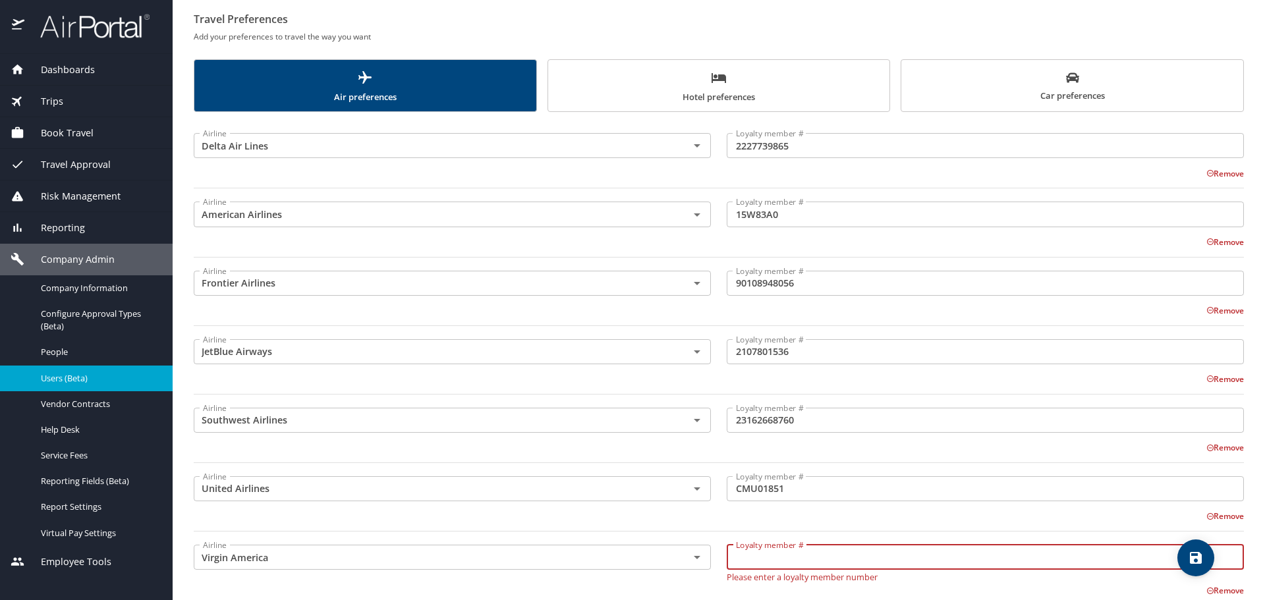
paste input "1119171989"
type input "1119171989"
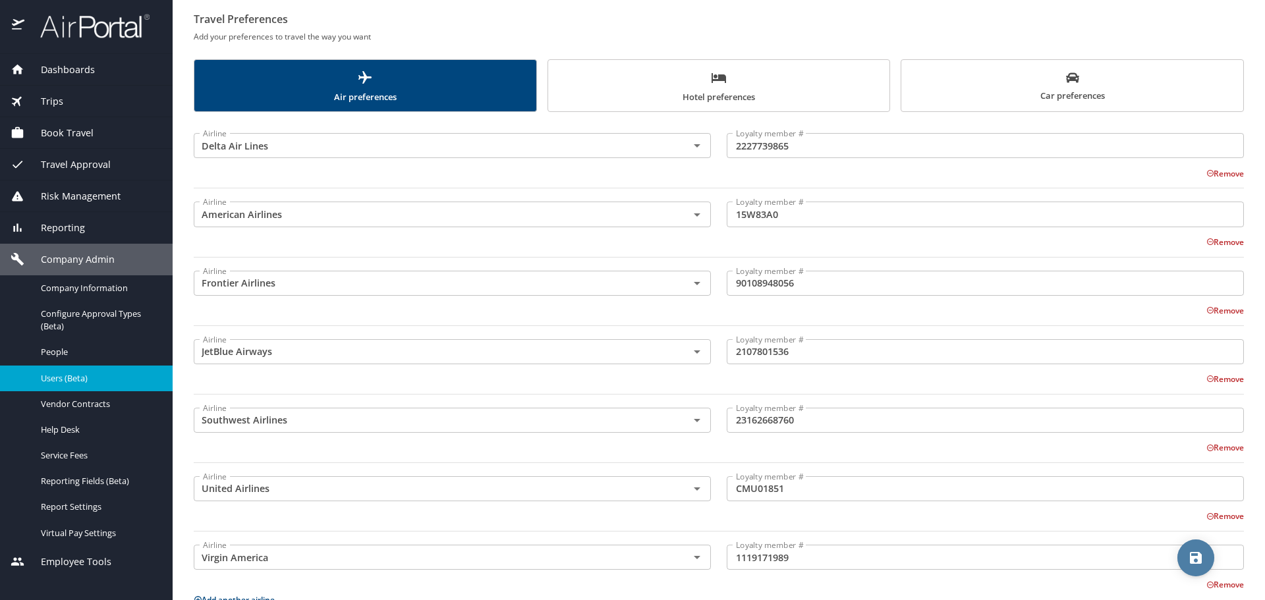
click at [1199, 565] on icon "save" at bounding box center [1196, 558] width 16 height 16
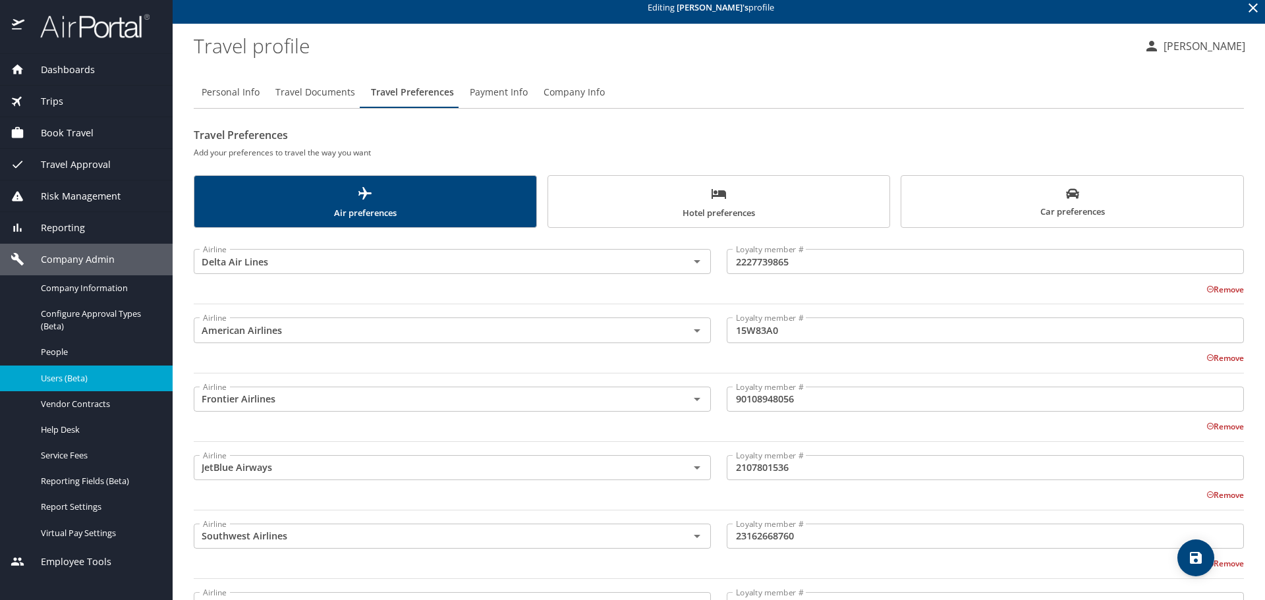
scroll to position [0, 0]
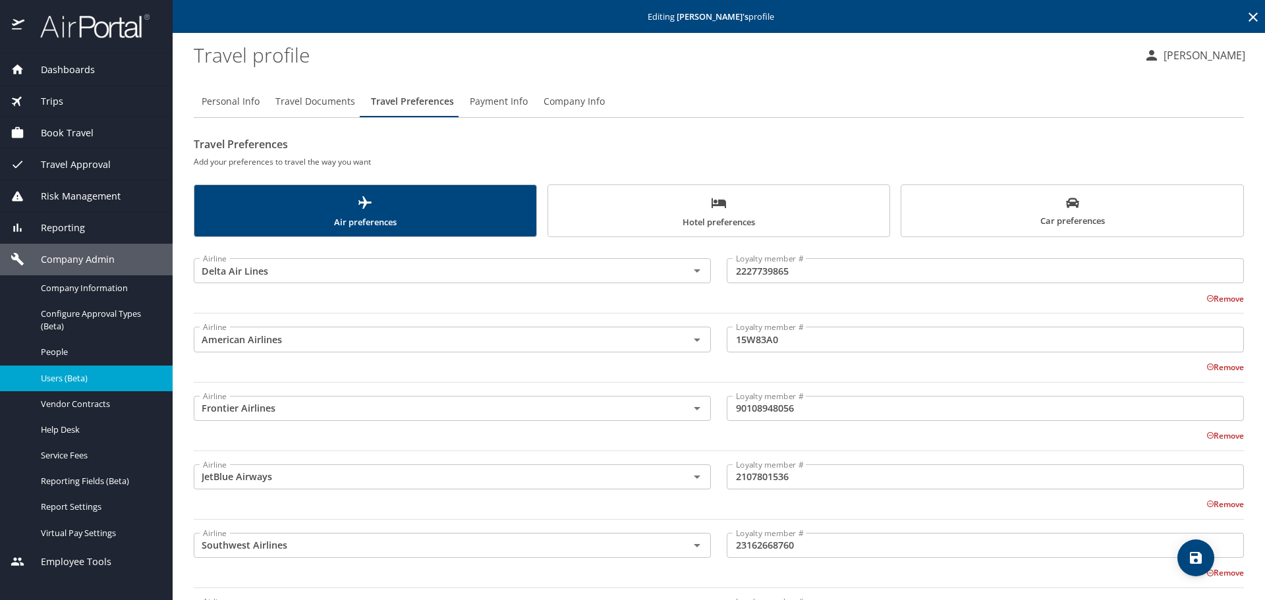
click at [637, 221] on span "Hotel preferences" at bounding box center [719, 212] width 326 height 35
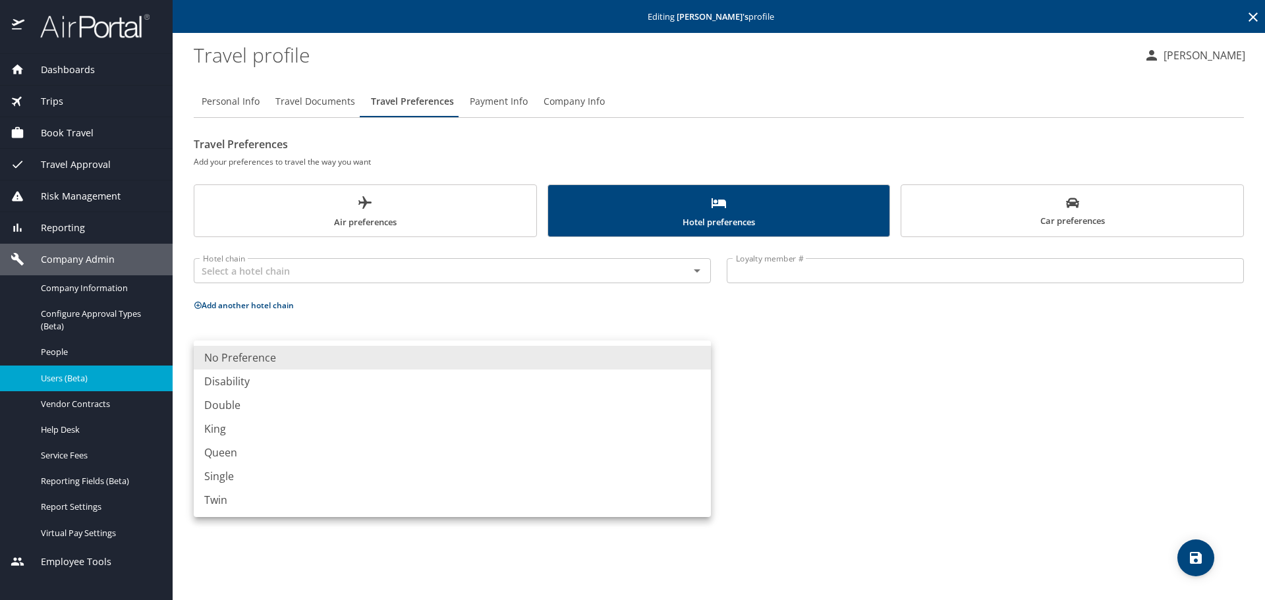
click at [475, 361] on body "Dashboards AirPortal 360™ Manager My Travel Dashboard Trips Airtinerary® Lookup…" at bounding box center [632, 300] width 1265 height 600
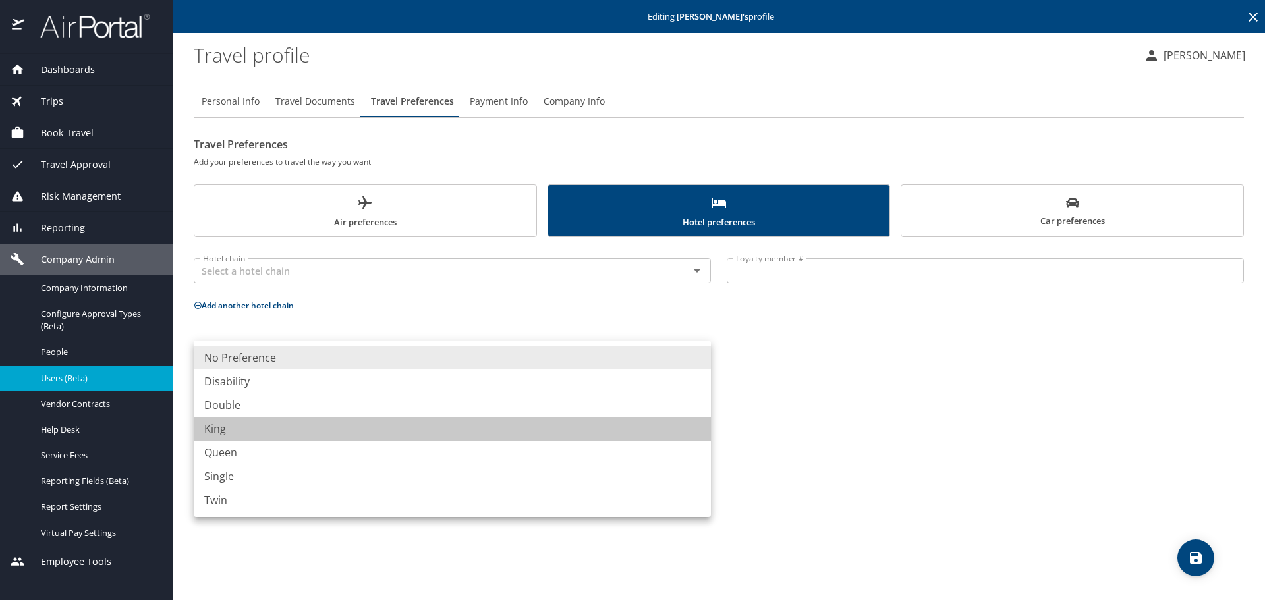
click at [255, 435] on li "King" at bounding box center [452, 429] width 517 height 24
type input "King"
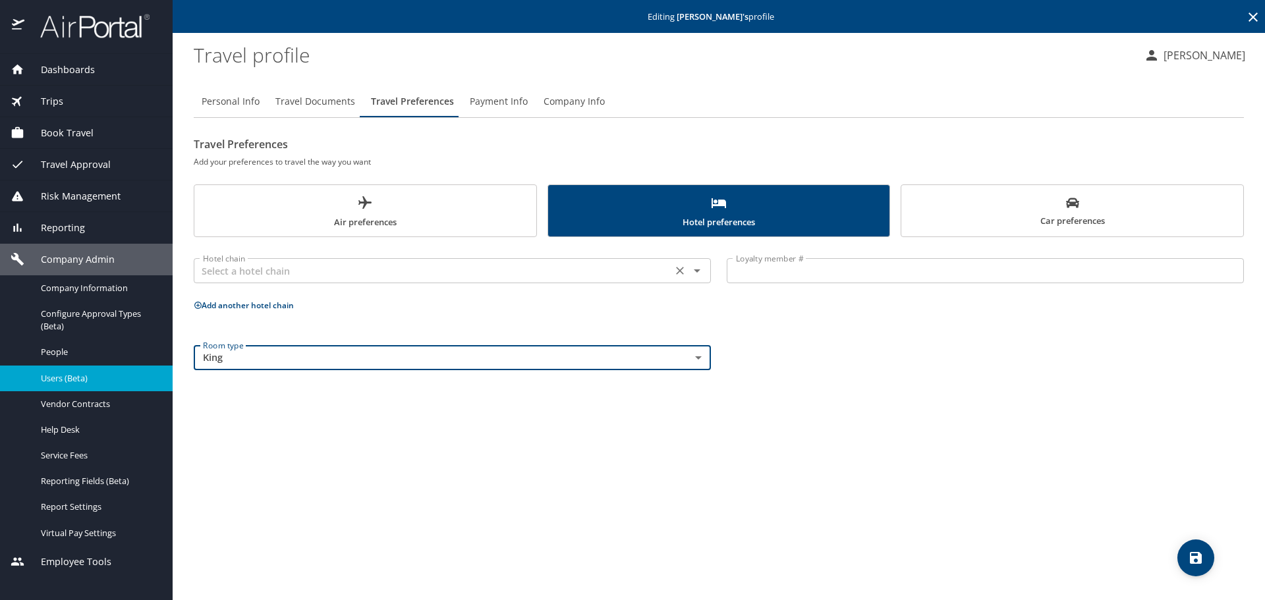
click at [326, 272] on input "text" at bounding box center [433, 270] width 471 height 17
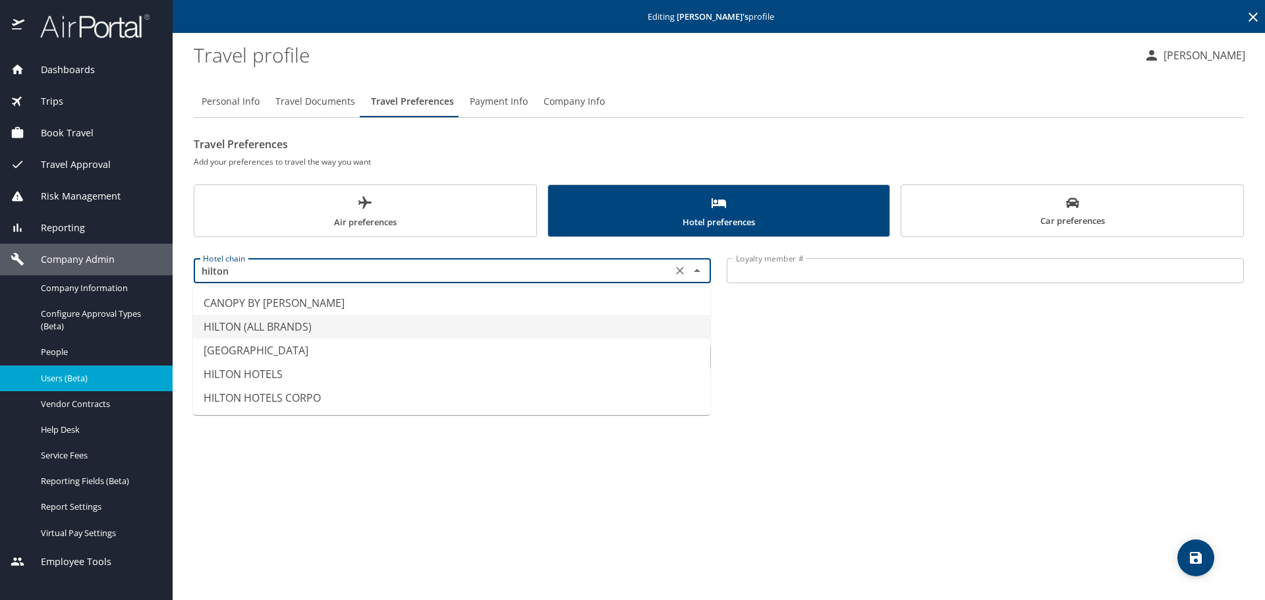
click at [262, 320] on li "HILTON (ALL BRANDS)" at bounding box center [451, 327] width 517 height 24
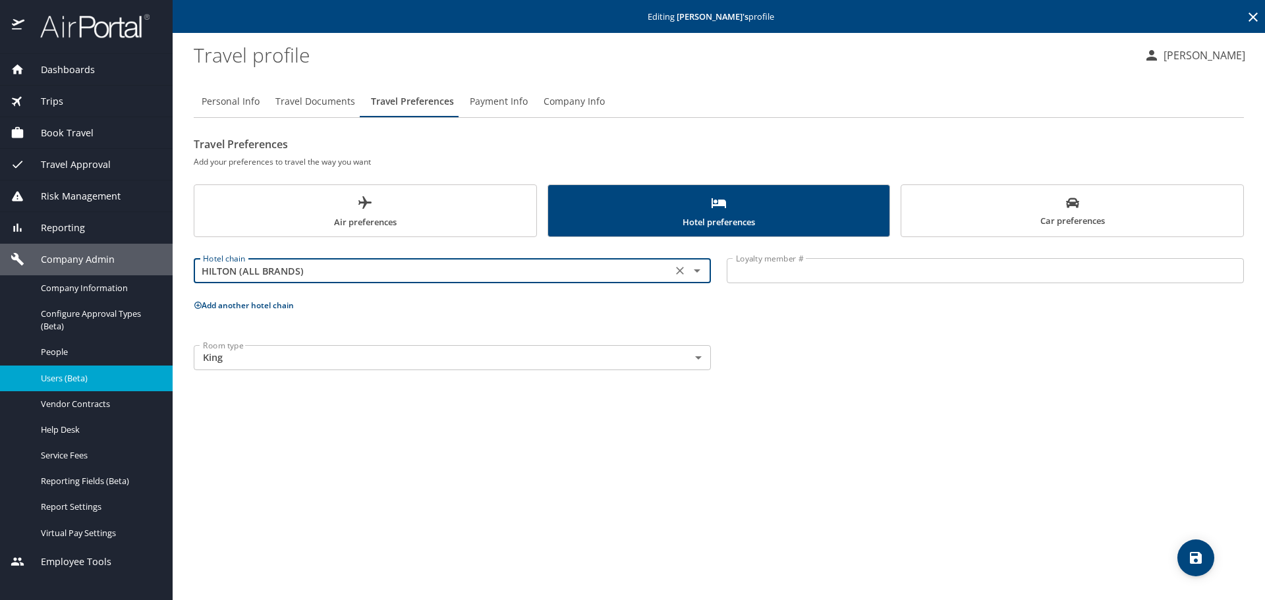
type input "HILTON (ALL BRANDS)"
click at [784, 277] on input "Loyalty member #" at bounding box center [985, 270] width 517 height 25
paste input "2262018571"
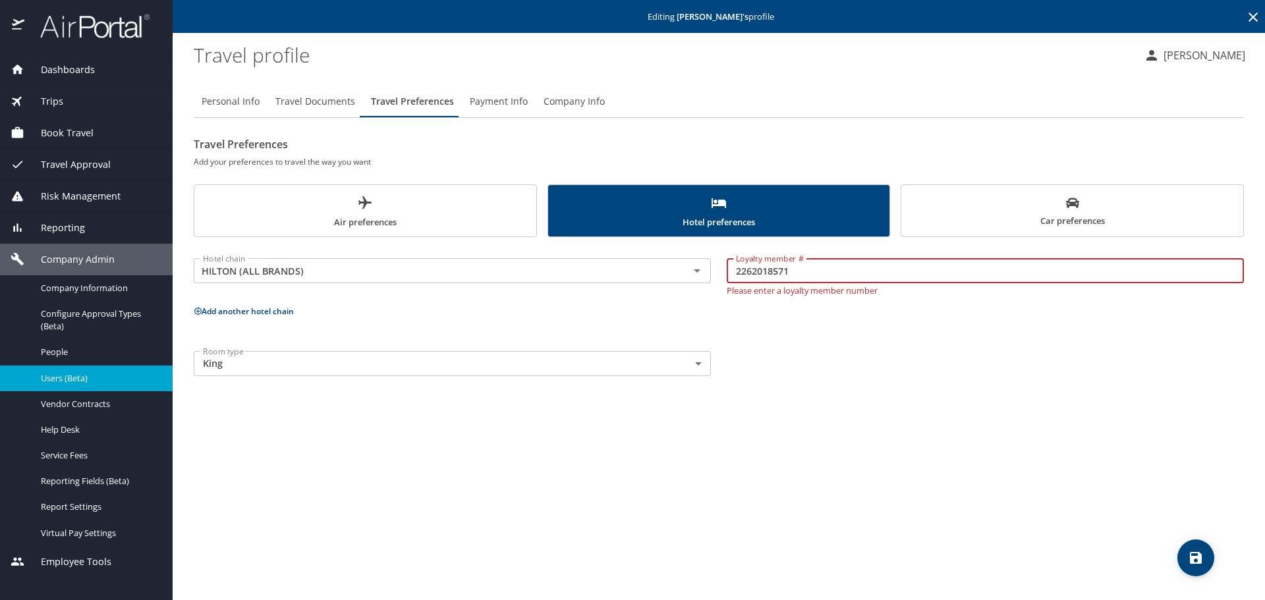
type input "2262018571"
click at [256, 306] on button "Add another hotel chain" at bounding box center [244, 311] width 100 height 11
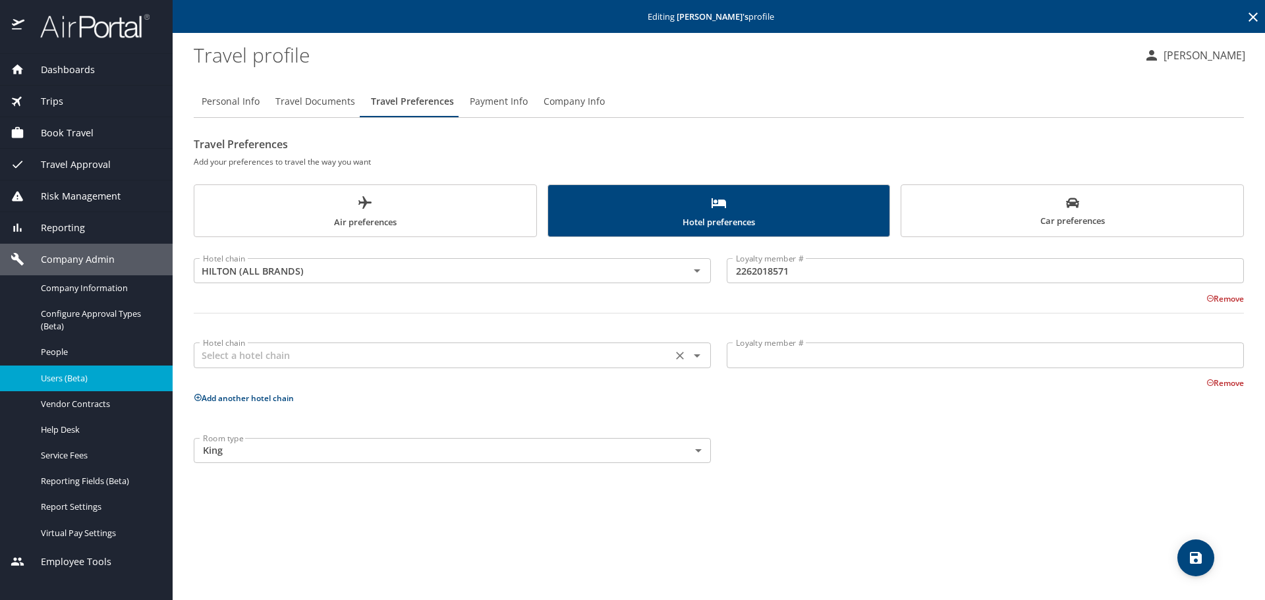
click at [241, 348] on input "text" at bounding box center [433, 355] width 471 height 17
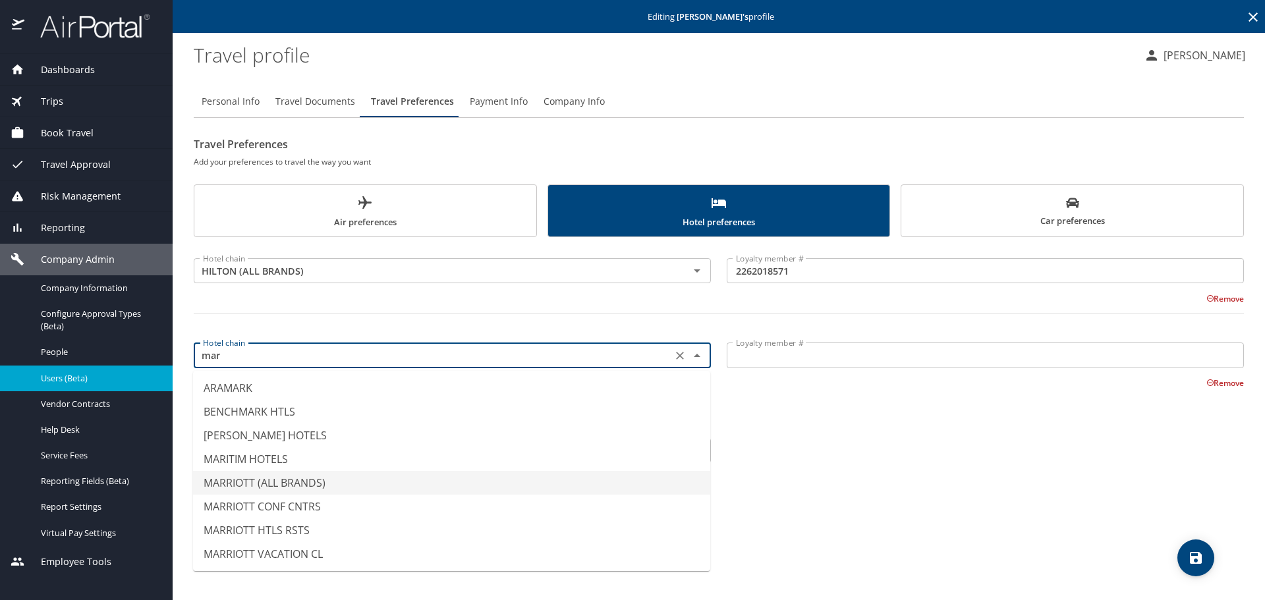
drag, startPoint x: 254, startPoint y: 480, endPoint x: 696, endPoint y: 350, distance: 460.3
click at [254, 479] on li "MARRIOTT (ALL BRANDS)" at bounding box center [451, 483] width 517 height 24
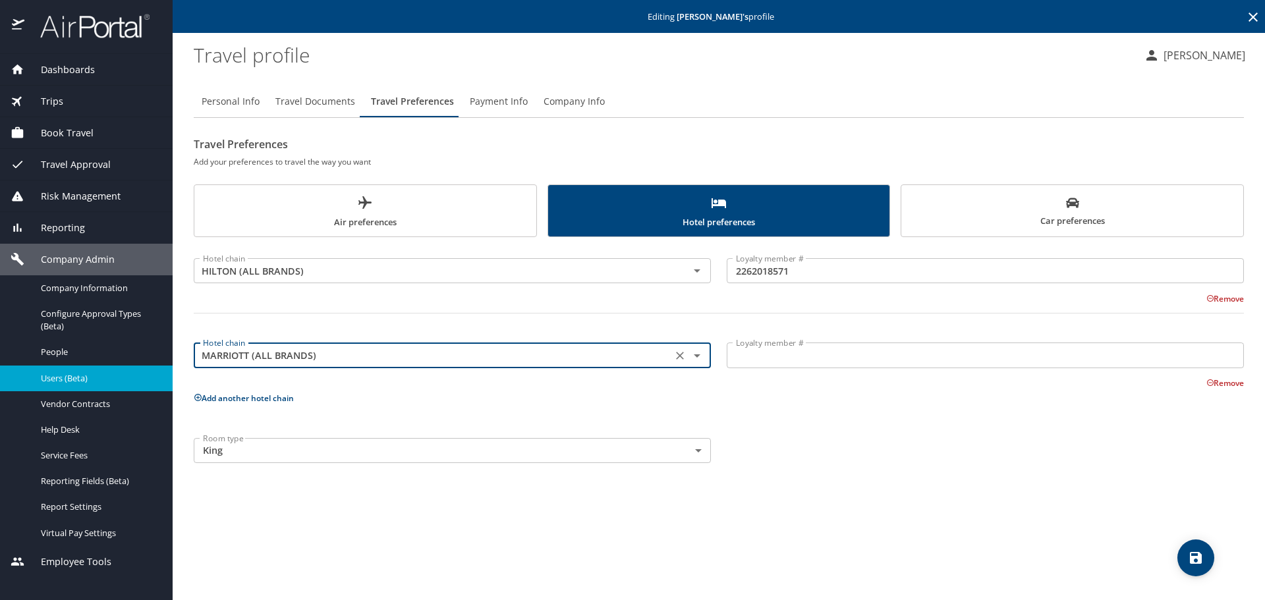
type input "MARRIOTT (ALL BRANDS)"
click at [794, 355] on input "Loyalty member #" at bounding box center [985, 355] width 517 height 25
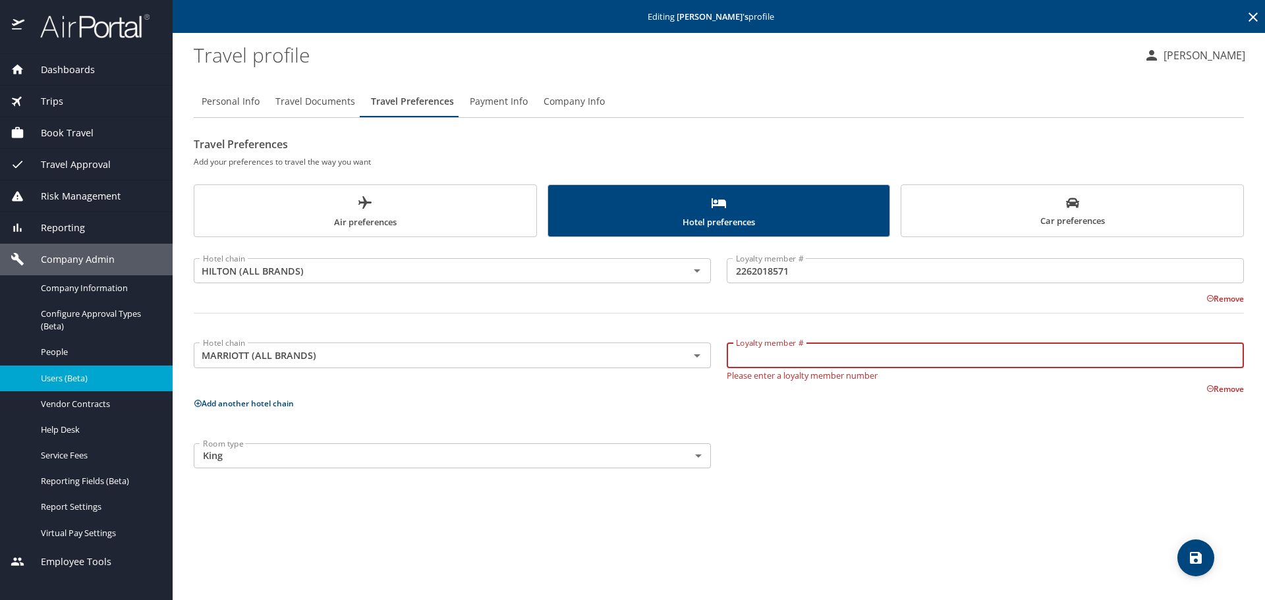
paste input "31456633"
type input "31456633"
click at [929, 490] on div "Personal Info Travel Documents Travel Preferences Payment Info Company Info Tra…" at bounding box center [719, 337] width 1051 height 525
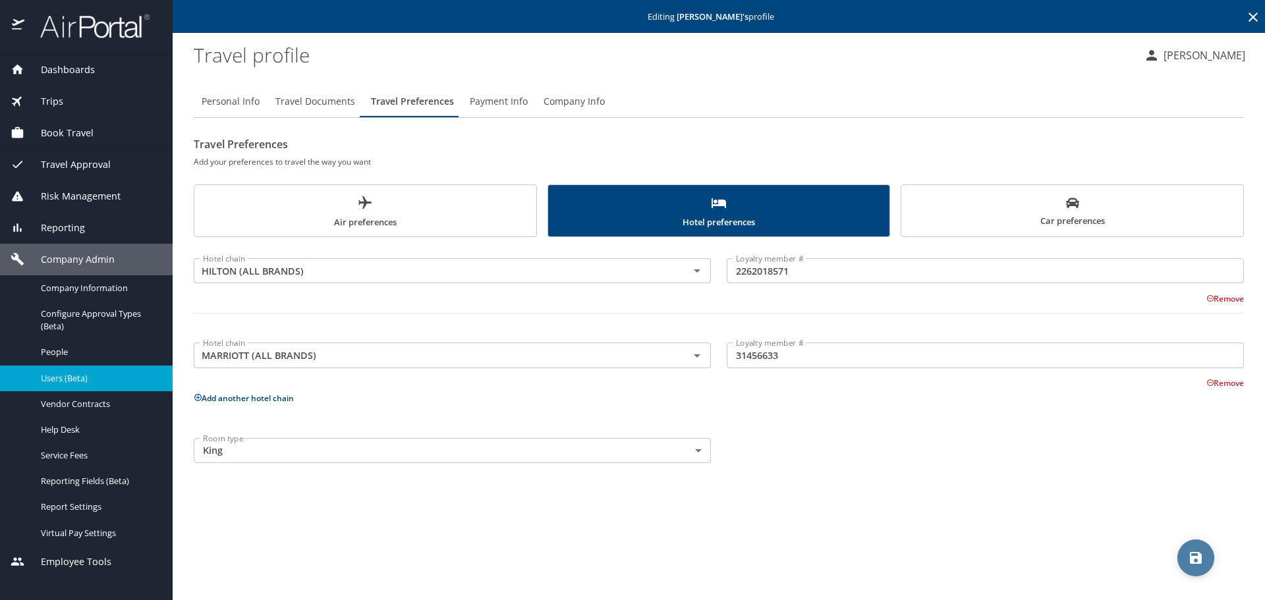
click at [1201, 554] on icon "save" at bounding box center [1196, 558] width 12 height 12
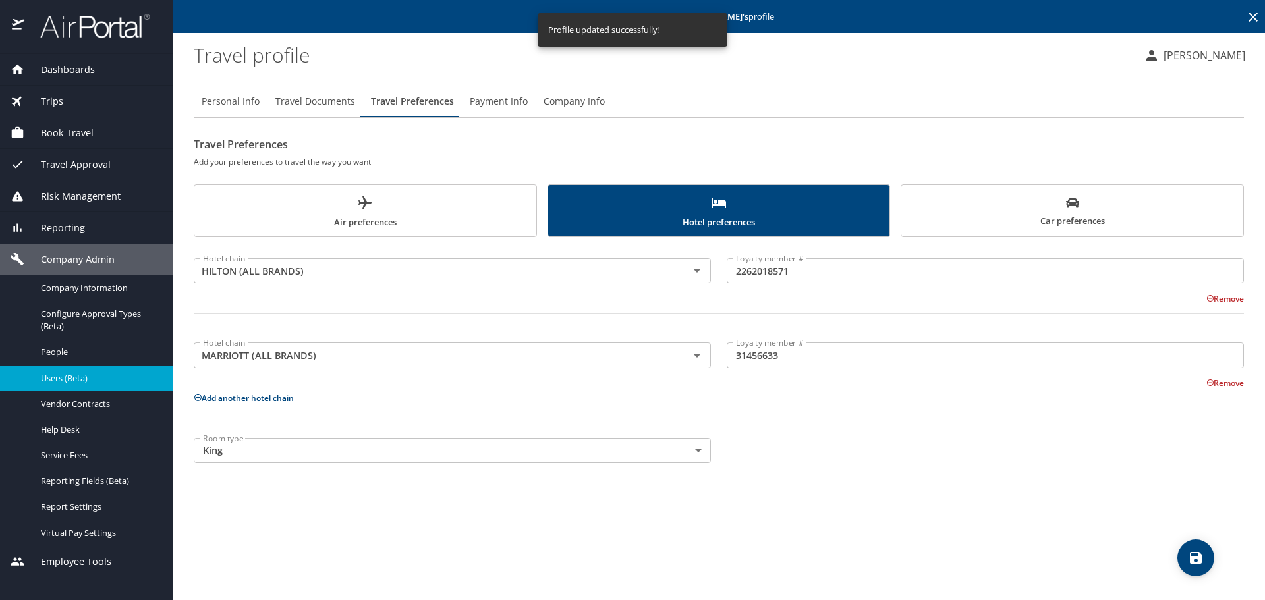
click at [945, 198] on span "Car preferences" at bounding box center [1072, 212] width 326 height 32
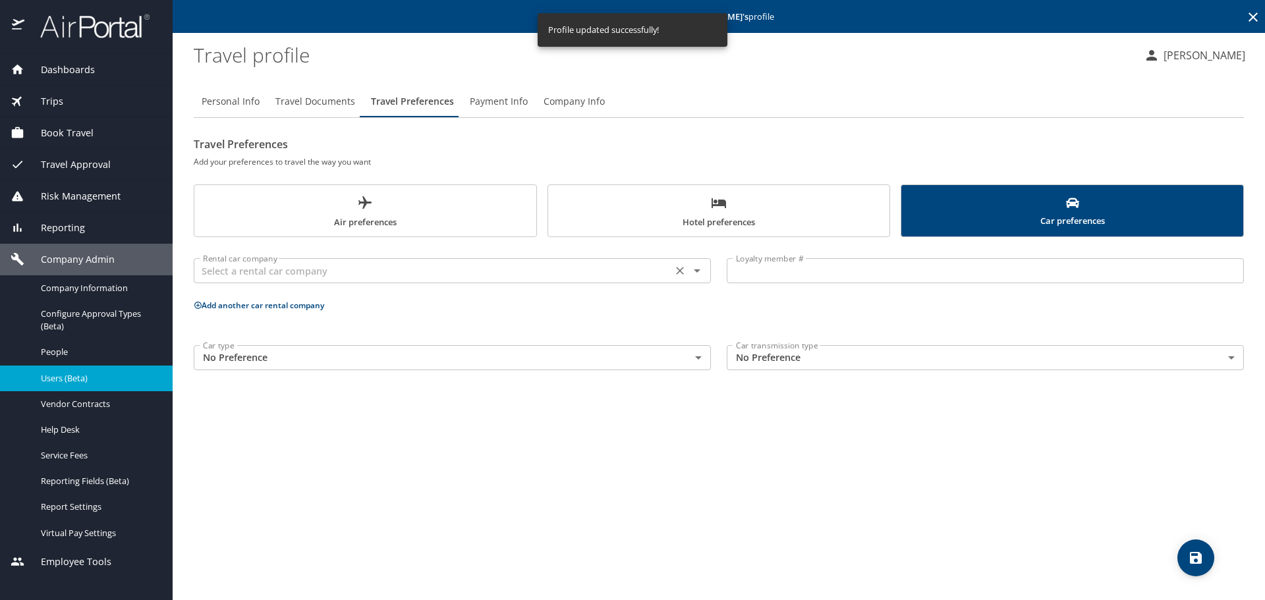
click at [349, 285] on div "Rental car company Rental car company" at bounding box center [452, 269] width 517 height 33
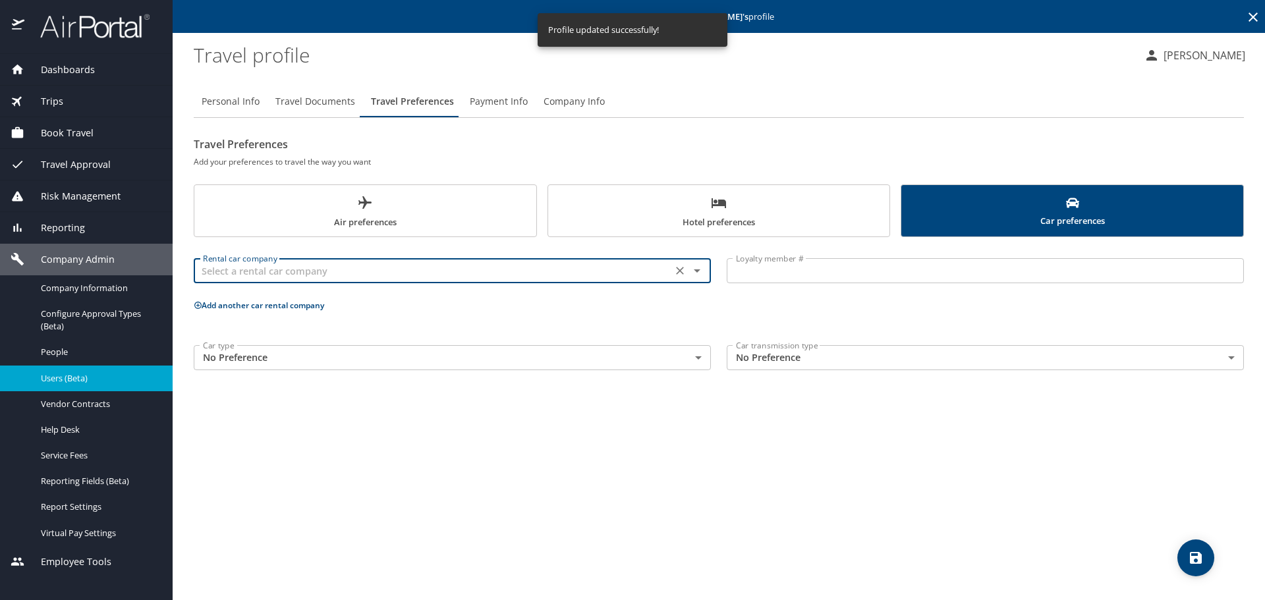
click at [349, 275] on input "text" at bounding box center [433, 270] width 471 height 17
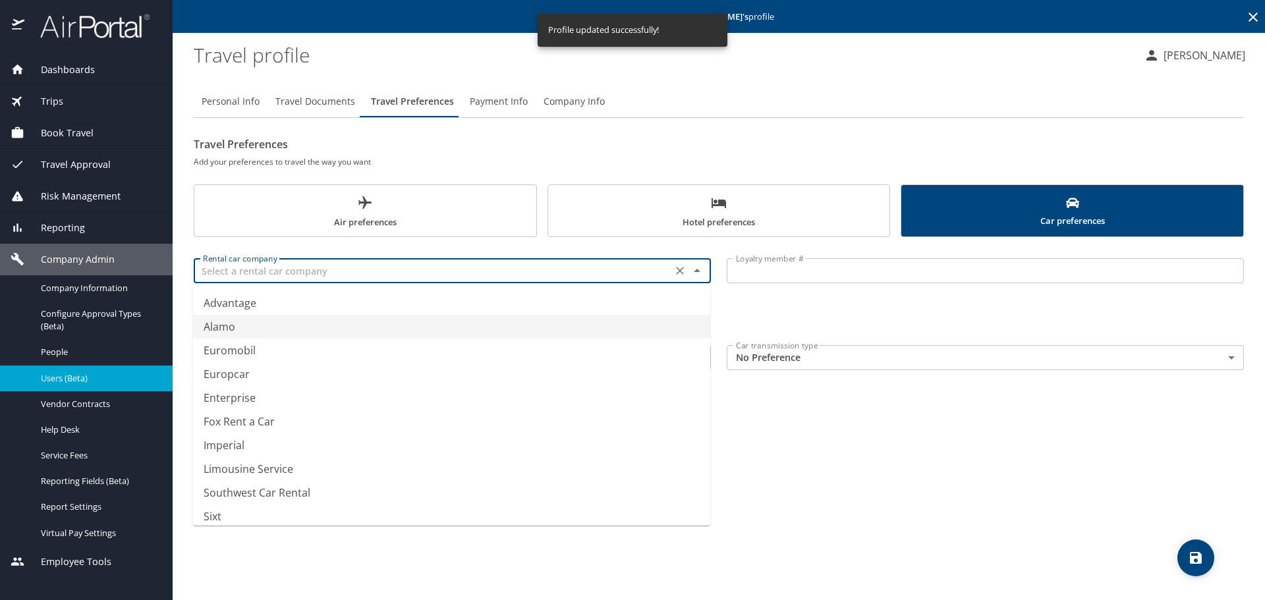
click at [239, 327] on li "Alamo" at bounding box center [451, 327] width 517 height 24
type input "Alamo"
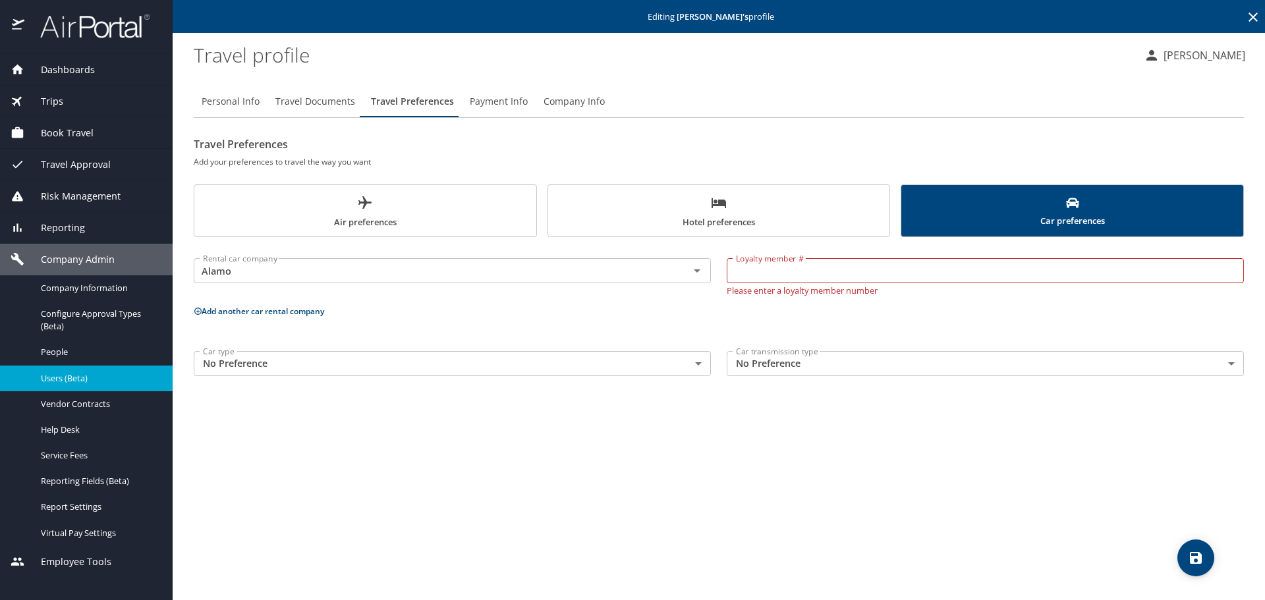
click at [801, 281] on input "Loyalty member #" at bounding box center [985, 270] width 517 height 25
paste input "117005000"
type input "117005000"
click at [212, 321] on div "Rental car company Alamo Rental car company Loyalty member # 117005000 Loyalty …" at bounding box center [719, 314] width 1051 height 139
click at [218, 308] on button "Add another car rental company" at bounding box center [259, 305] width 130 height 11
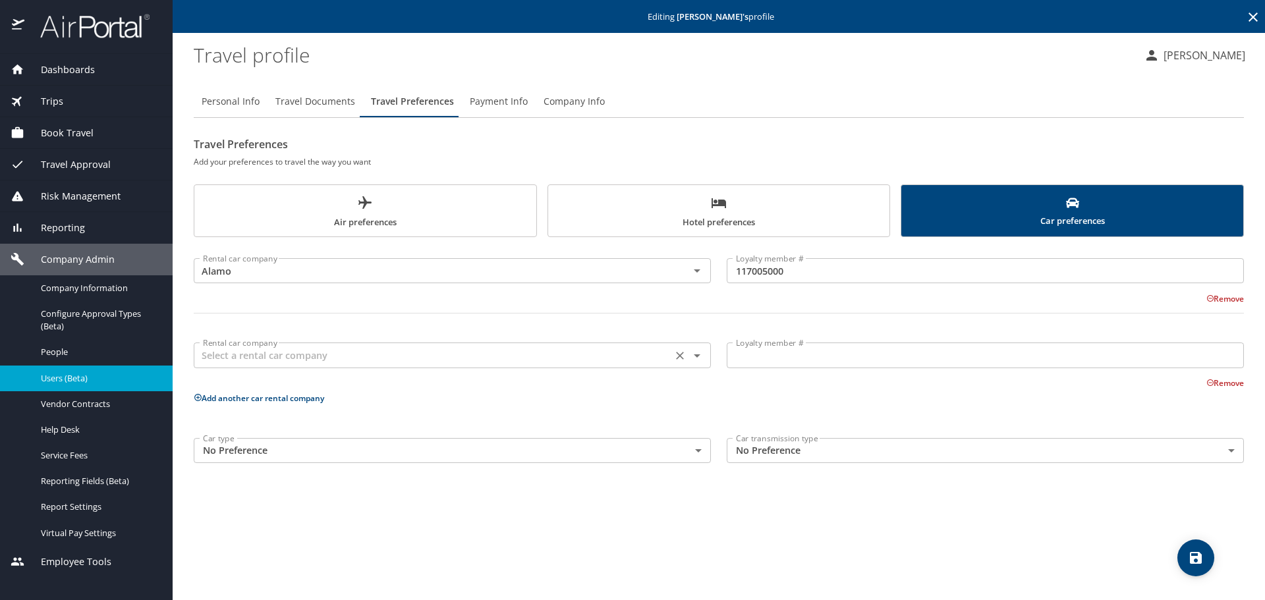
click at [229, 343] on div "Rental car company" at bounding box center [452, 355] width 517 height 25
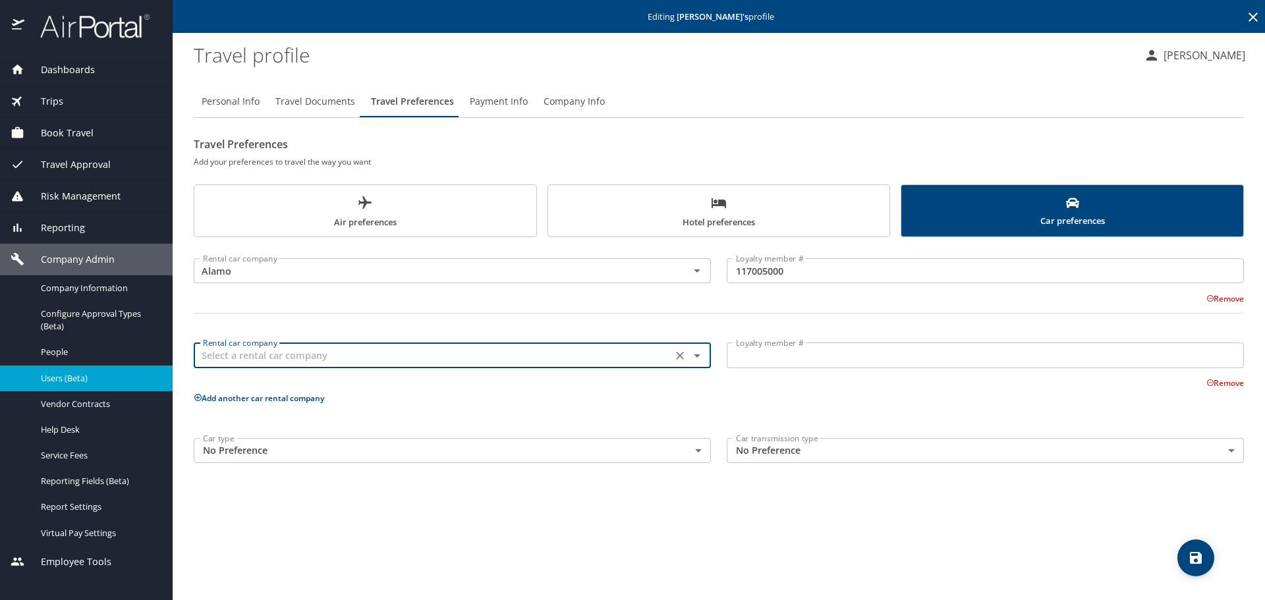
click at [266, 353] on input "text" at bounding box center [433, 355] width 471 height 17
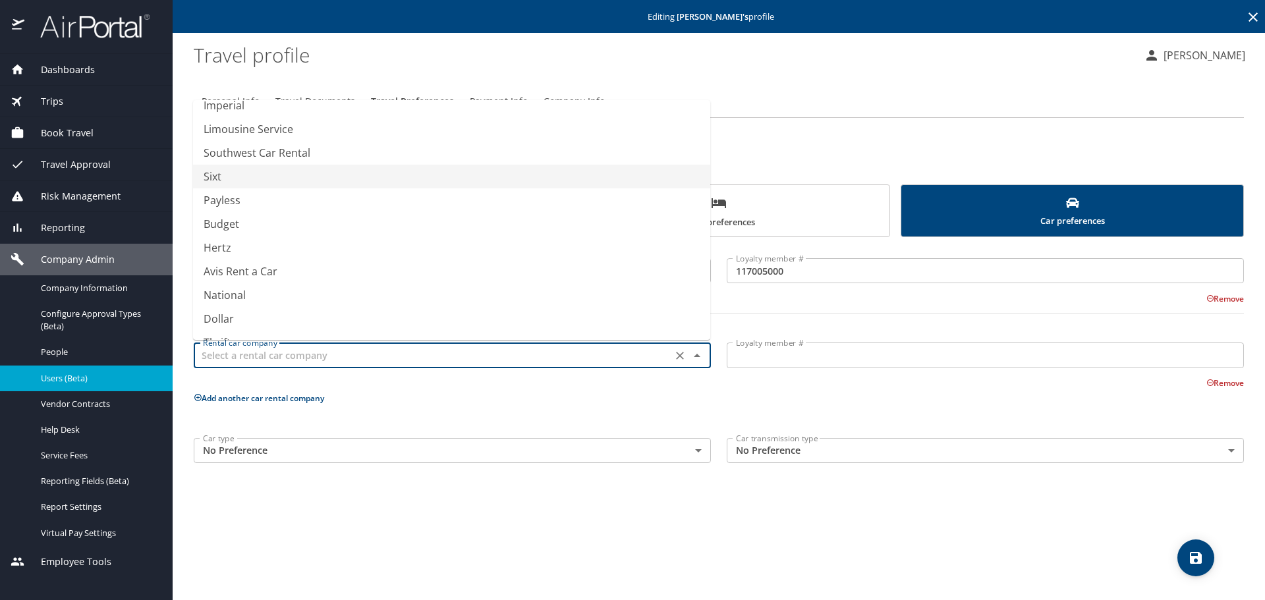
scroll to position [174, 0]
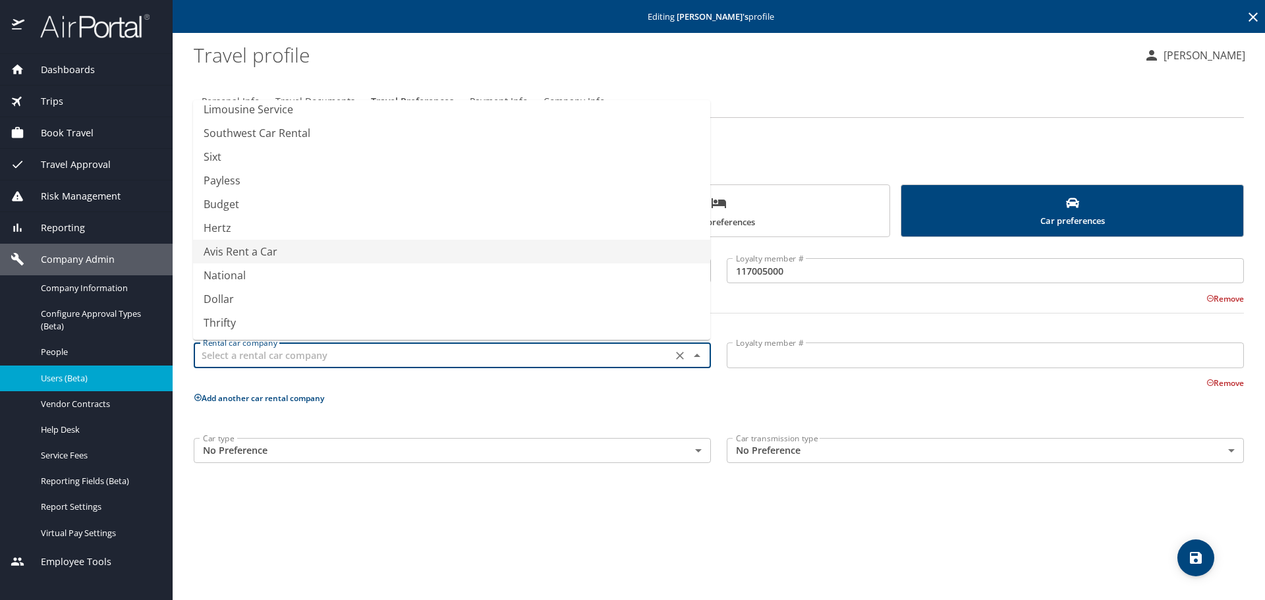
click at [256, 253] on li "Avis Rent a Car" at bounding box center [451, 252] width 517 height 24
type input "Avis Rent a Car"
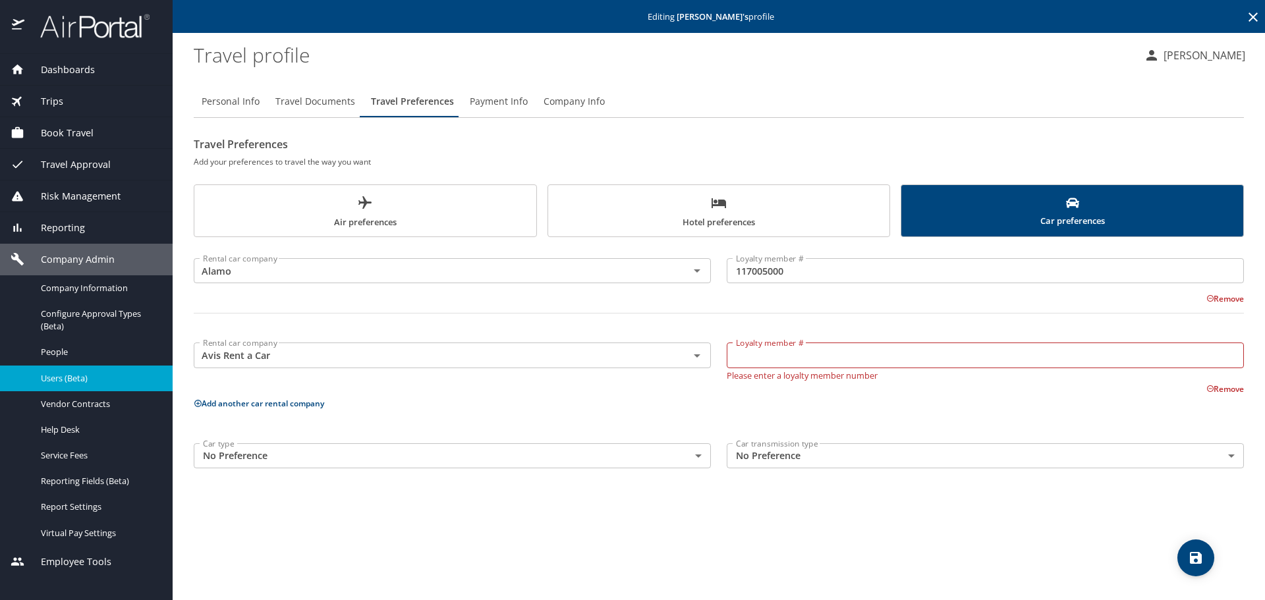
click at [895, 356] on input "Loyalty member #" at bounding box center [985, 355] width 517 height 25
paste input "1RS167"
type input "1RS167"
click at [217, 395] on div "Rental car company Alamo Rental car company Loyalty member # 117005000 Loyalty …" at bounding box center [719, 360] width 1051 height 231
click at [216, 401] on button "Add another car rental company" at bounding box center [259, 398] width 130 height 11
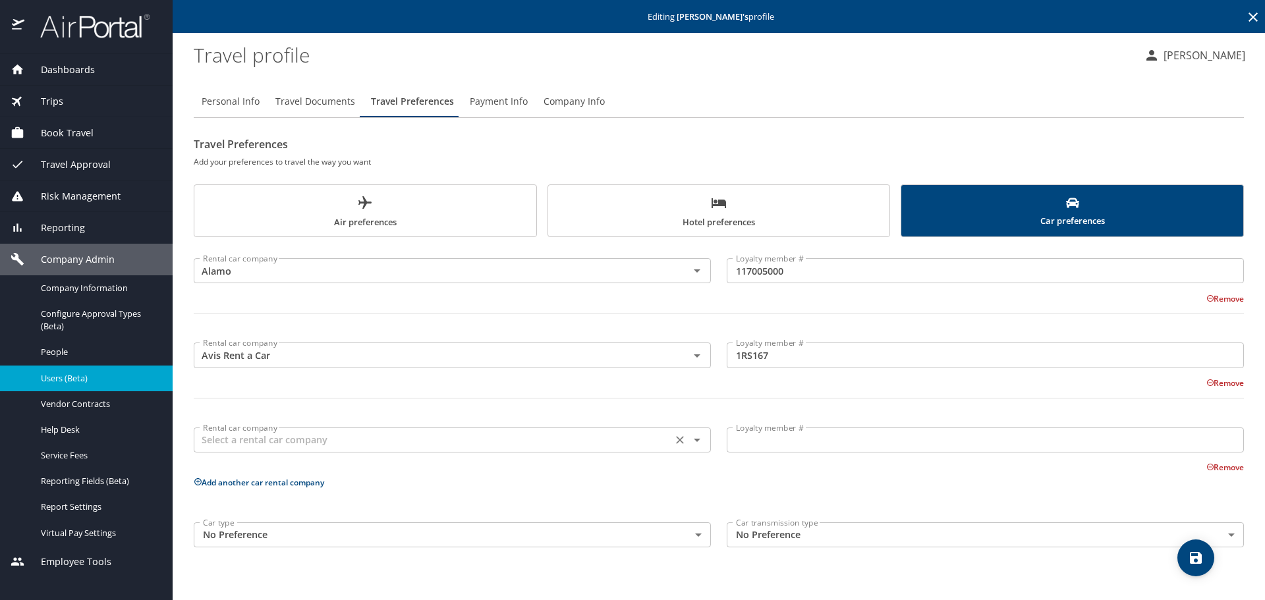
click at [258, 432] on input "text" at bounding box center [433, 440] width 471 height 17
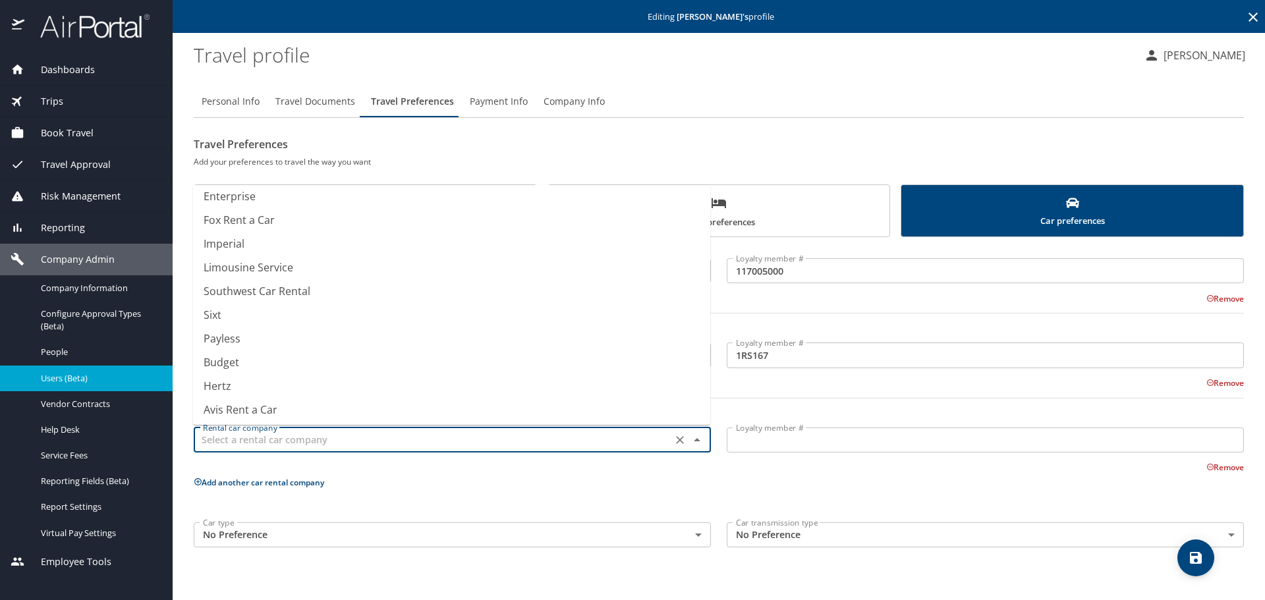
scroll to position [132, 0]
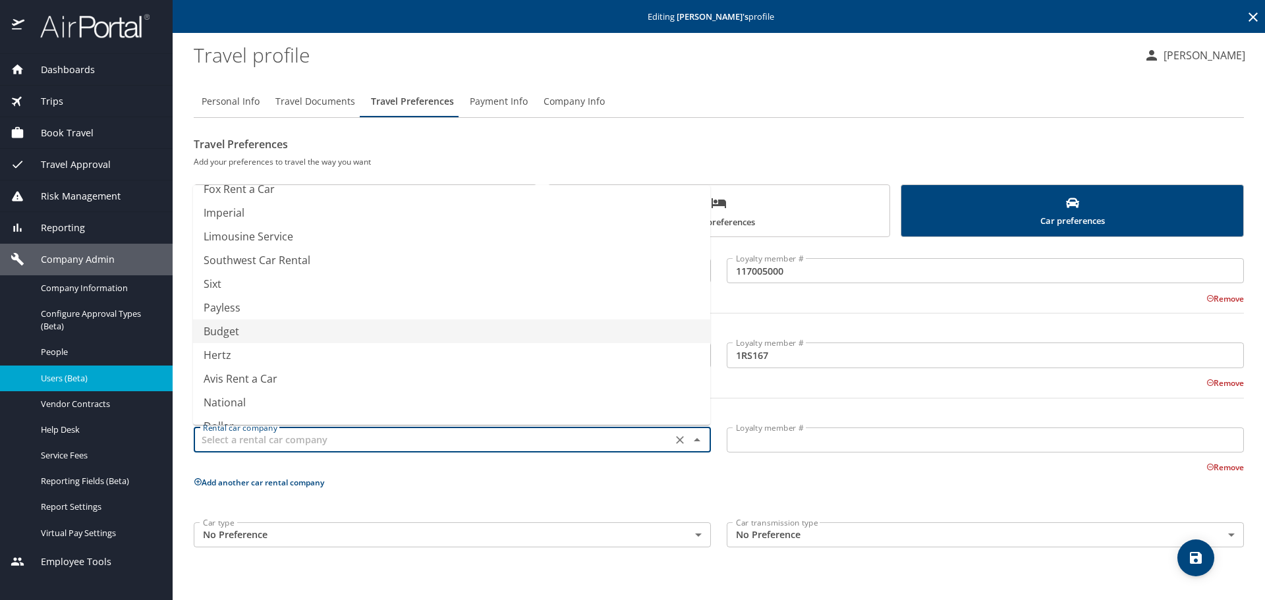
click at [243, 331] on li "Budget" at bounding box center [451, 332] width 517 height 24
type input "Budget"
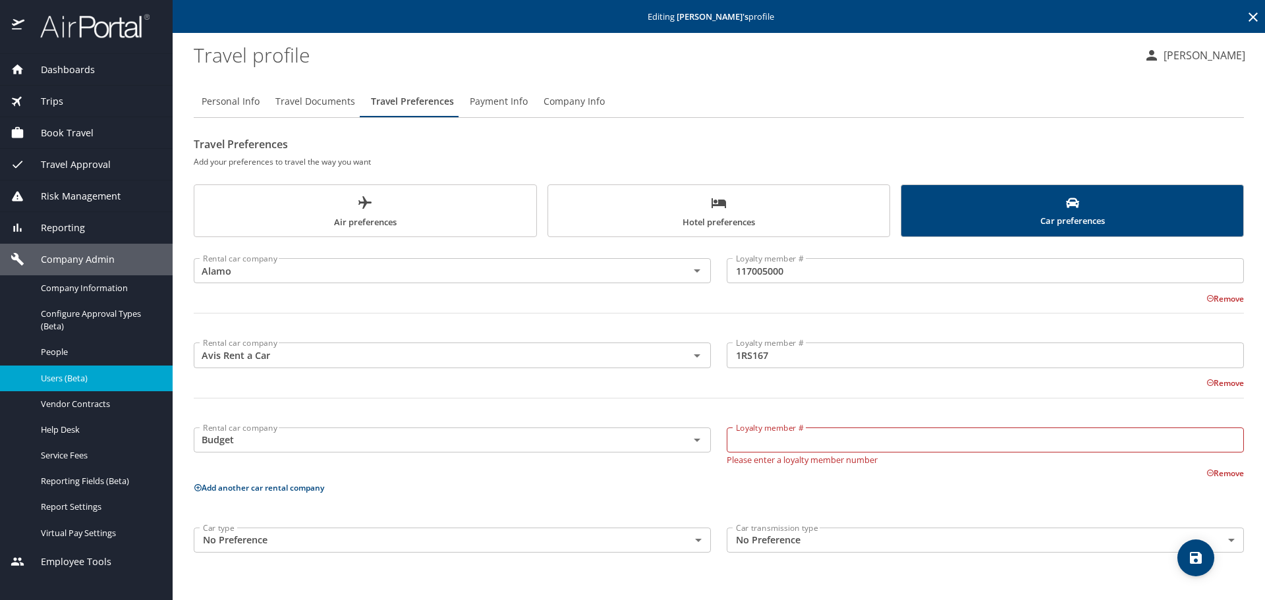
drag, startPoint x: 894, startPoint y: 457, endPoint x: 884, endPoint y: 440, distance: 19.8
click at [894, 457] on p "Please enter a loyalty member number" at bounding box center [985, 459] width 517 height 12
paste input "W6V60R"
click at [882, 438] on input "Loyalty member #" at bounding box center [985, 440] width 517 height 25
type input "W6V60R"
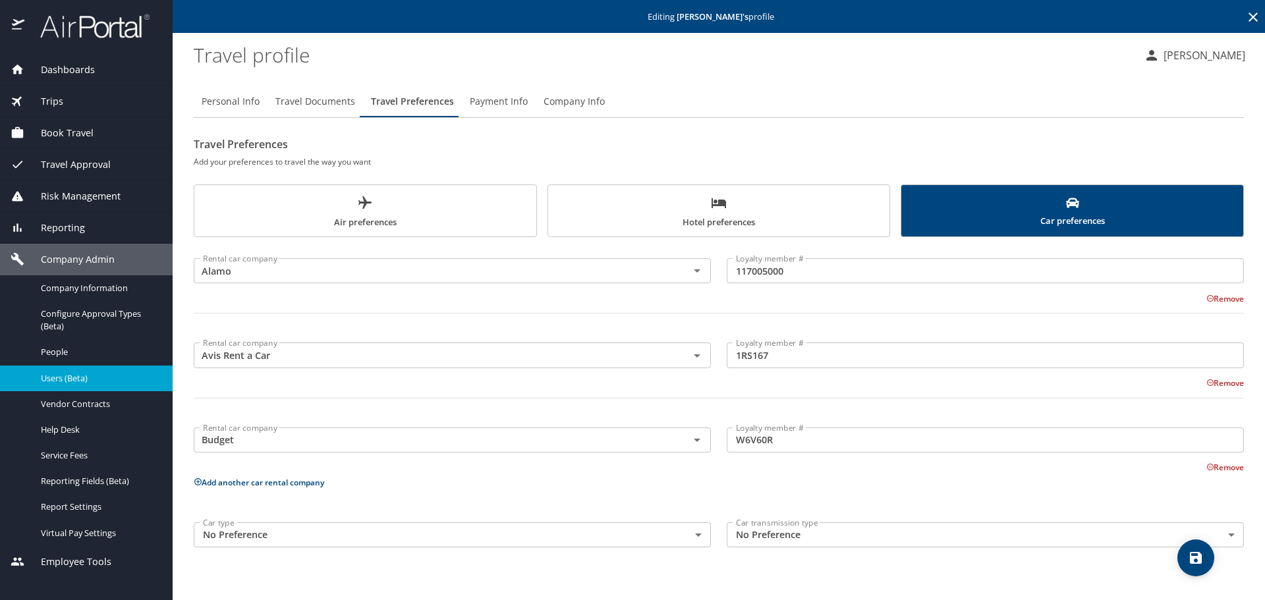
click at [232, 486] on button "Add another car rental company" at bounding box center [259, 482] width 130 height 11
click at [246, 504] on div "Rental car company Rental car company" at bounding box center [452, 525] width 533 height 52
click at [235, 518] on input "text" at bounding box center [433, 524] width 471 height 17
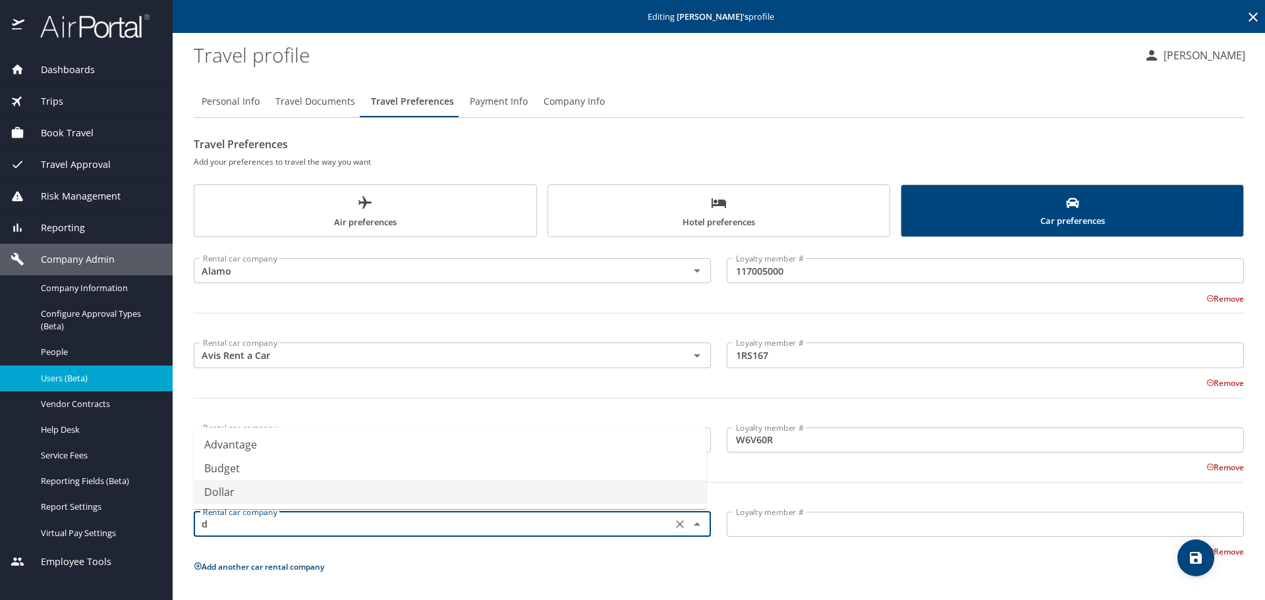
click at [214, 492] on li "Dollar" at bounding box center [450, 492] width 513 height 24
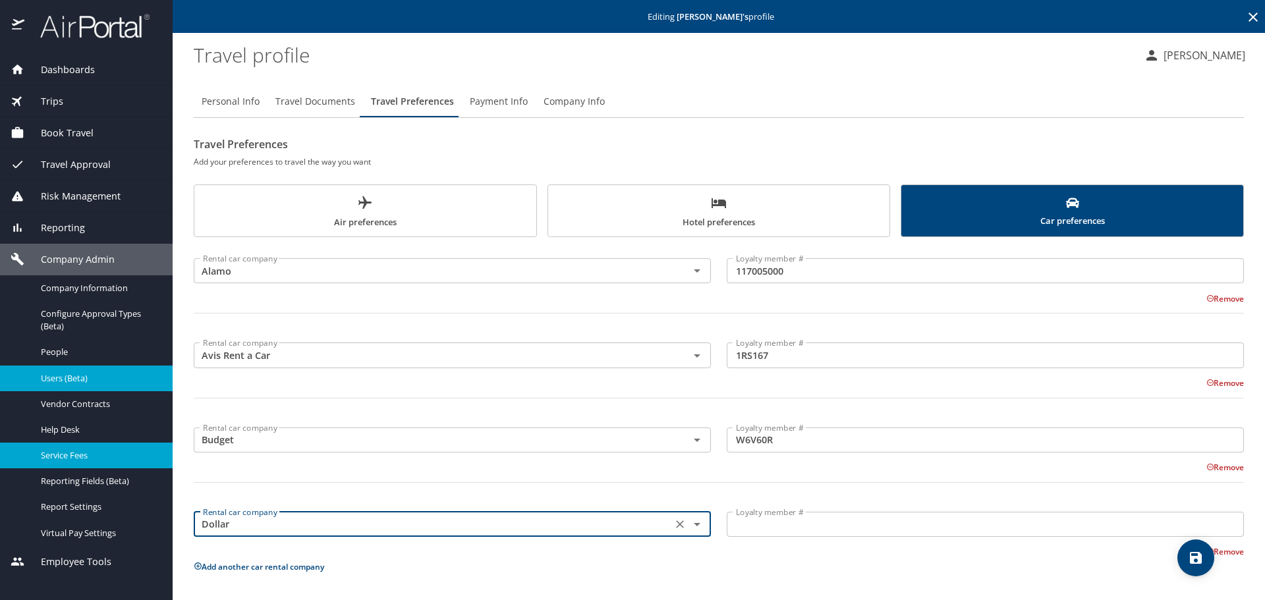
type input "Dollar"
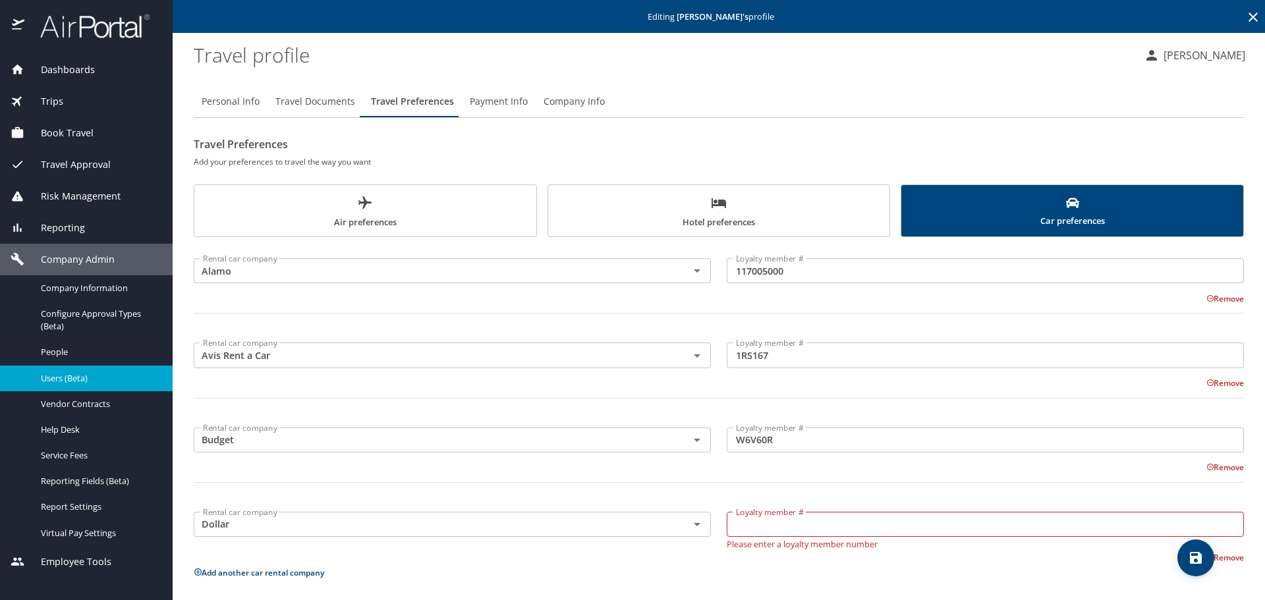
click at [805, 525] on input "Loyalty member #" at bounding box center [985, 524] width 517 height 25
paste input "0101921840"
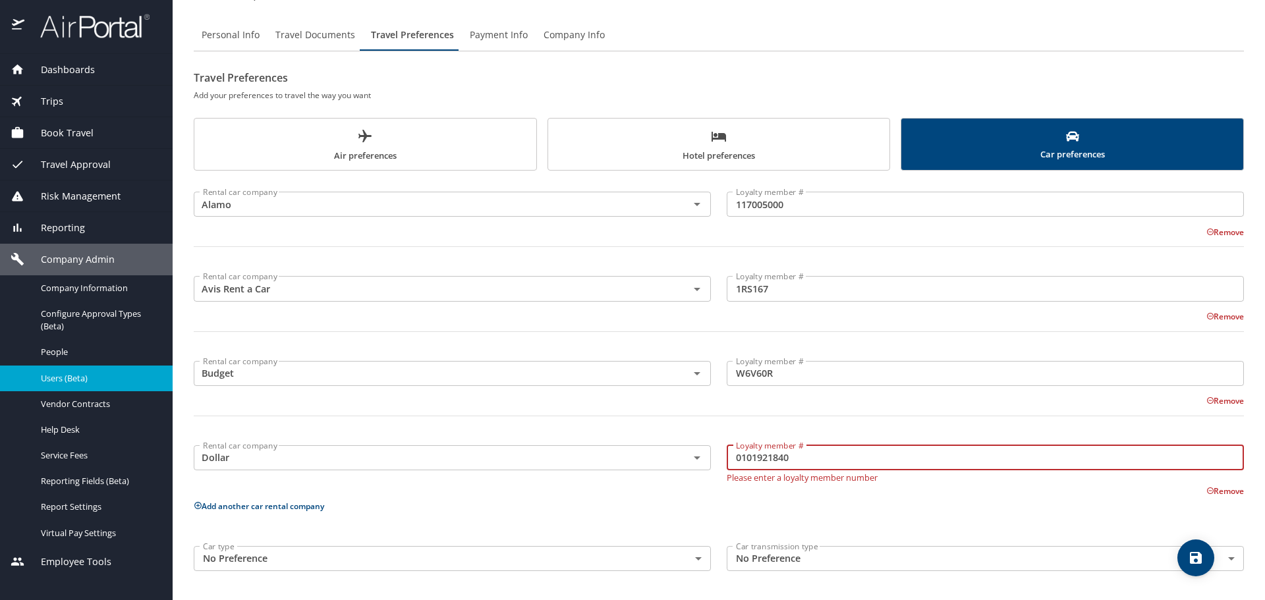
type input "0101921840"
click at [223, 502] on button "Add another car rental company" at bounding box center [259, 506] width 130 height 11
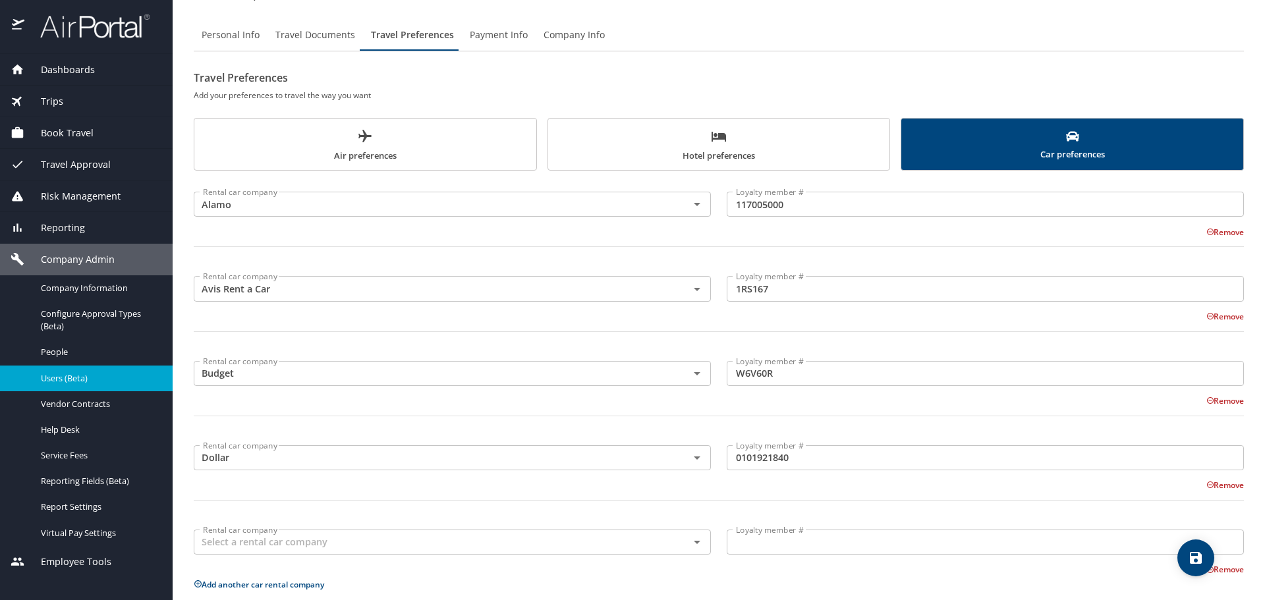
scroll to position [61, 0]
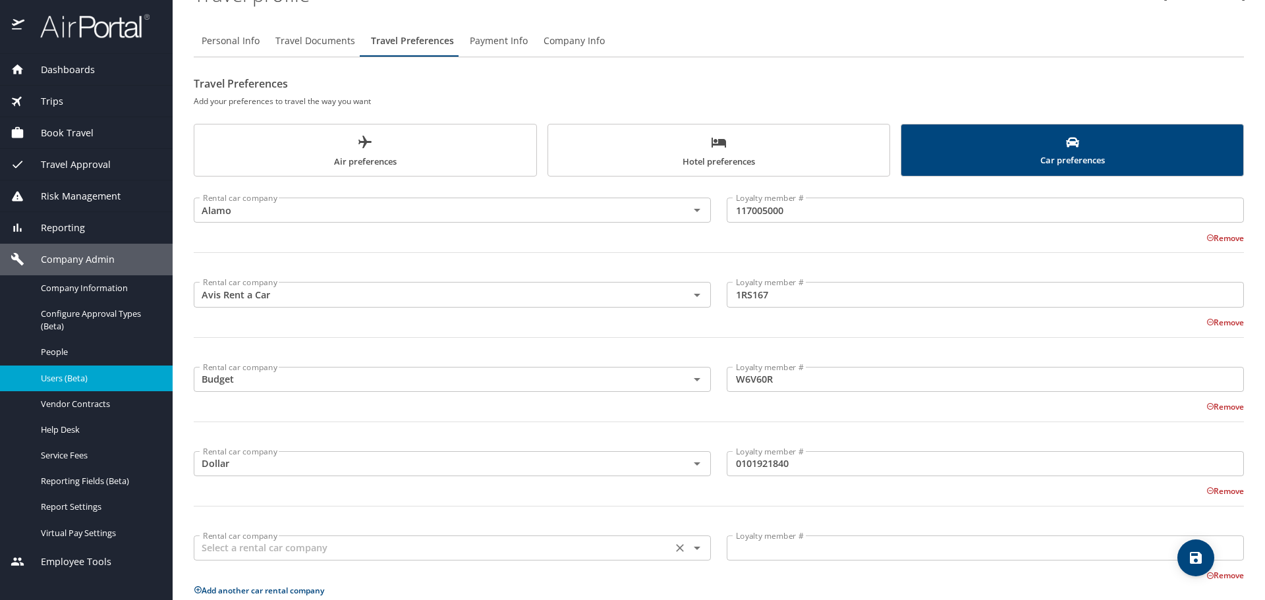
click at [347, 553] on input "text" at bounding box center [433, 548] width 471 height 17
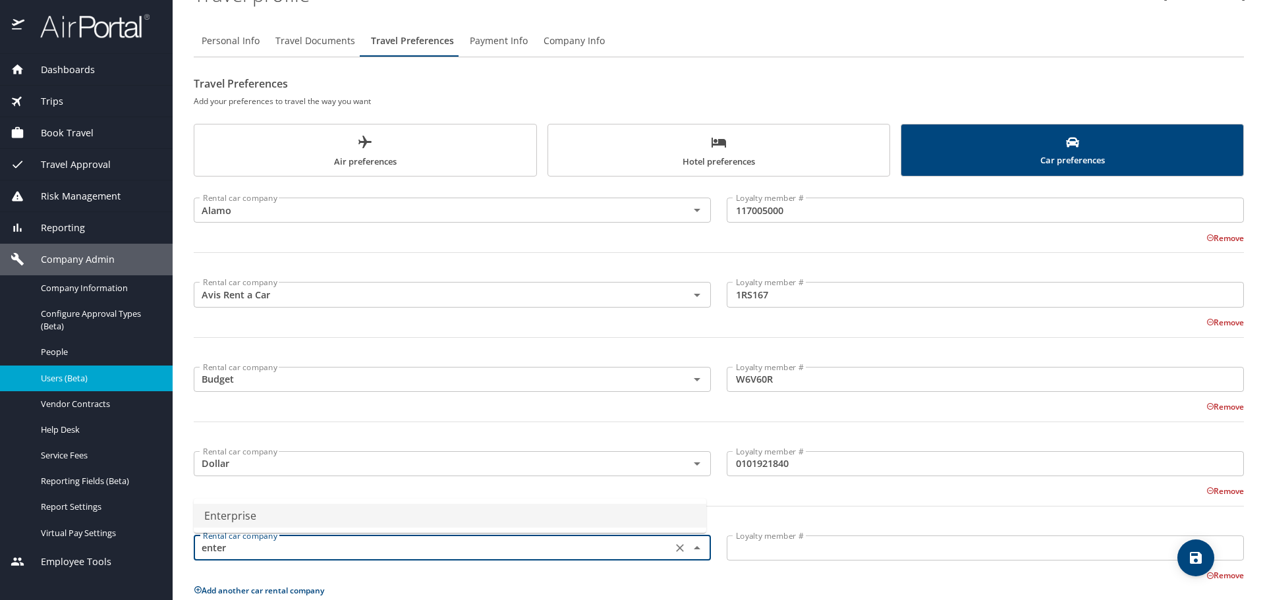
drag, startPoint x: 337, startPoint y: 523, endPoint x: 760, endPoint y: 554, distance: 424.2
click at [337, 523] on li "Enterprise" at bounding box center [450, 516] width 513 height 24
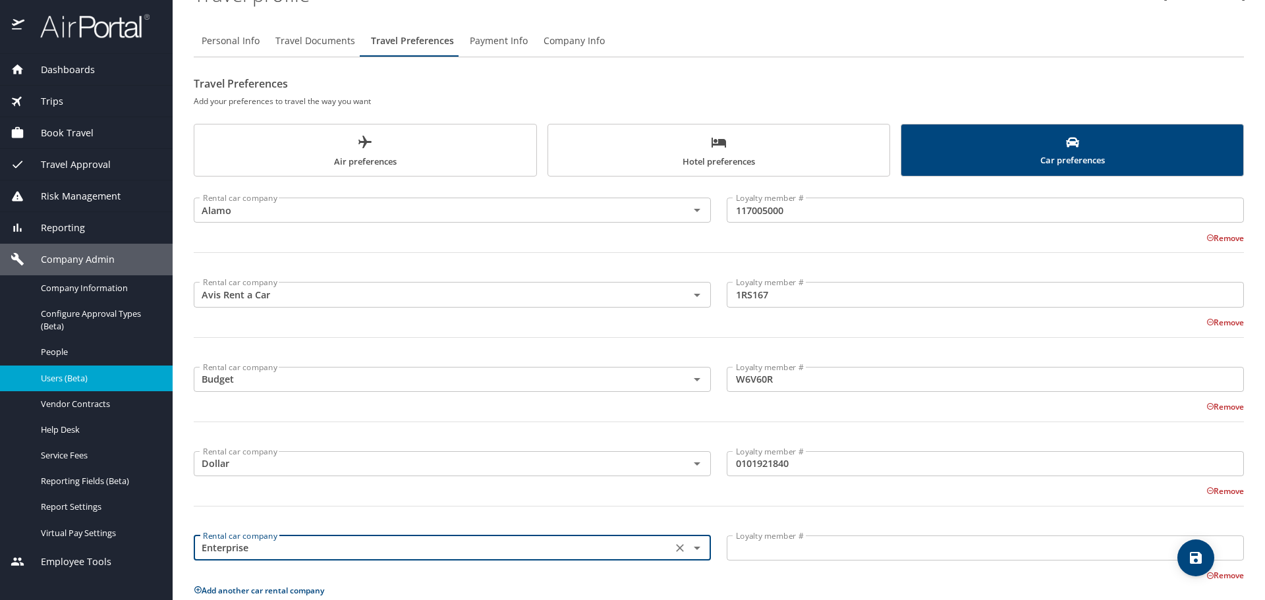
type input "Enterprise"
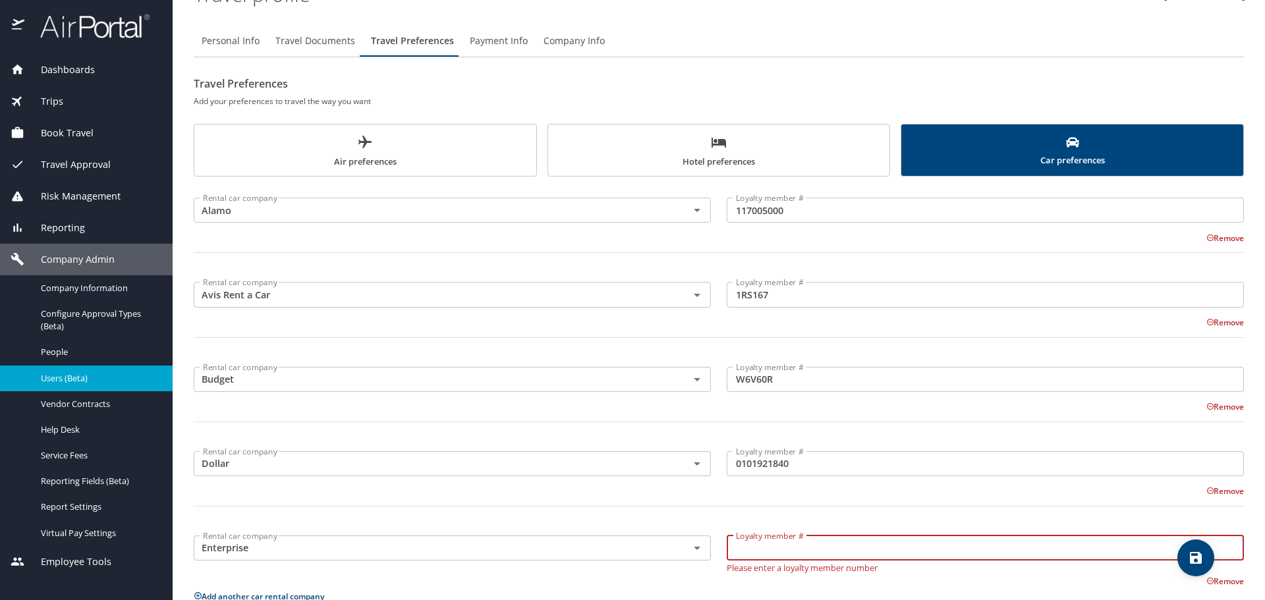
click at [778, 551] on input "Loyalty member #" at bounding box center [985, 548] width 517 height 25
paste input "P8SP56T"
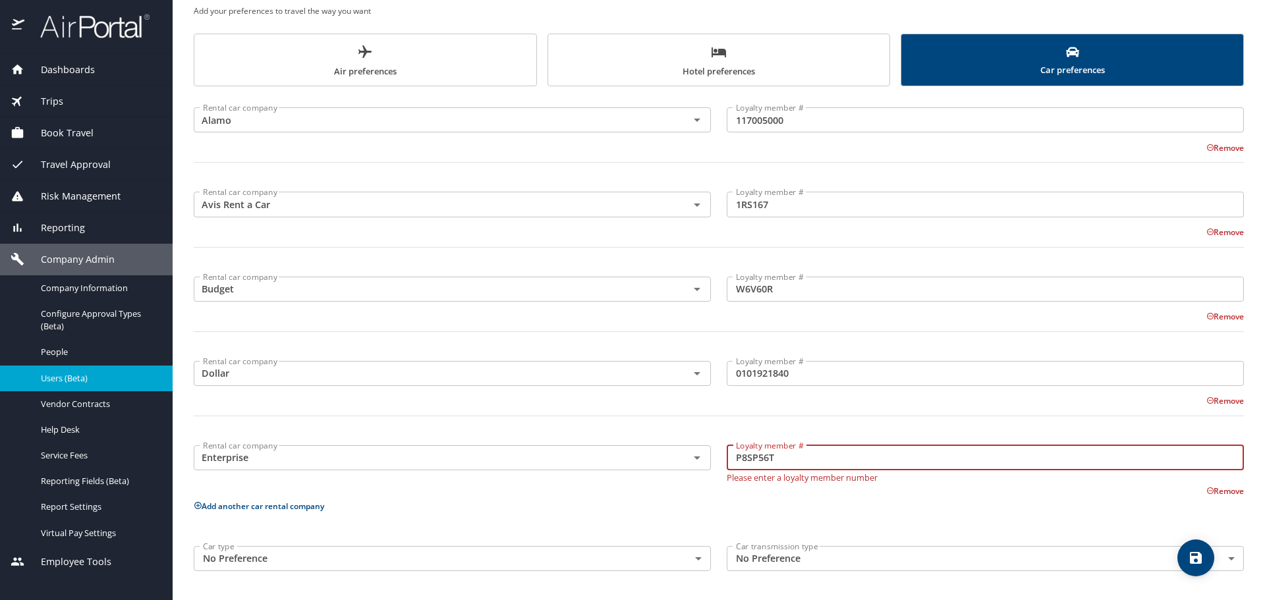
type input "P8SP56T"
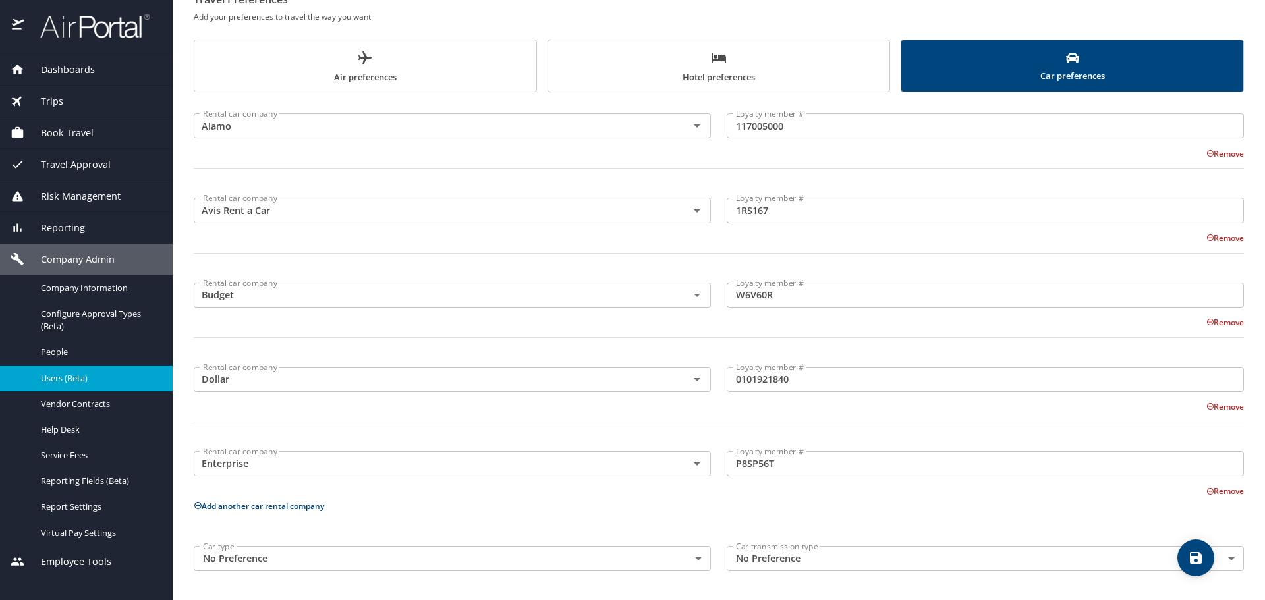
click at [284, 506] on button "Add another car rental company" at bounding box center [259, 506] width 130 height 11
click at [320, 554] on input "text" at bounding box center [433, 548] width 471 height 17
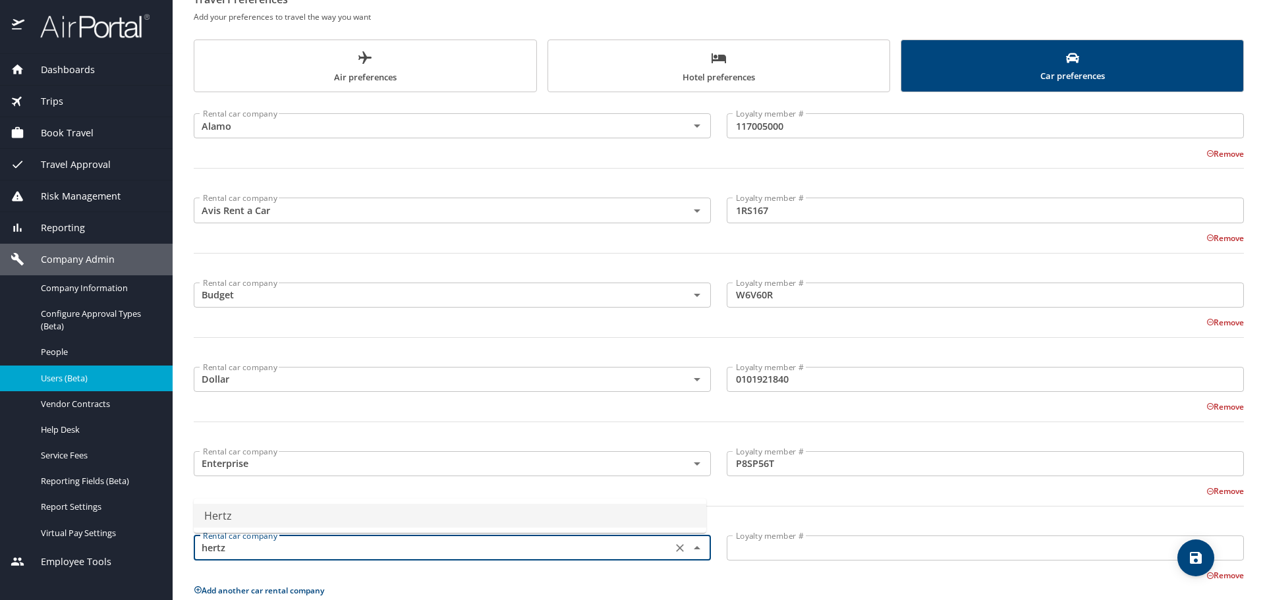
click at [226, 515] on li "Hertz" at bounding box center [450, 516] width 513 height 24
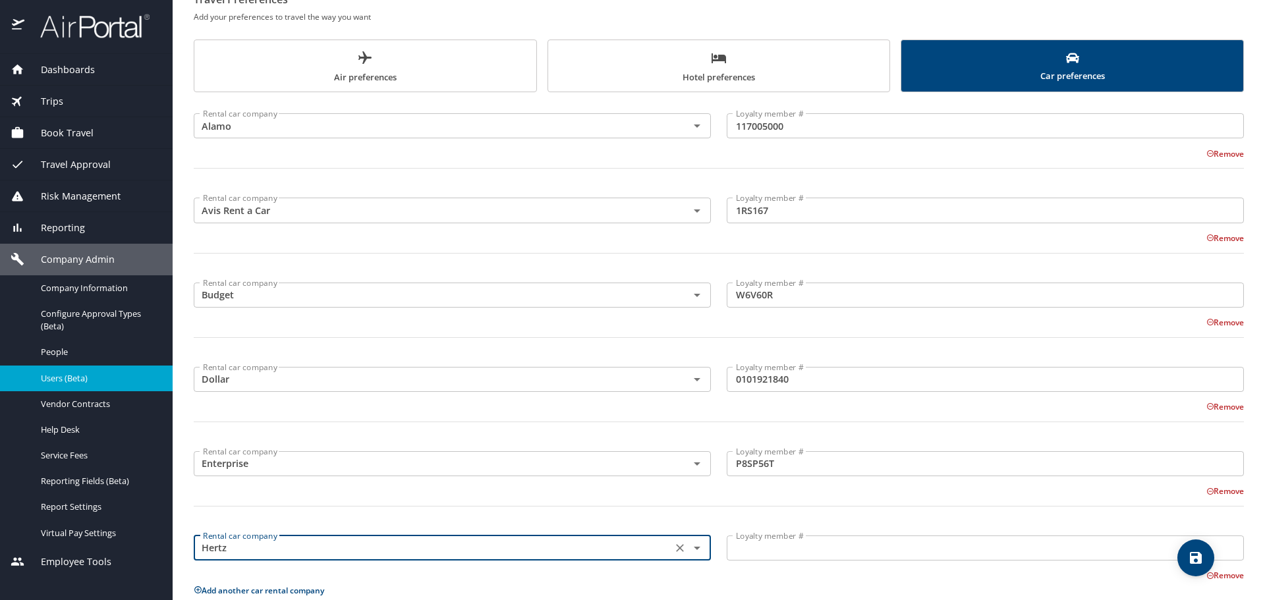
type input "Hertz"
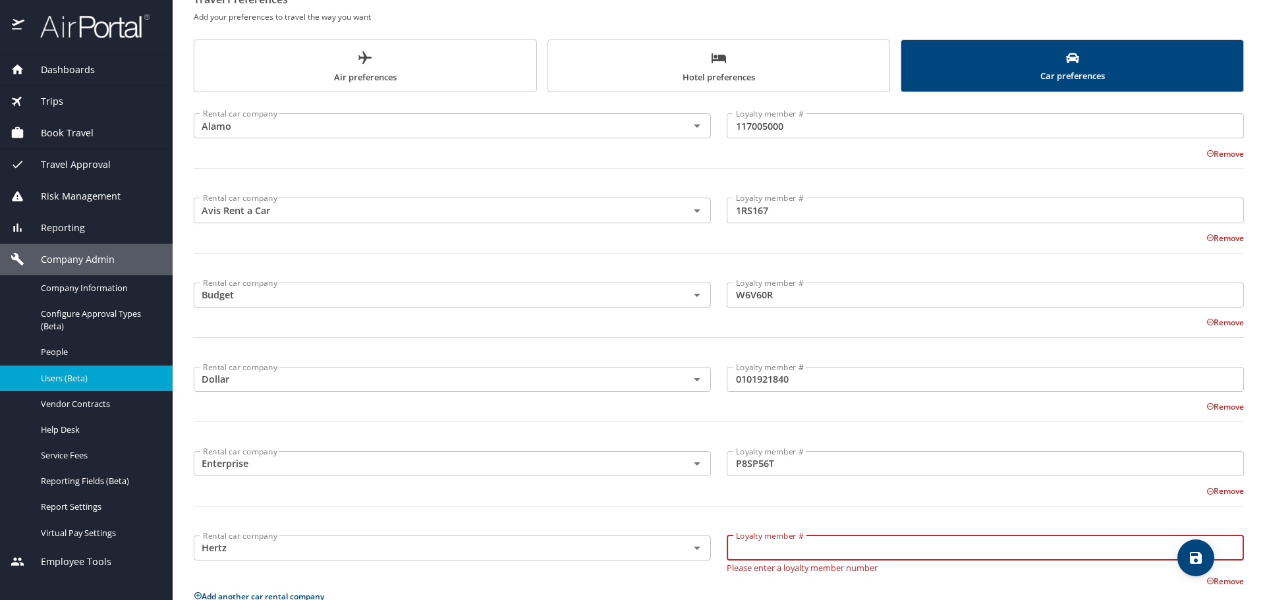
click at [813, 556] on input "Loyalty member #" at bounding box center [985, 548] width 517 height 25
paste input "60519782"
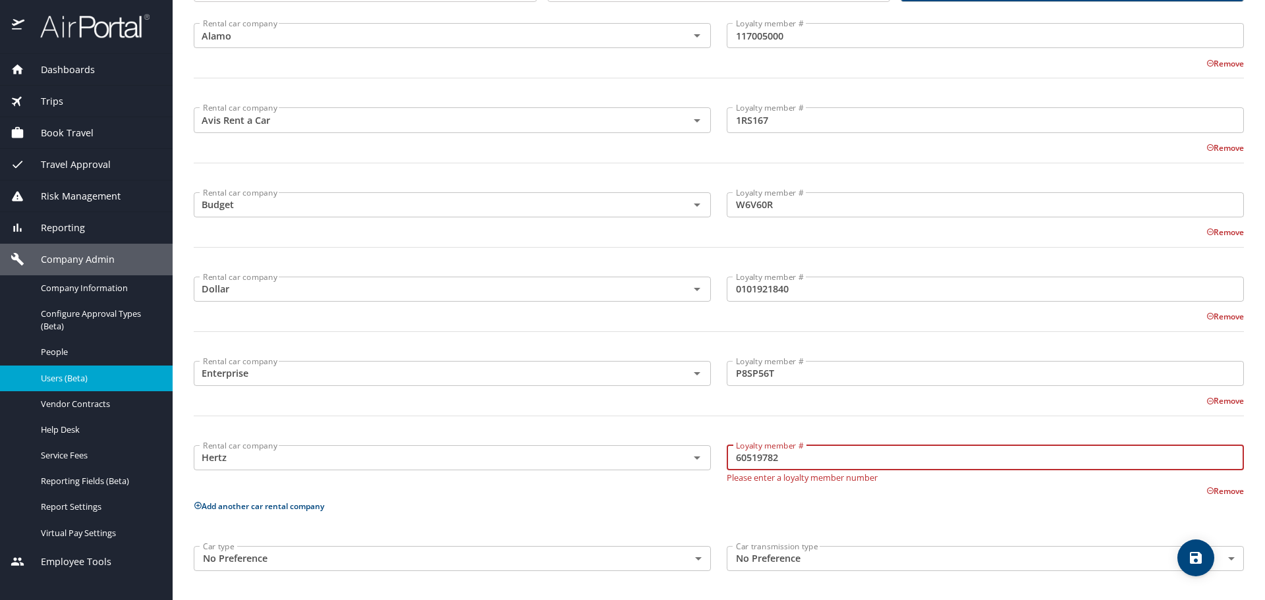
type input "60519782"
click at [289, 504] on button "Add another car rental company" at bounding box center [259, 506] width 130 height 11
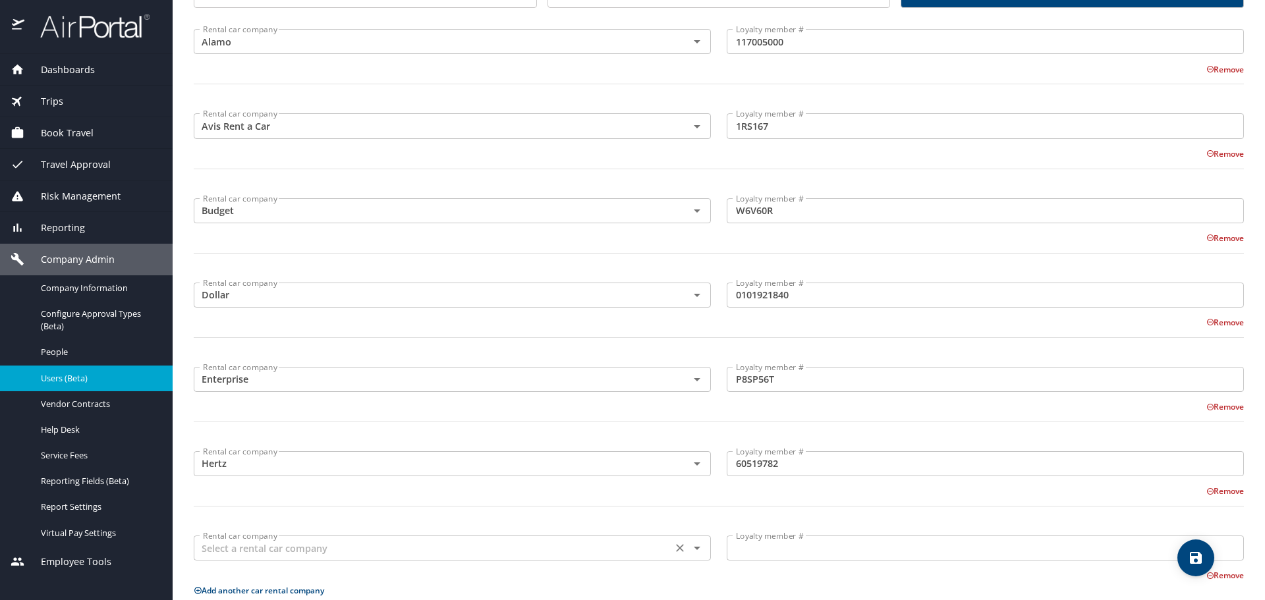
click at [288, 544] on input "text" at bounding box center [433, 548] width 471 height 17
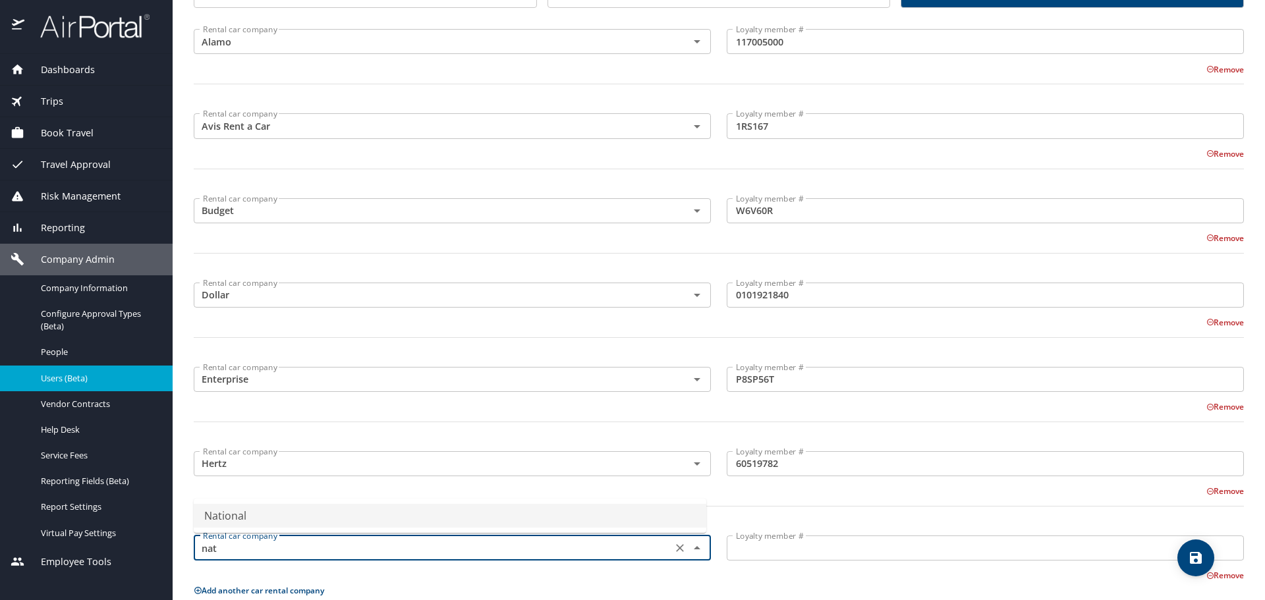
click at [274, 517] on li "National" at bounding box center [450, 516] width 513 height 24
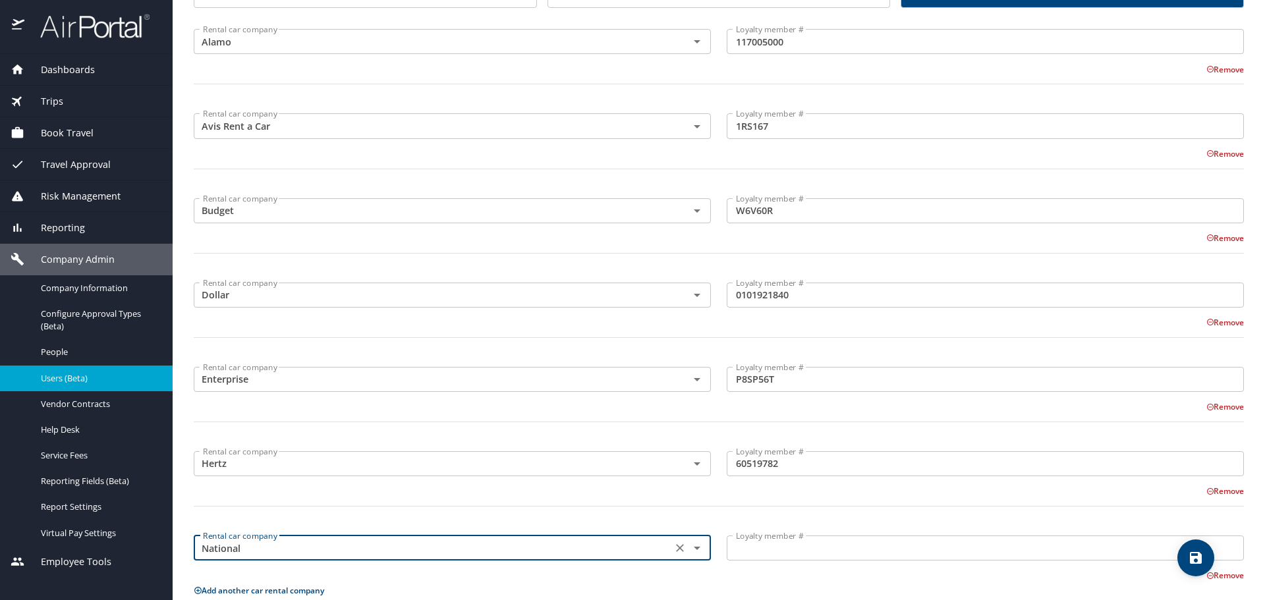
type input "National"
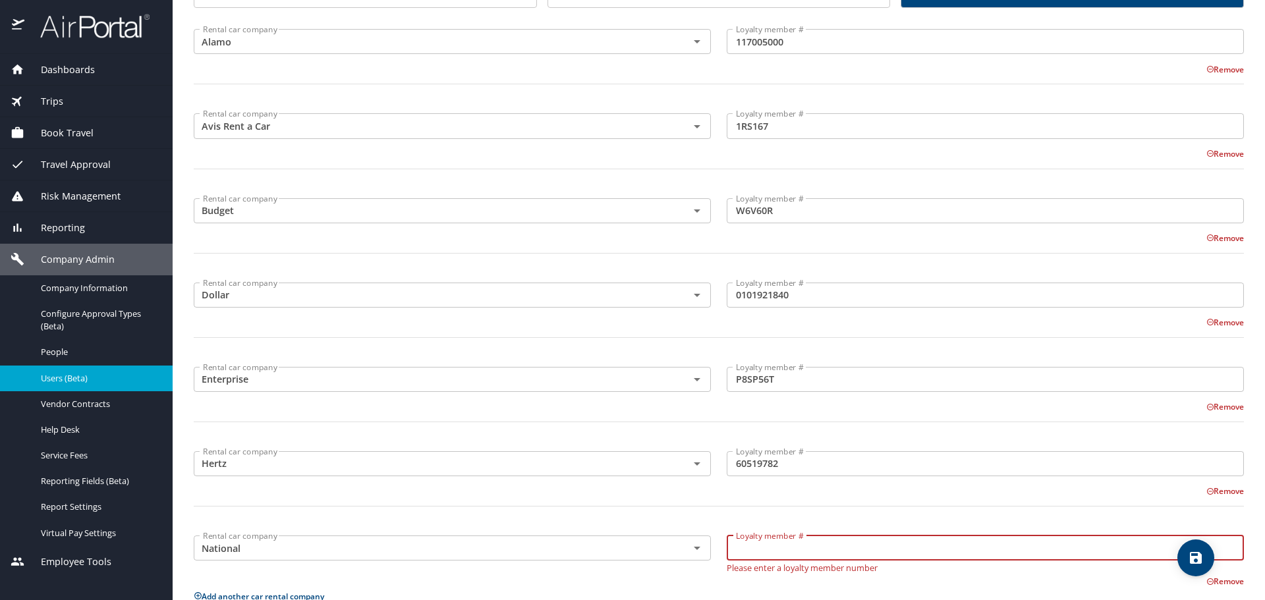
click at [917, 548] on input "Loyalty member #" at bounding box center [985, 548] width 517 height 25
paste input "941196454"
type input "941196454"
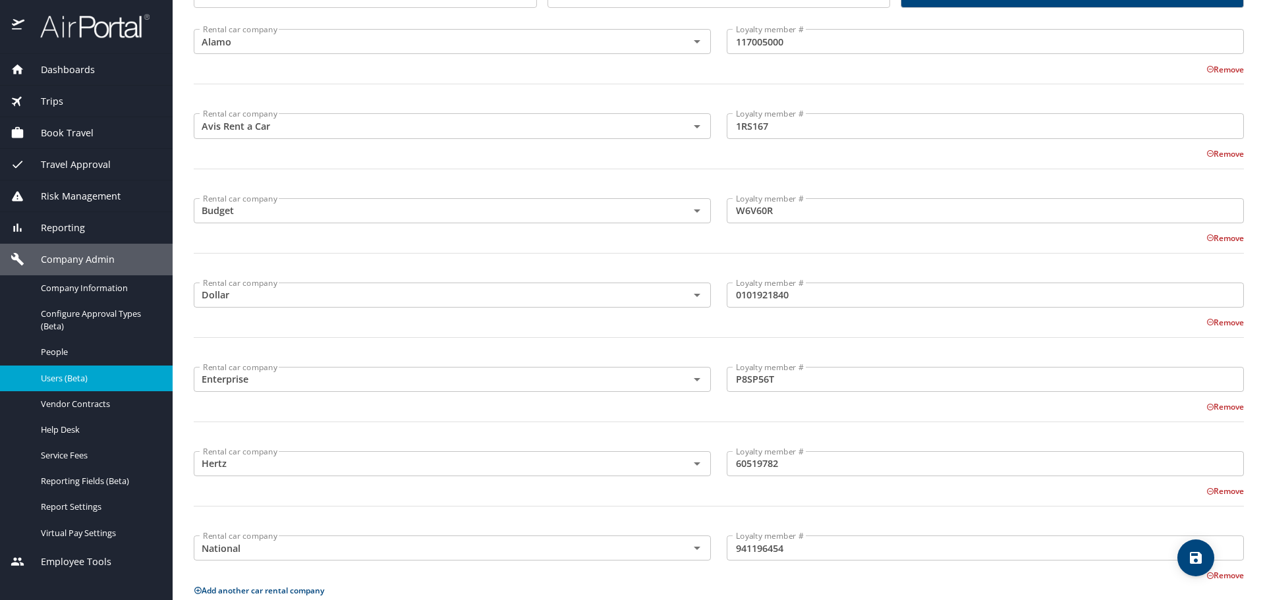
click at [1090, 585] on div "Rental car company Alamo Rental car company Loyalty member # 117005000 Loyalty …" at bounding box center [719, 340] width 1051 height 648
click at [1190, 561] on icon "save" at bounding box center [1196, 558] width 16 height 16
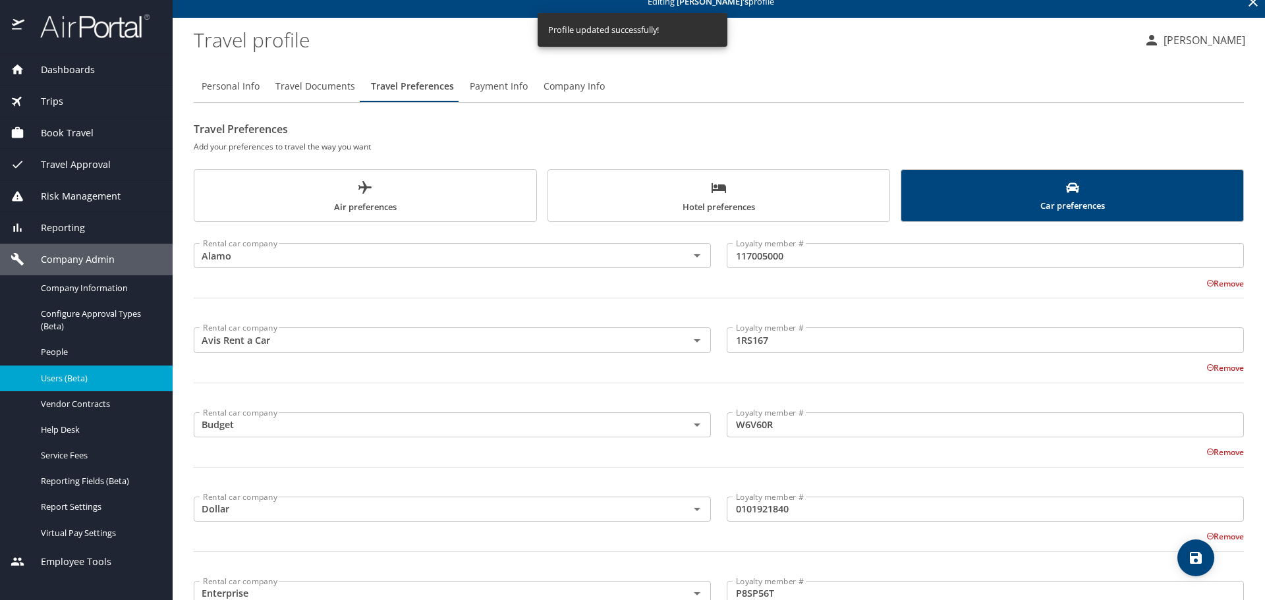
scroll to position [0, 0]
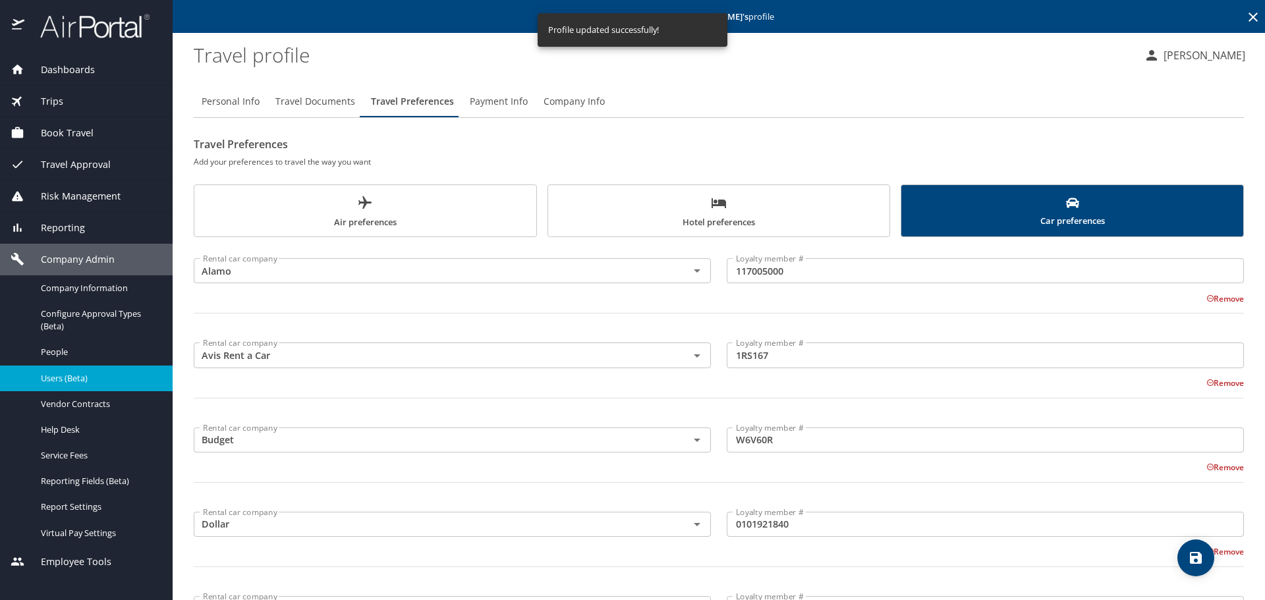
click at [496, 105] on span "Payment Info" at bounding box center [499, 102] width 58 height 16
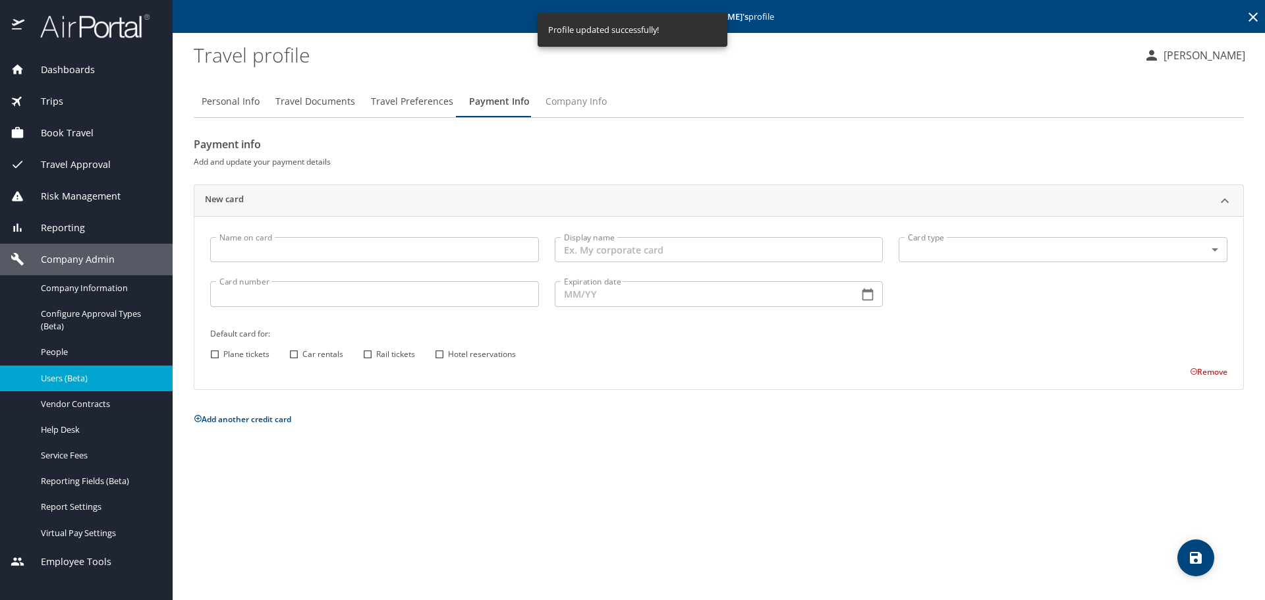
click at [590, 96] on span "Company Info" at bounding box center [576, 102] width 61 height 16
